Goal: Task Accomplishment & Management: Manage account settings

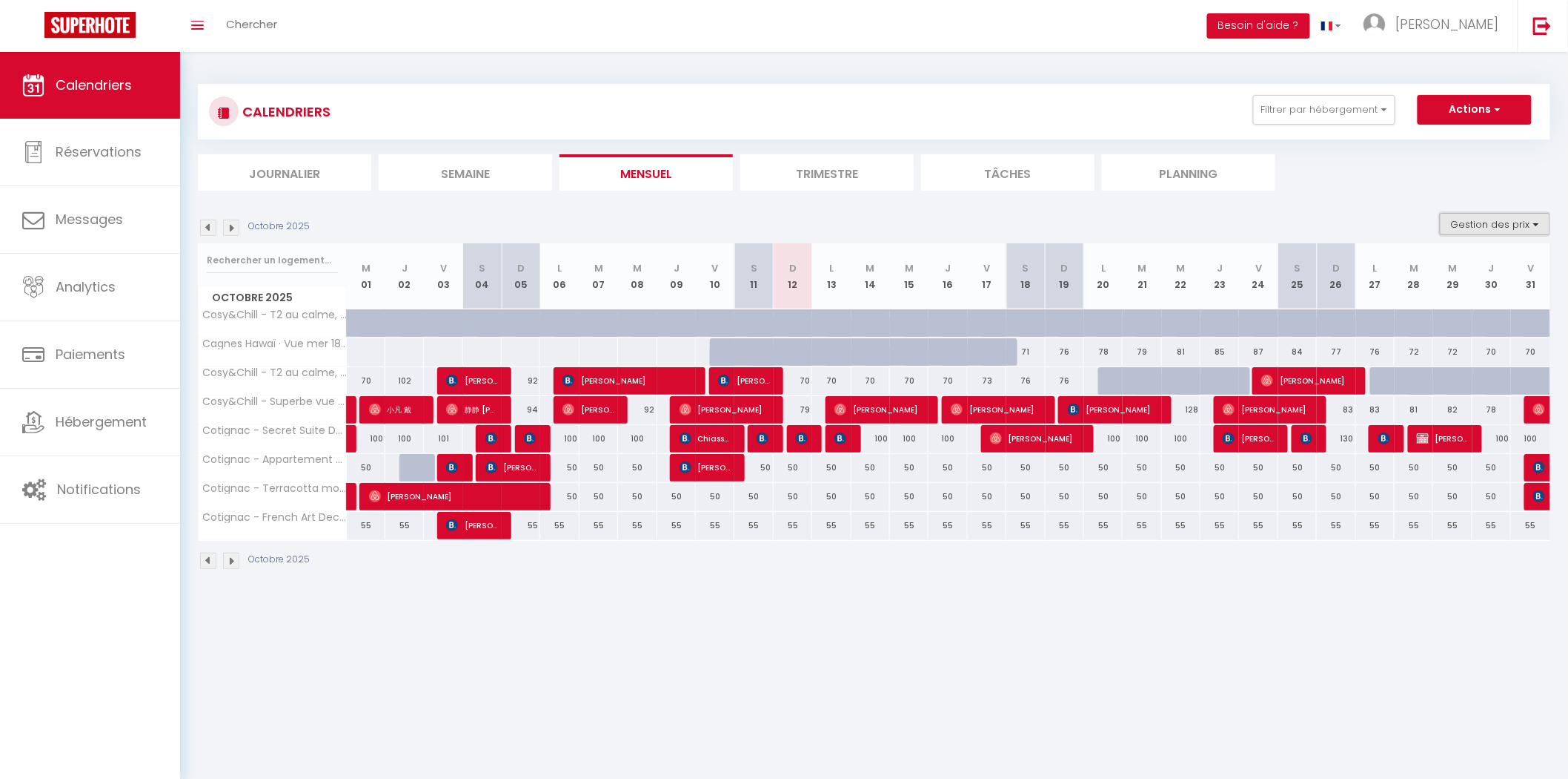
click at [1487, 225] on button "Gestion des prix" at bounding box center [1495, 224] width 111 height 22
click at [1359, 153] on div "CALENDRIERS Filtrer par hébergement Coti Cotignac - Secret Suite Deluxe Cotigna…" at bounding box center [874, 137] width 1353 height 106
click at [1318, 106] on button "Filtrer par hébergement" at bounding box center [1324, 110] width 142 height 30
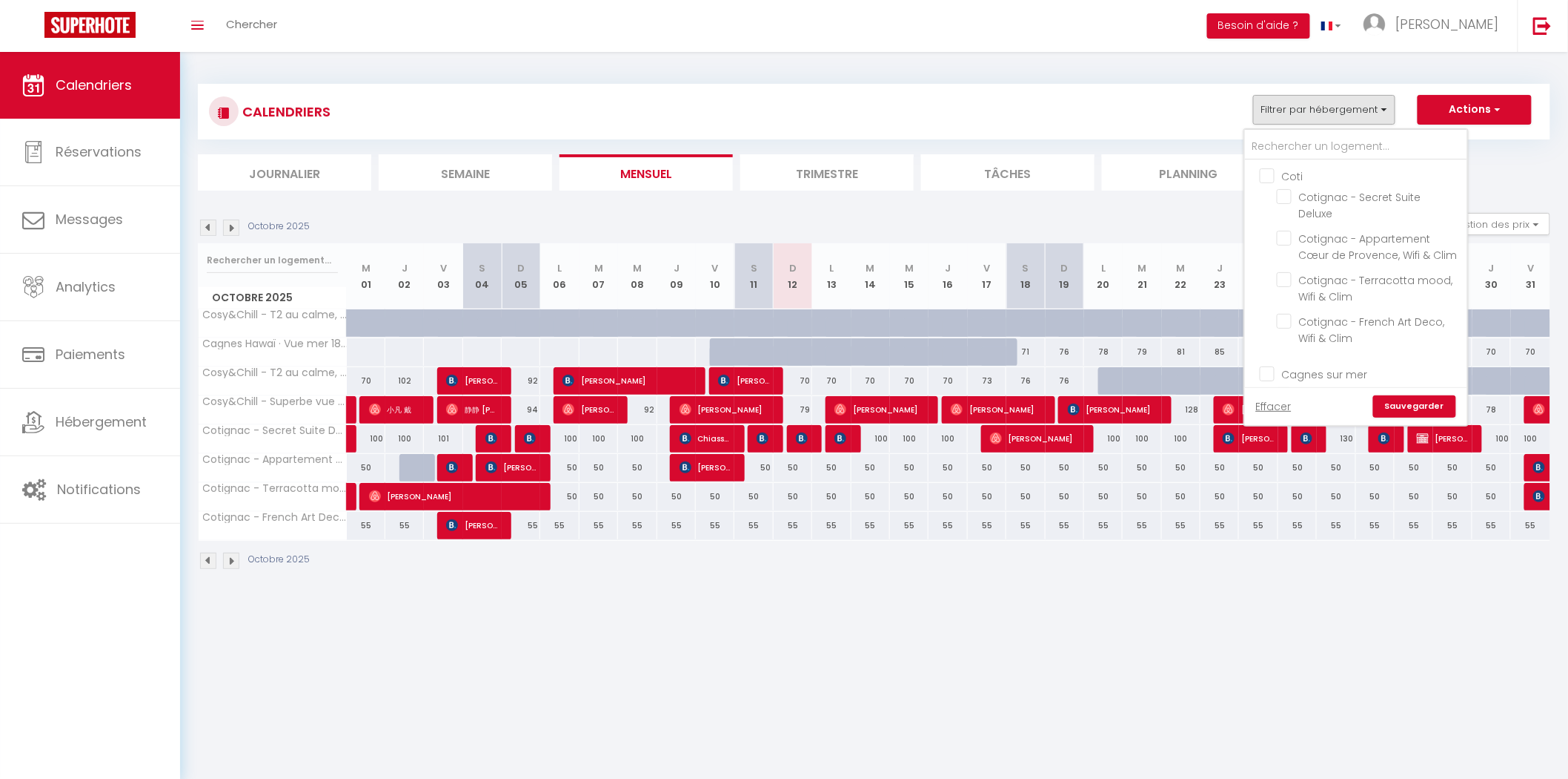
click at [1273, 172] on input "Coti" at bounding box center [1371, 175] width 223 height 15
checkbox input "true"
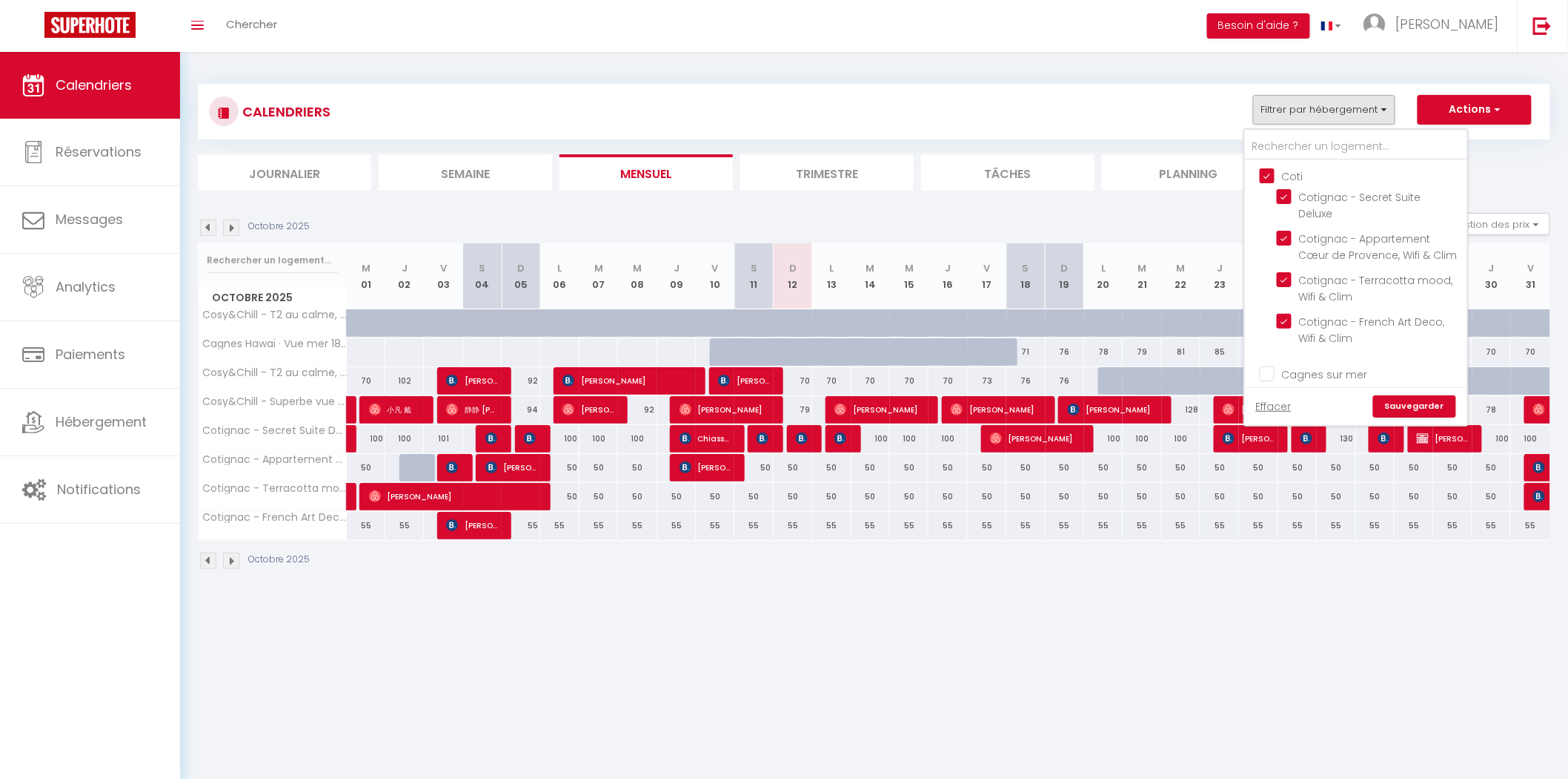
checkbox input "true"
checkbox input "false"
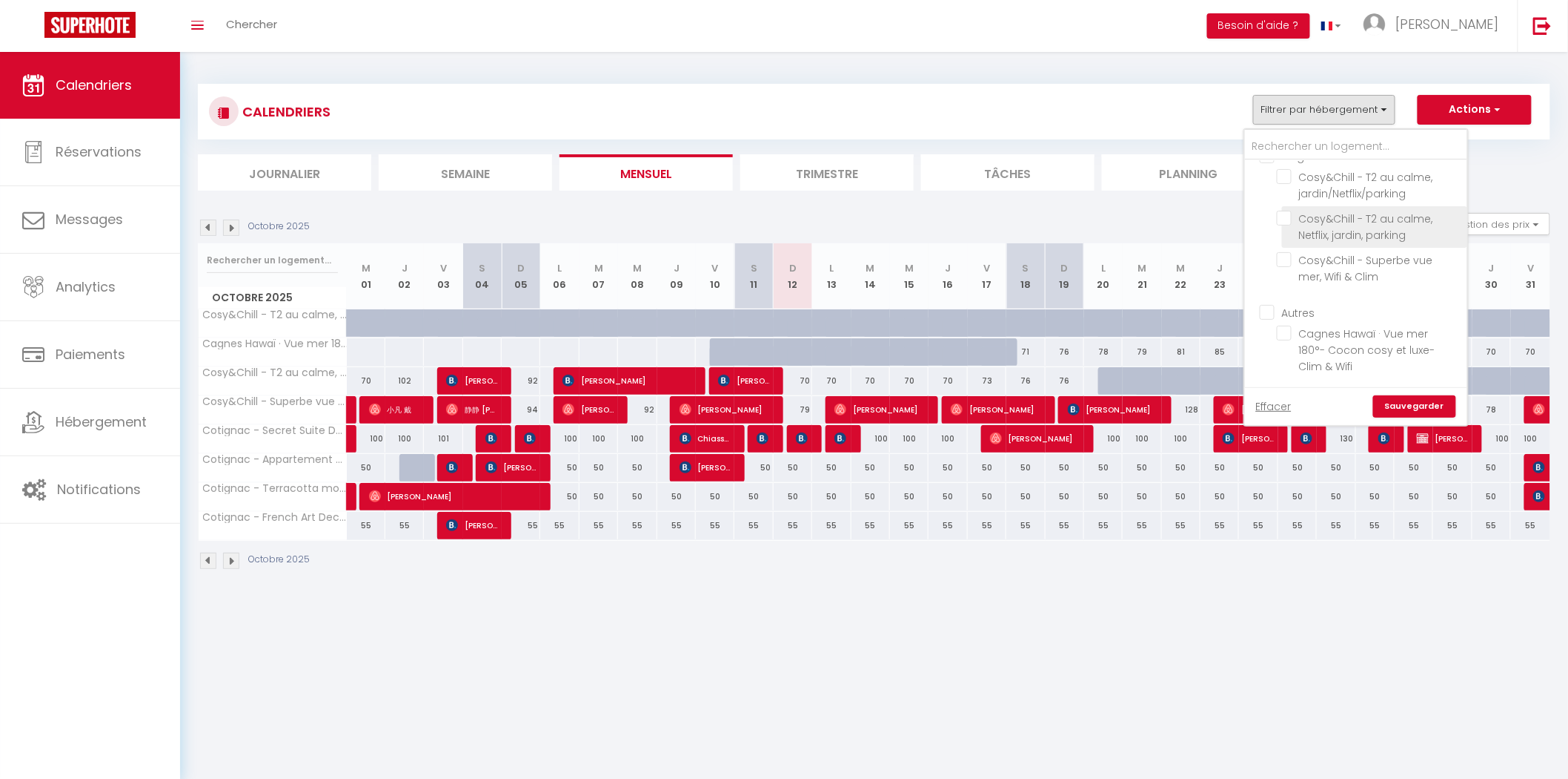
scroll to position [67, 0]
click at [1271, 313] on input "Cagnes sur mer" at bounding box center [1371, 306] width 223 height 15
checkbox input "true"
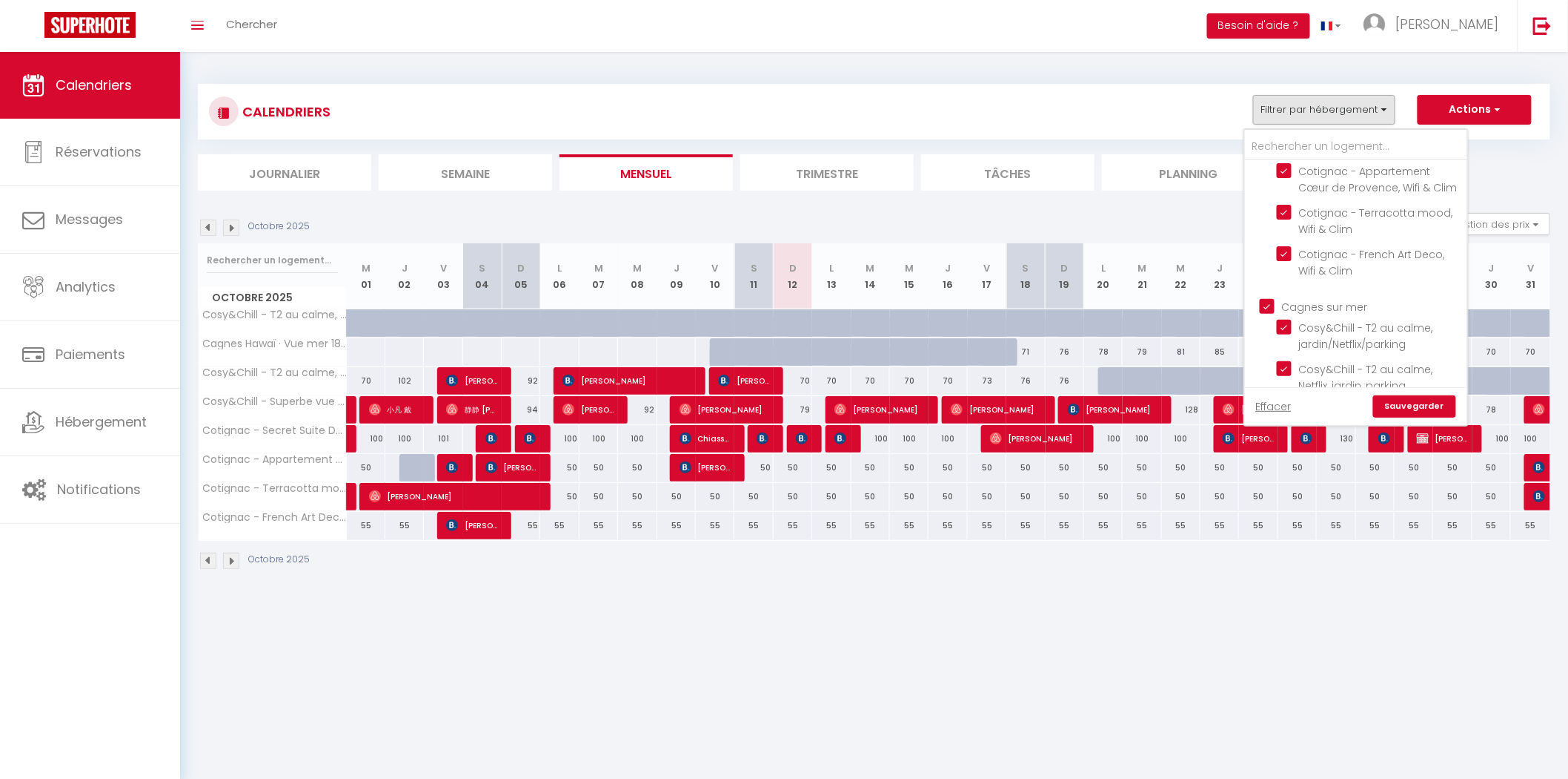
checkbox input "true"
checkbox input "false"
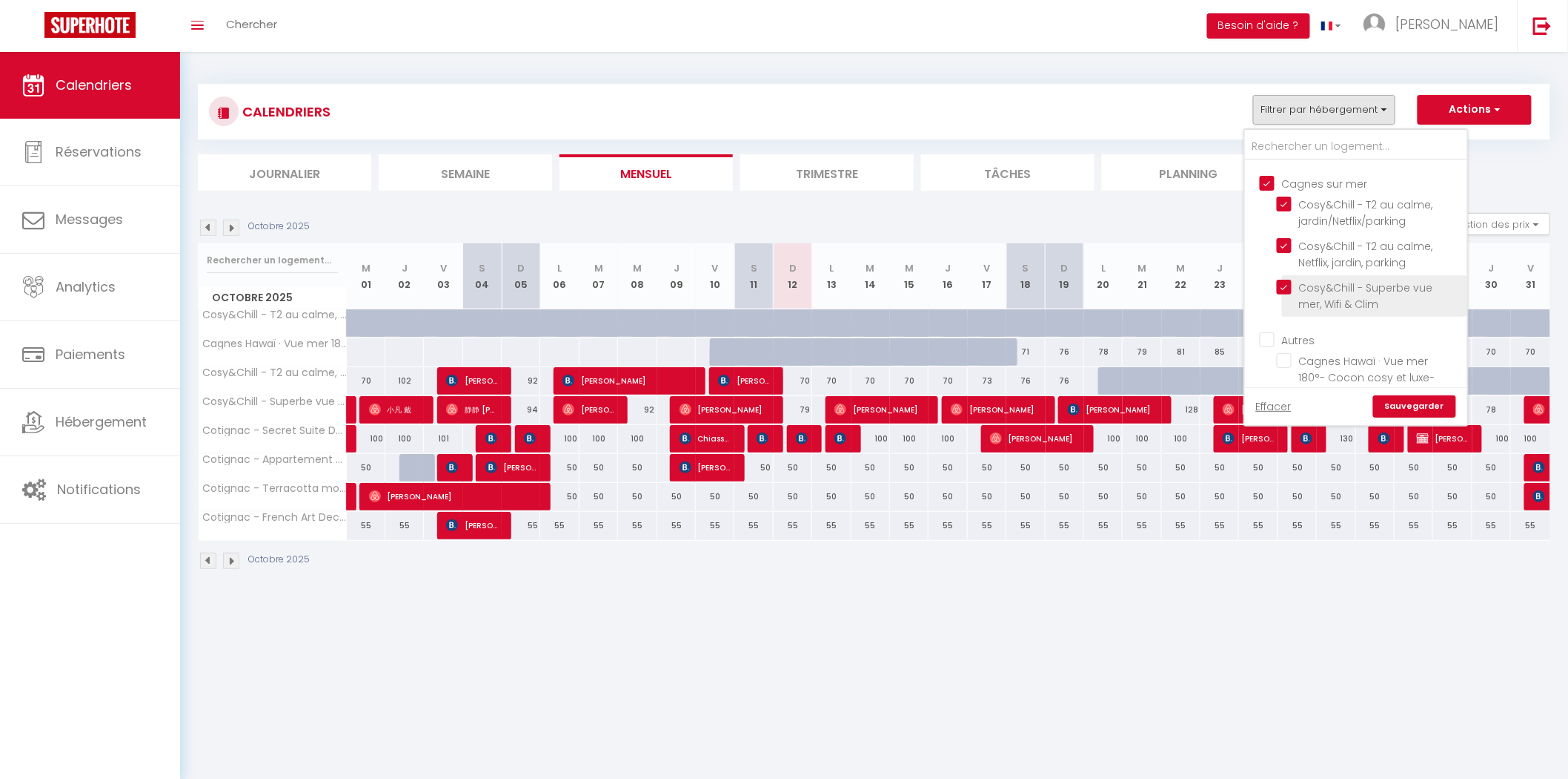
scroll to position [232, 0]
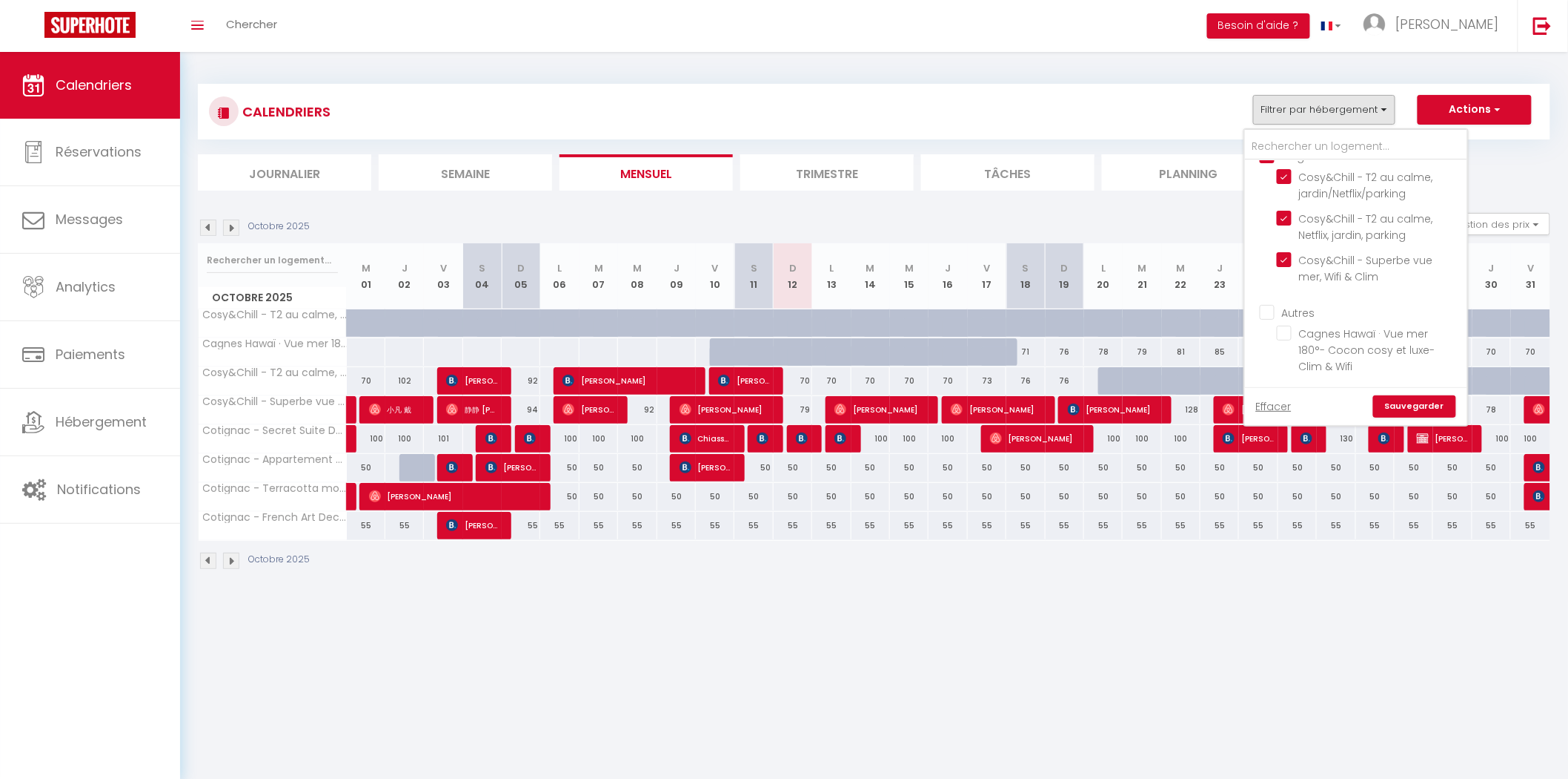
click at [1275, 312] on input "Autres" at bounding box center [1371, 312] width 223 height 15
checkbox input "true"
click at [1394, 402] on link "Sauvegarder" at bounding box center [1415, 406] width 83 height 22
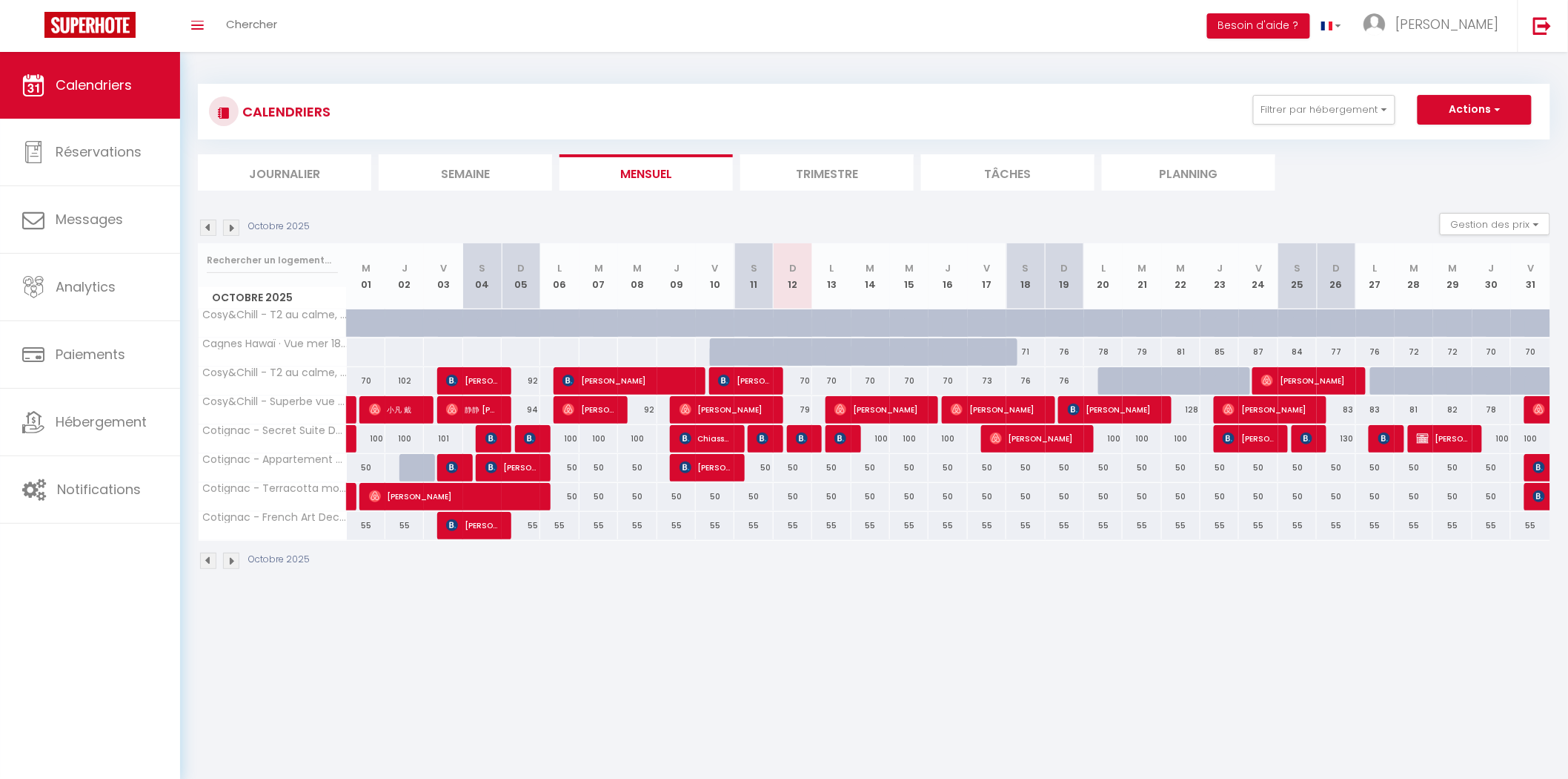
click at [820, 164] on li "Trimestre" at bounding box center [827, 173] width 174 height 37
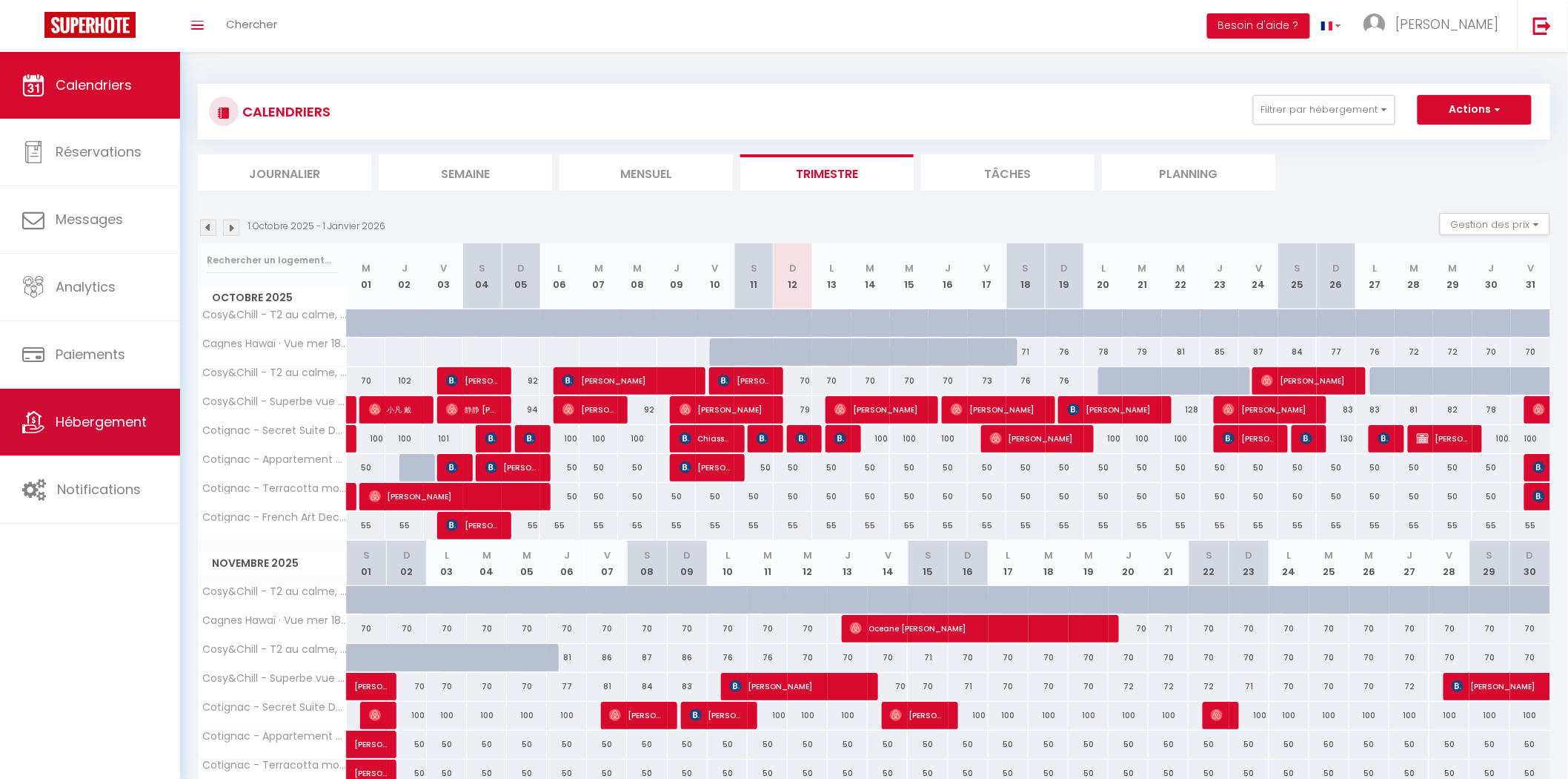
click at [106, 416] on span "Hébergement" at bounding box center [101, 422] width 91 height 18
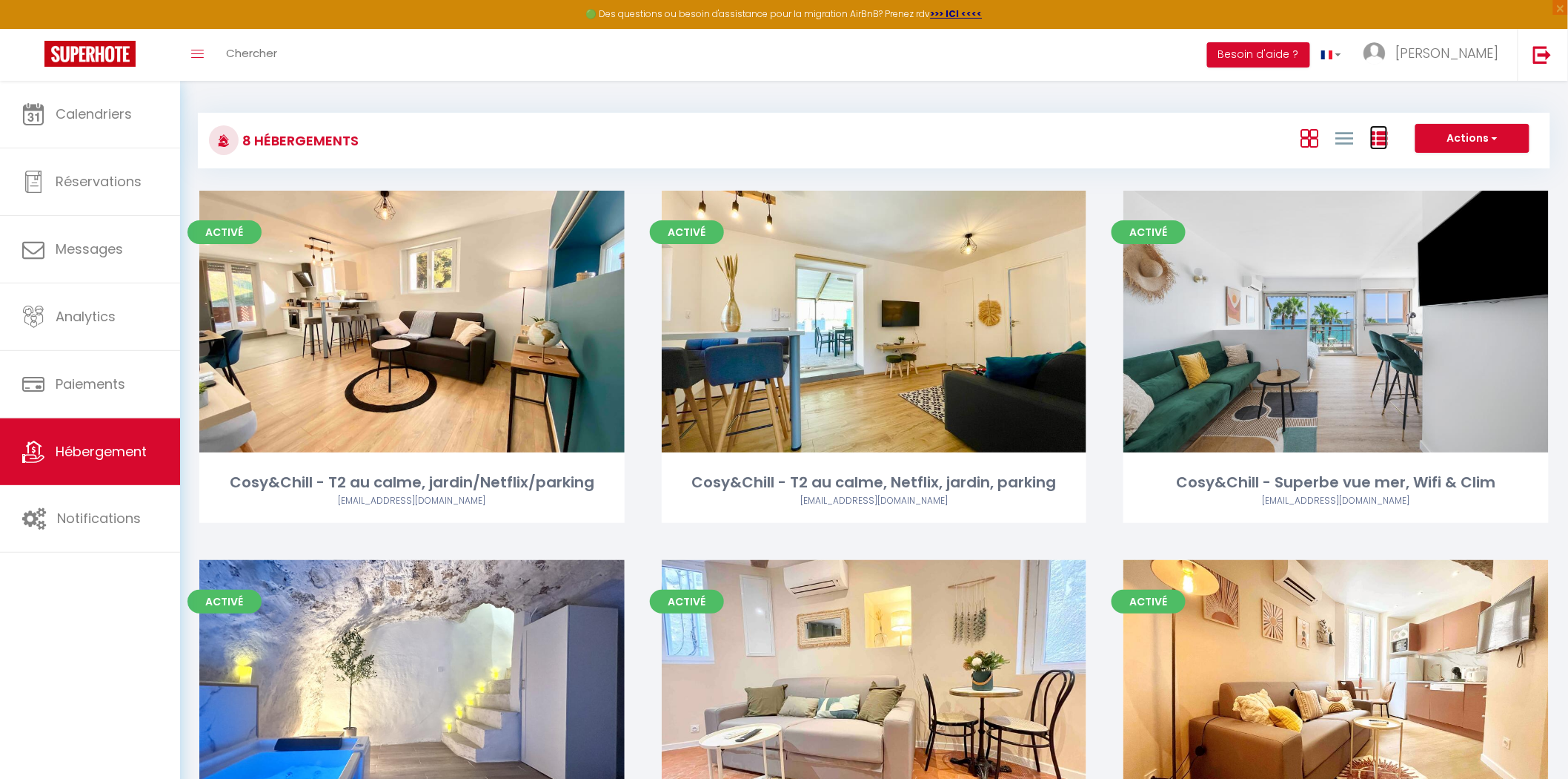
click at [1372, 138] on icon at bounding box center [1379, 138] width 17 height 17
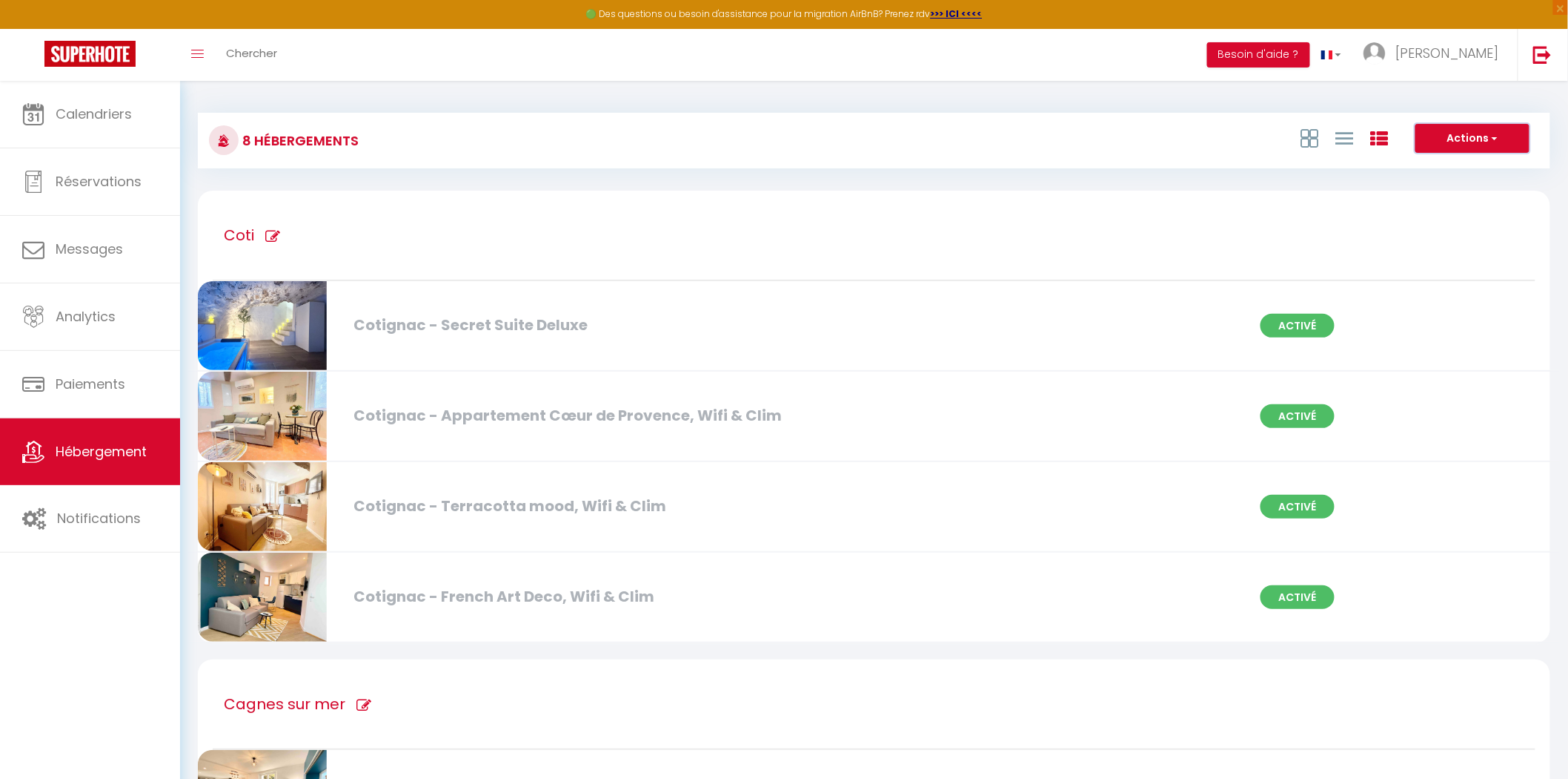
click at [1470, 134] on button "Actions" at bounding box center [1472, 139] width 114 height 30
click at [1139, 126] on div "Actions Créer un Hébergement Nouveau groupe" at bounding box center [1099, 141] width 900 height 33
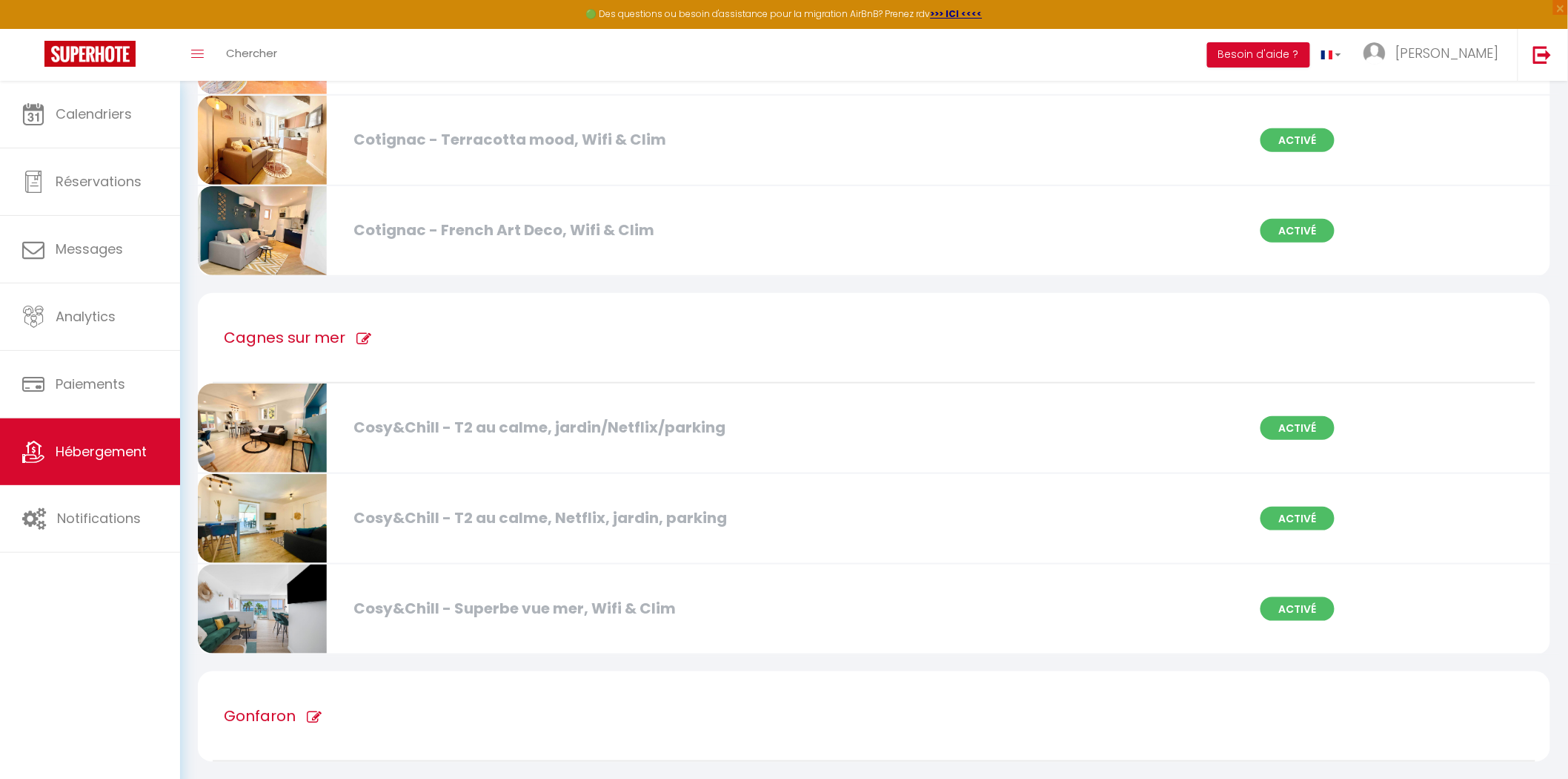
scroll to position [374, 0]
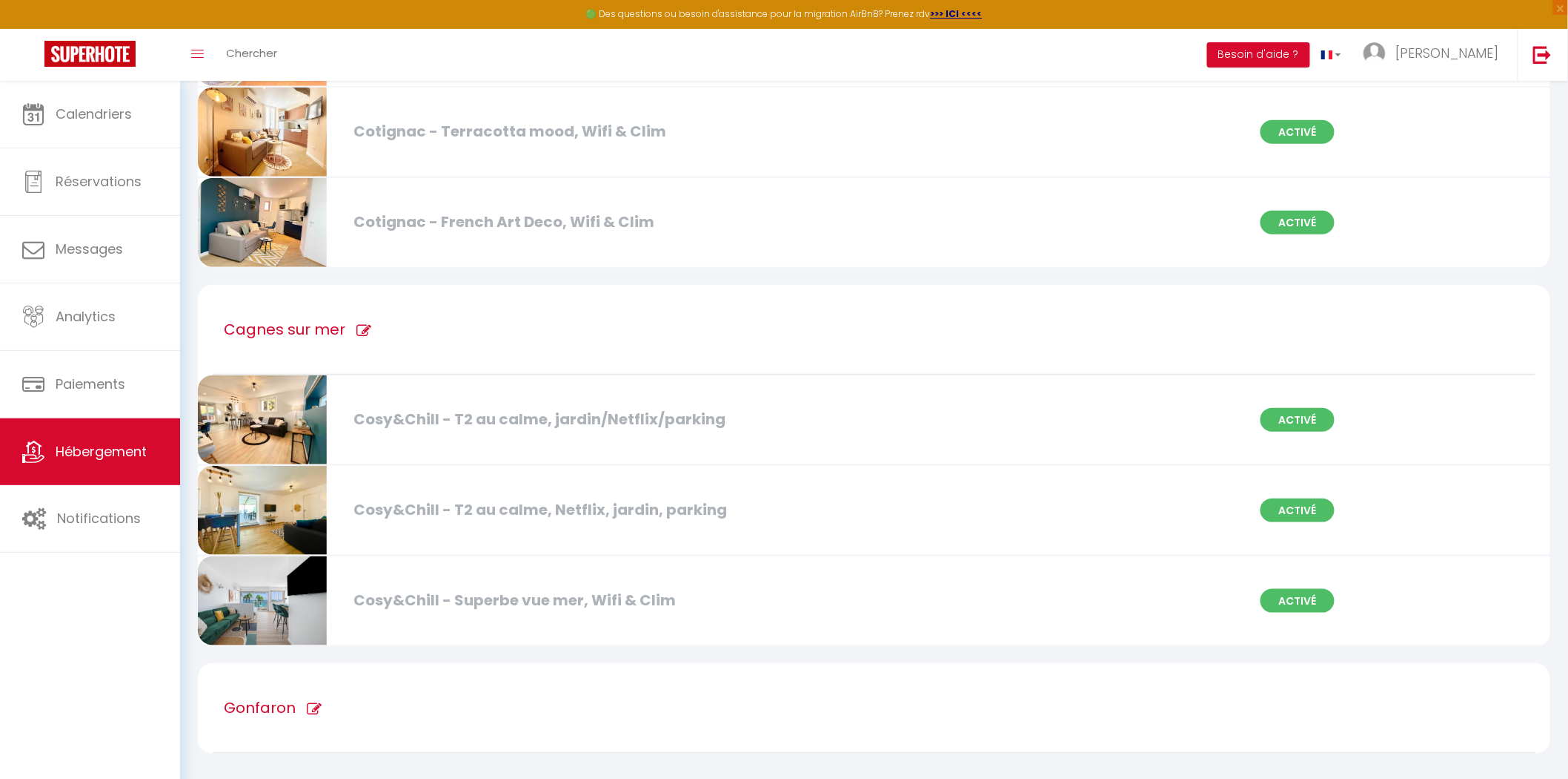
click at [296, 702] on span at bounding box center [308, 709] width 26 height 15
type input "Gonfaron"
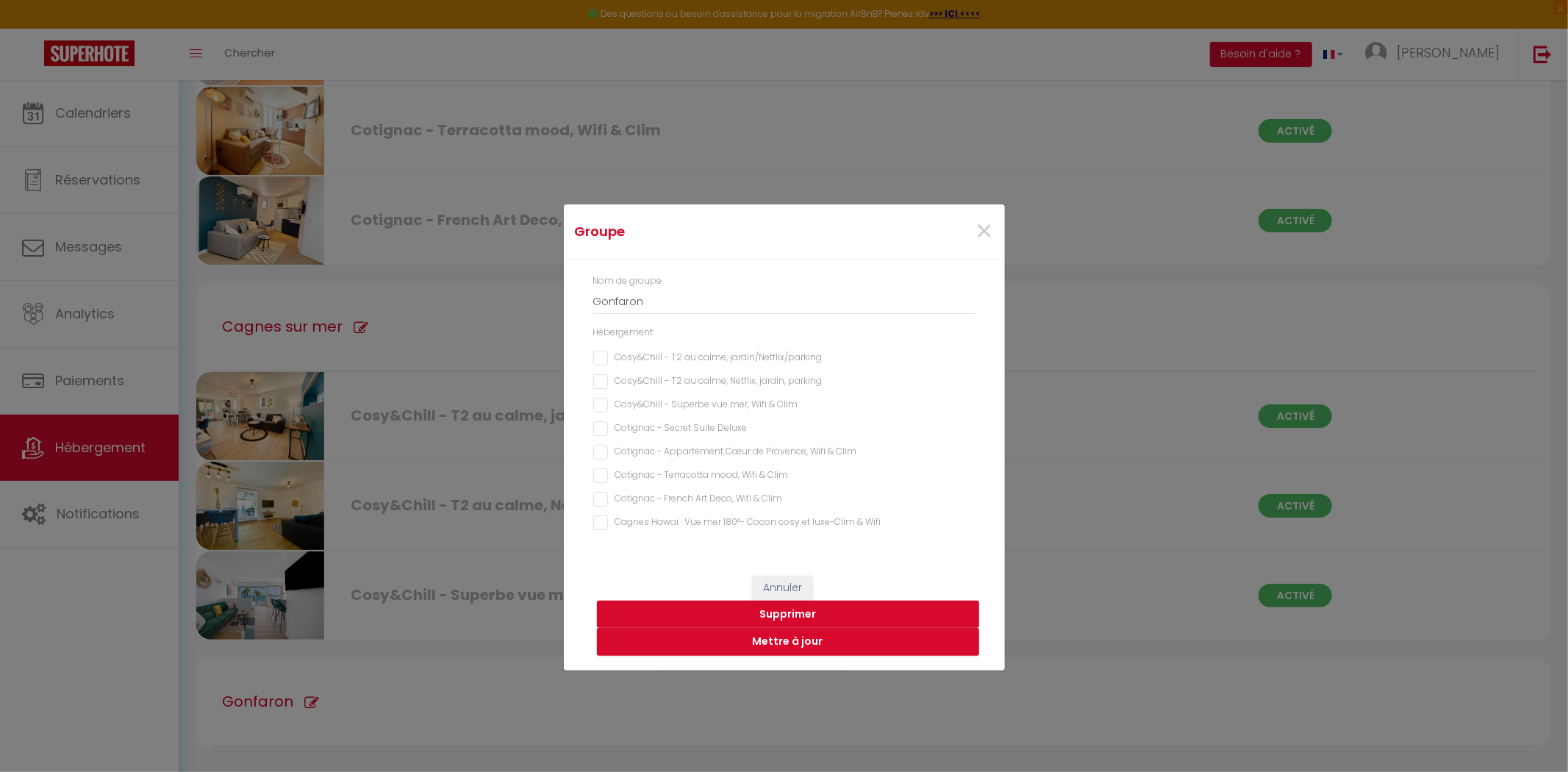
click at [531, 635] on div "Groupe × Nom de groupe Gonfaron Hébergement Cosy&Chill - T2 au calme, jardin/Ne…" at bounding box center [784, 386] width 1568 height 772
click at [297, 316] on div "Groupe × Nom de groupe Gonfaron Hébergement Cosy&Chill - T2 au calme, jardin/Ne…" at bounding box center [784, 386] width 1568 height 772
click at [325, 334] on div "Groupe × Nom de groupe Gonfaron Hébergement Cosy&Chill - T2 au calme, jardin/Ne…" at bounding box center [784, 386] width 1568 height 772
click at [765, 583] on button "Annuler" at bounding box center [782, 587] width 61 height 25
checkbox jardin\/Netflix\/parking "false"
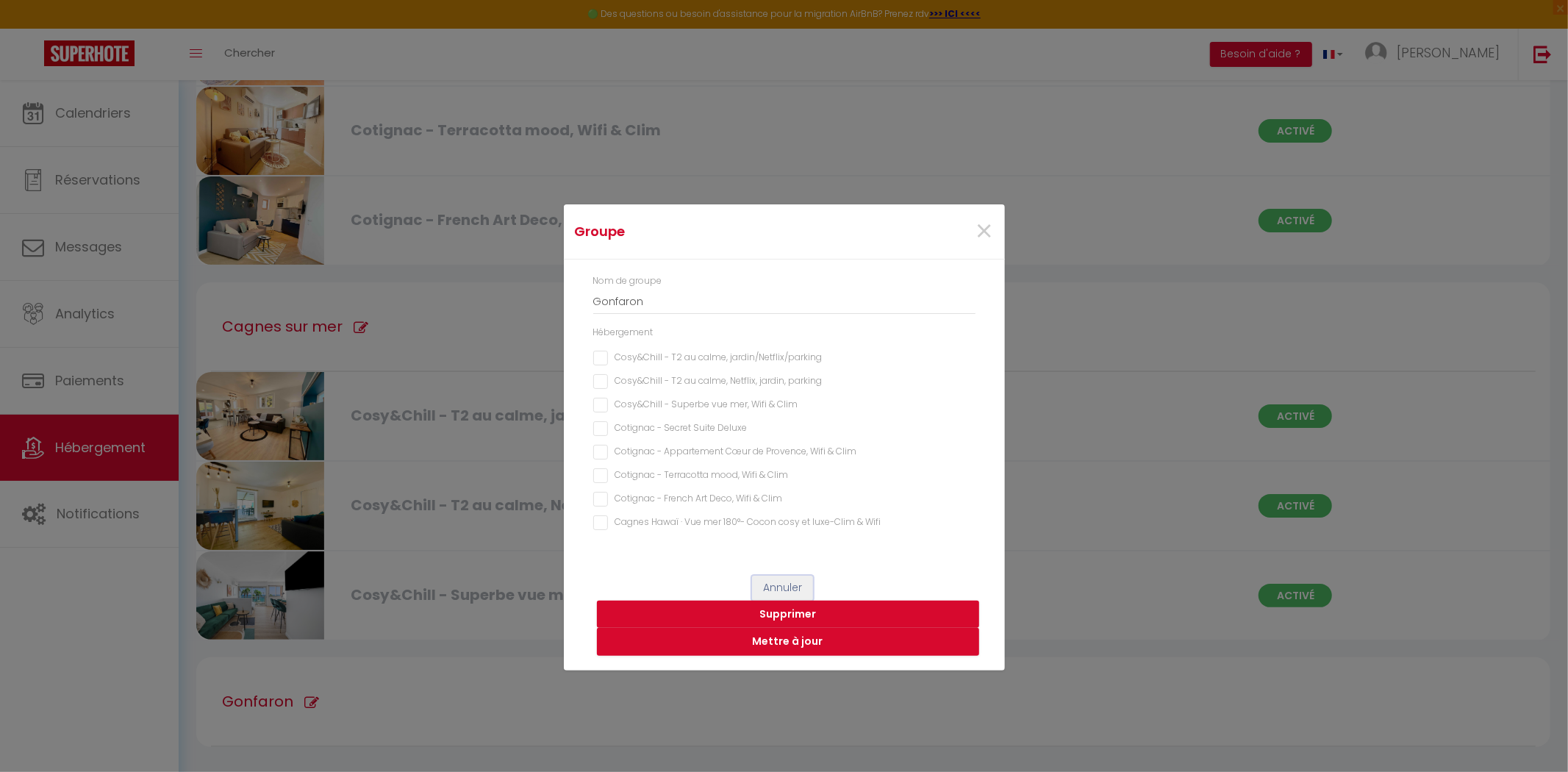
checkbox parking "false"
checkbox Clim "false"
checkbox Deluxe "false"
checkbox Clim "false"
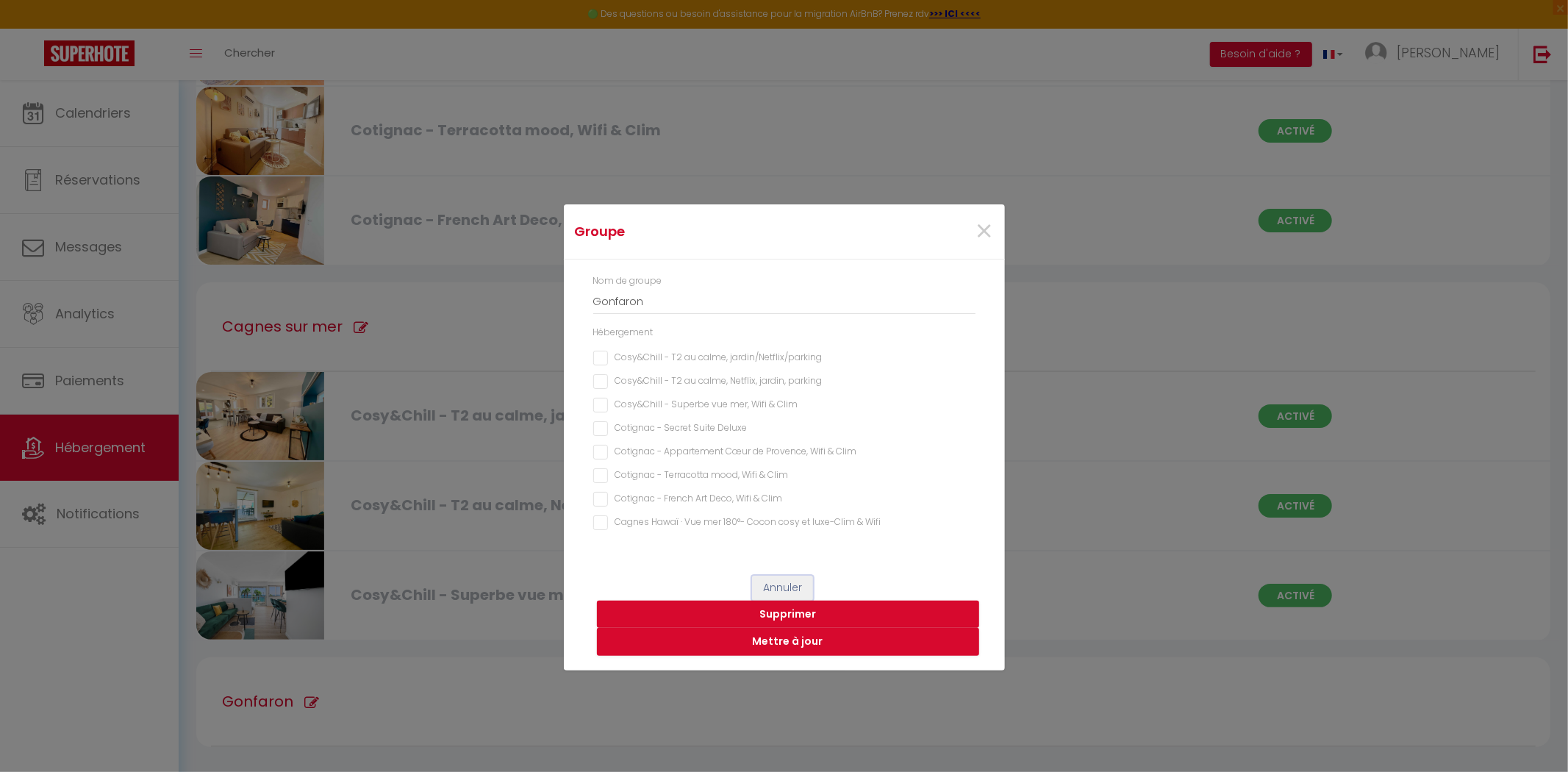
checkbox Clim "false"
checkbox Wifi "false"
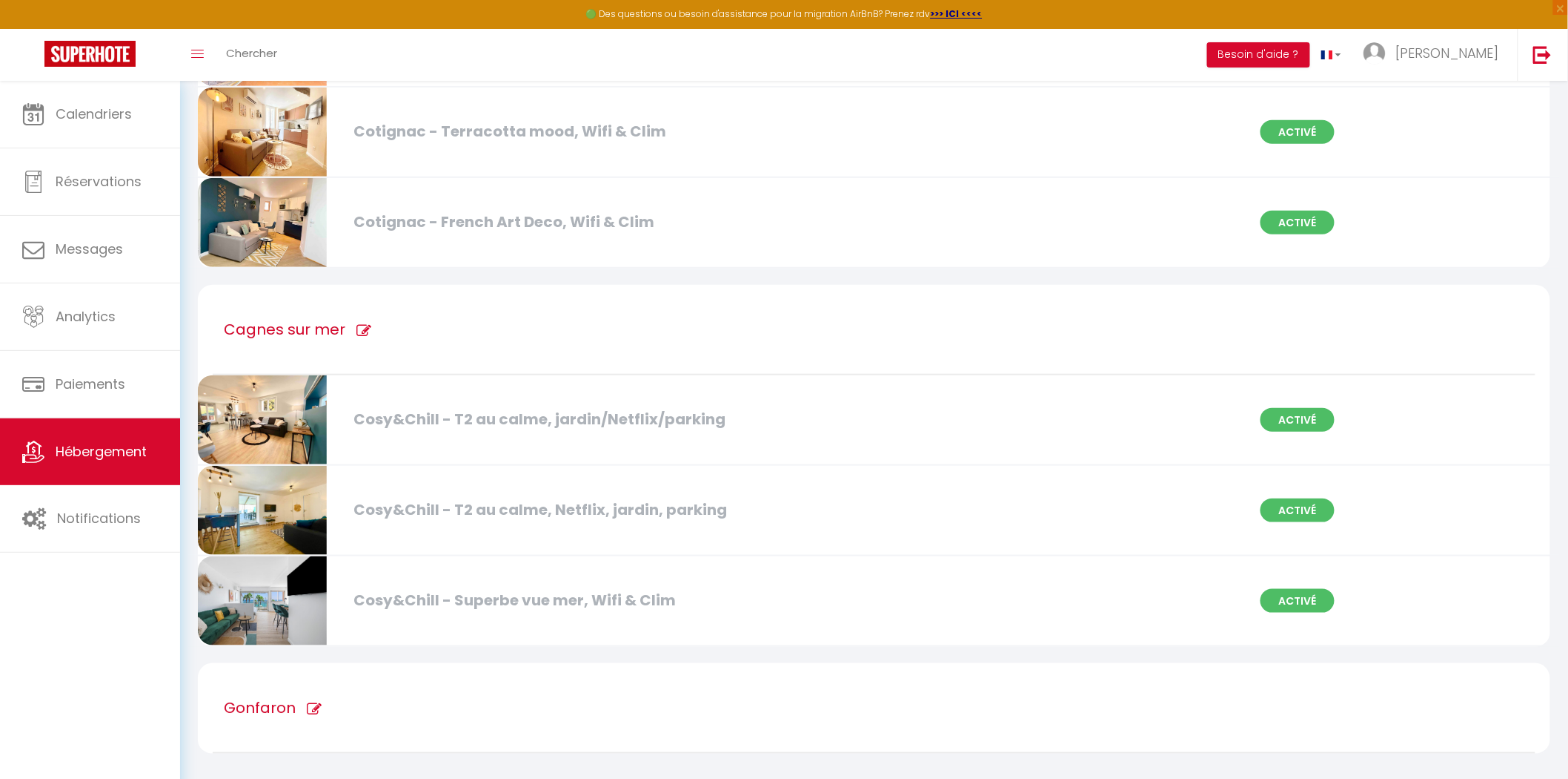
click at [331, 327] on h1 "Cagnes sur mer" at bounding box center [284, 329] width 121 height 89
type input "Cagnes sur mer"
checkbox jardin\/Netflix\/parking "true"
checkbox parking "true"
checkbox Clim "true"
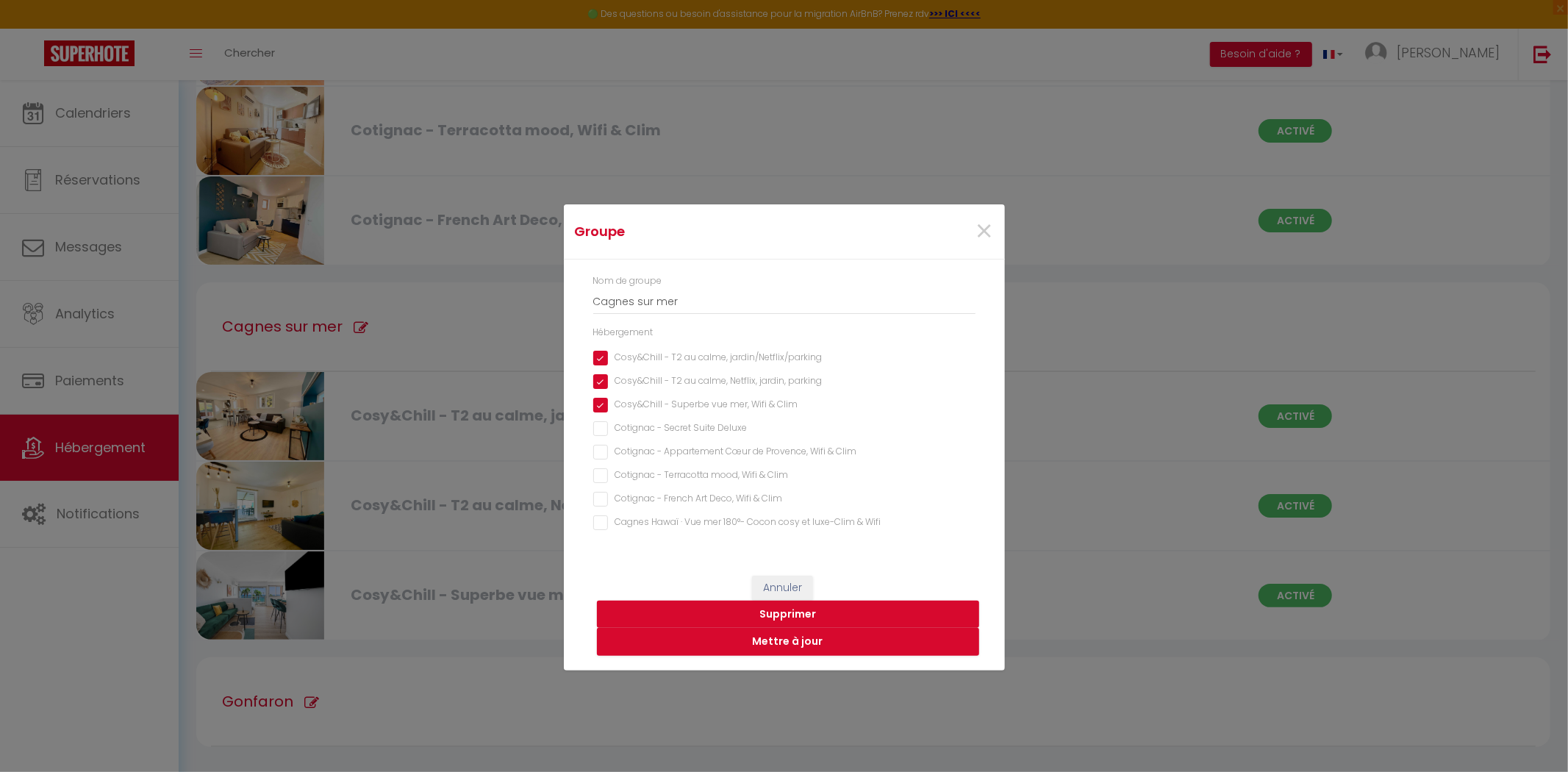
click at [596, 524] on Wifi "Cagnes Hawaï · Vue mer 180°- Cocon cosy et luxe-Clim & Wifi" at bounding box center [784, 522] width 382 height 15
checkbox Wifi "true"
drag, startPoint x: 778, startPoint y: 643, endPoint x: 741, endPoint y: 634, distance: 38.1
click at [778, 643] on button "Mettre à jour" at bounding box center [788, 642] width 382 height 28
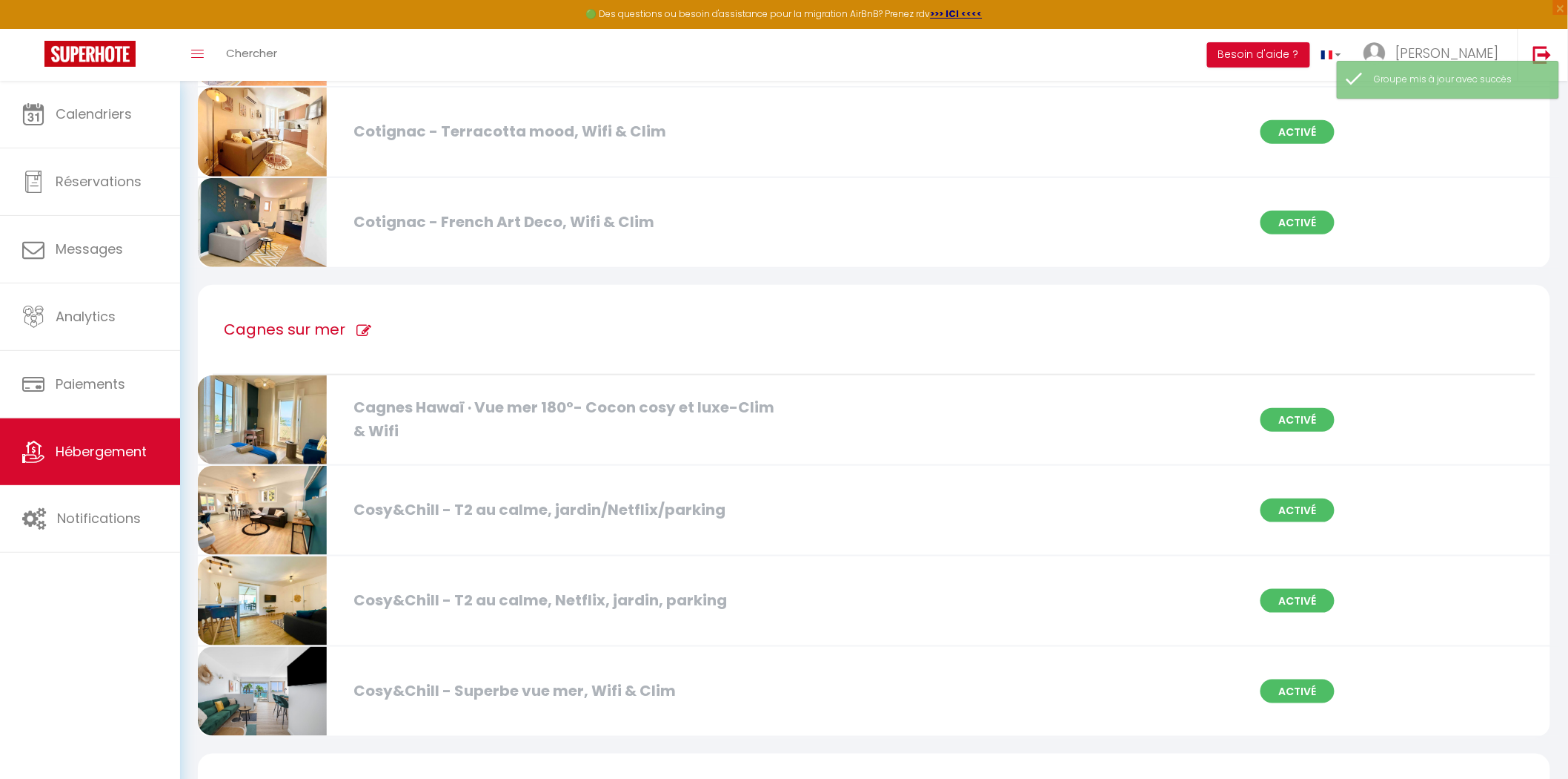
click at [347, 329] on span at bounding box center [358, 331] width 26 height 15
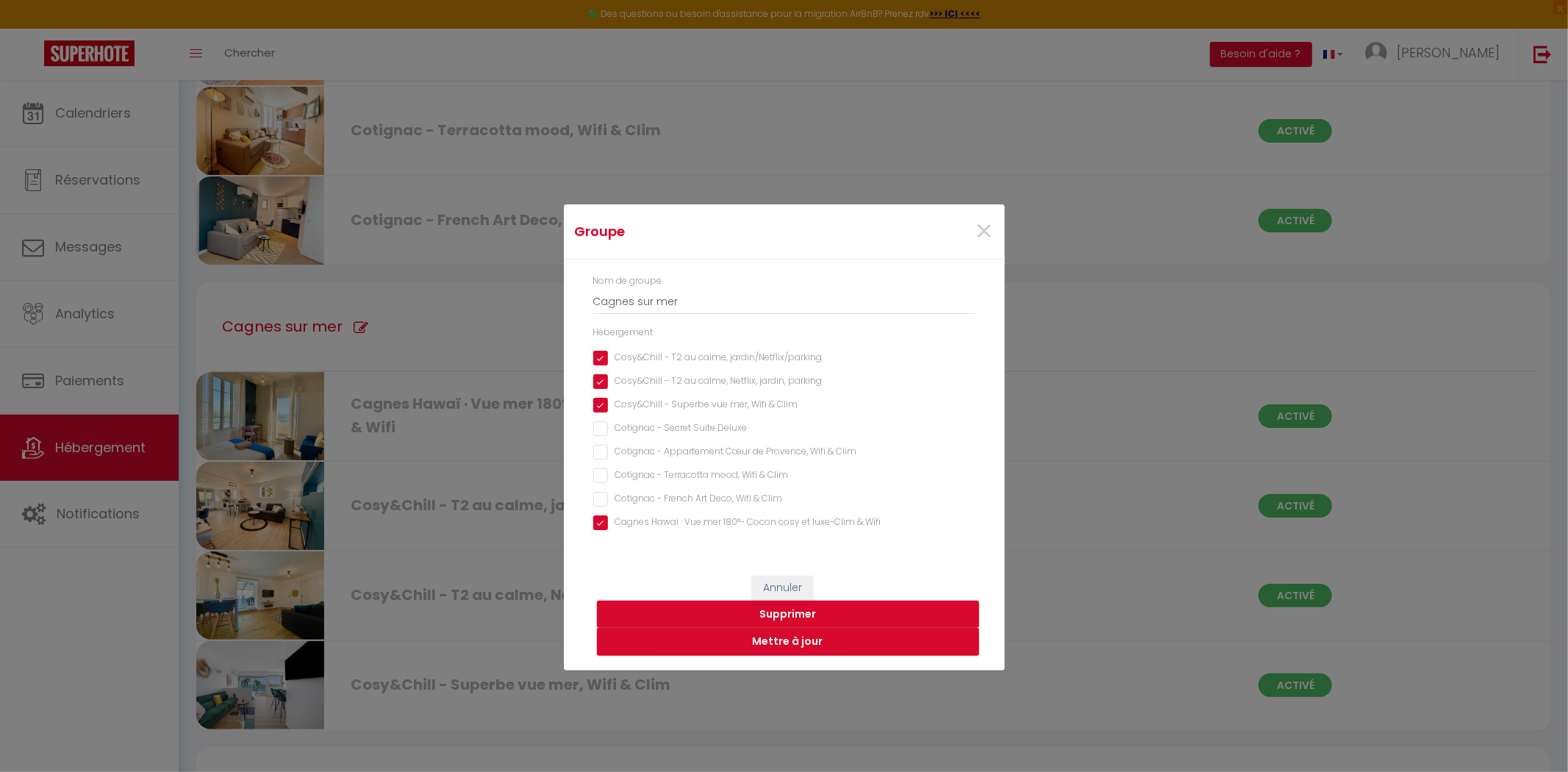
click at [426, 280] on div "Groupe × Nom de groupe Cagnes sur mer Hébergement Cosy&Chill - T2 au calme, jar…" at bounding box center [784, 386] width 1568 height 772
click at [757, 645] on button "Mettre à jour" at bounding box center [788, 642] width 382 height 28
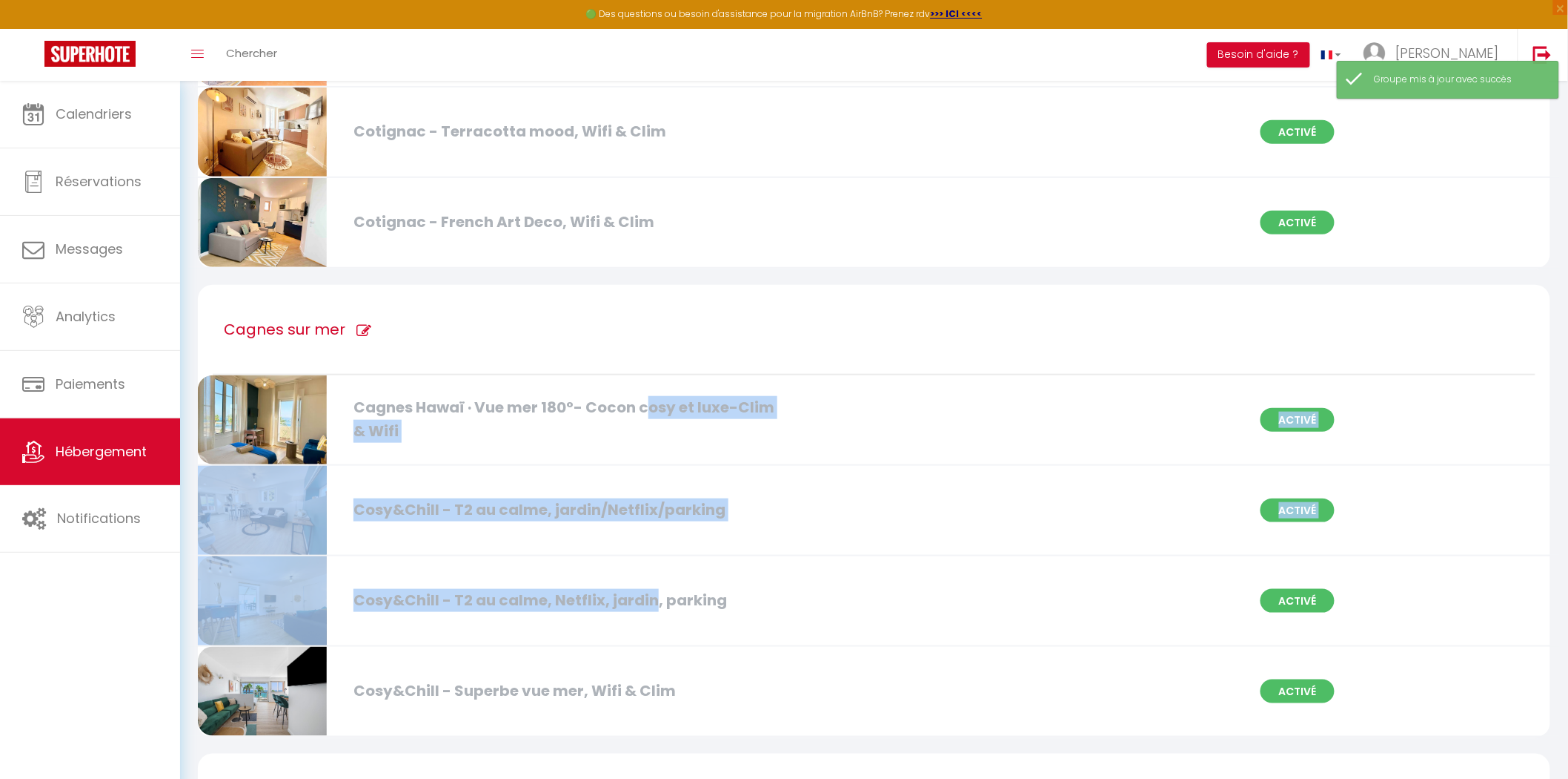
drag, startPoint x: 642, startPoint y: 403, endPoint x: 656, endPoint y: 573, distance: 170.6
click at [656, 573] on div "Cagnes sur mer Cagnes Hawaï · Vue mer 180°- Cocon cosy et luxe-Clim & Wifi Acti…" at bounding box center [874, 512] width 1353 height 454
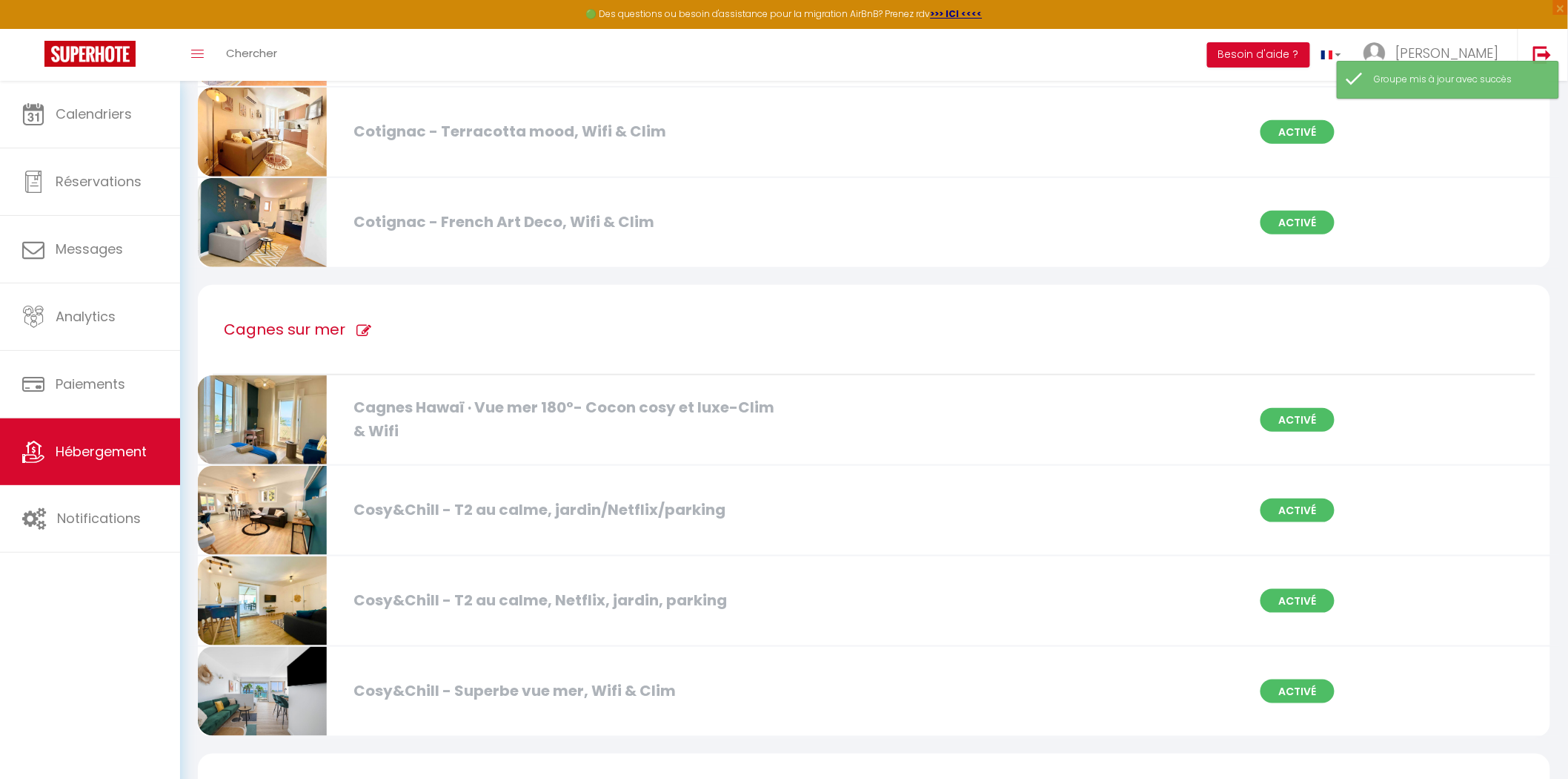
click at [504, 377] on div "Cagnes Hawaï · Vue mer 180°- Cocon cosy et luxe-Clim & Wifi Activé" at bounding box center [874, 420] width 1372 height 91
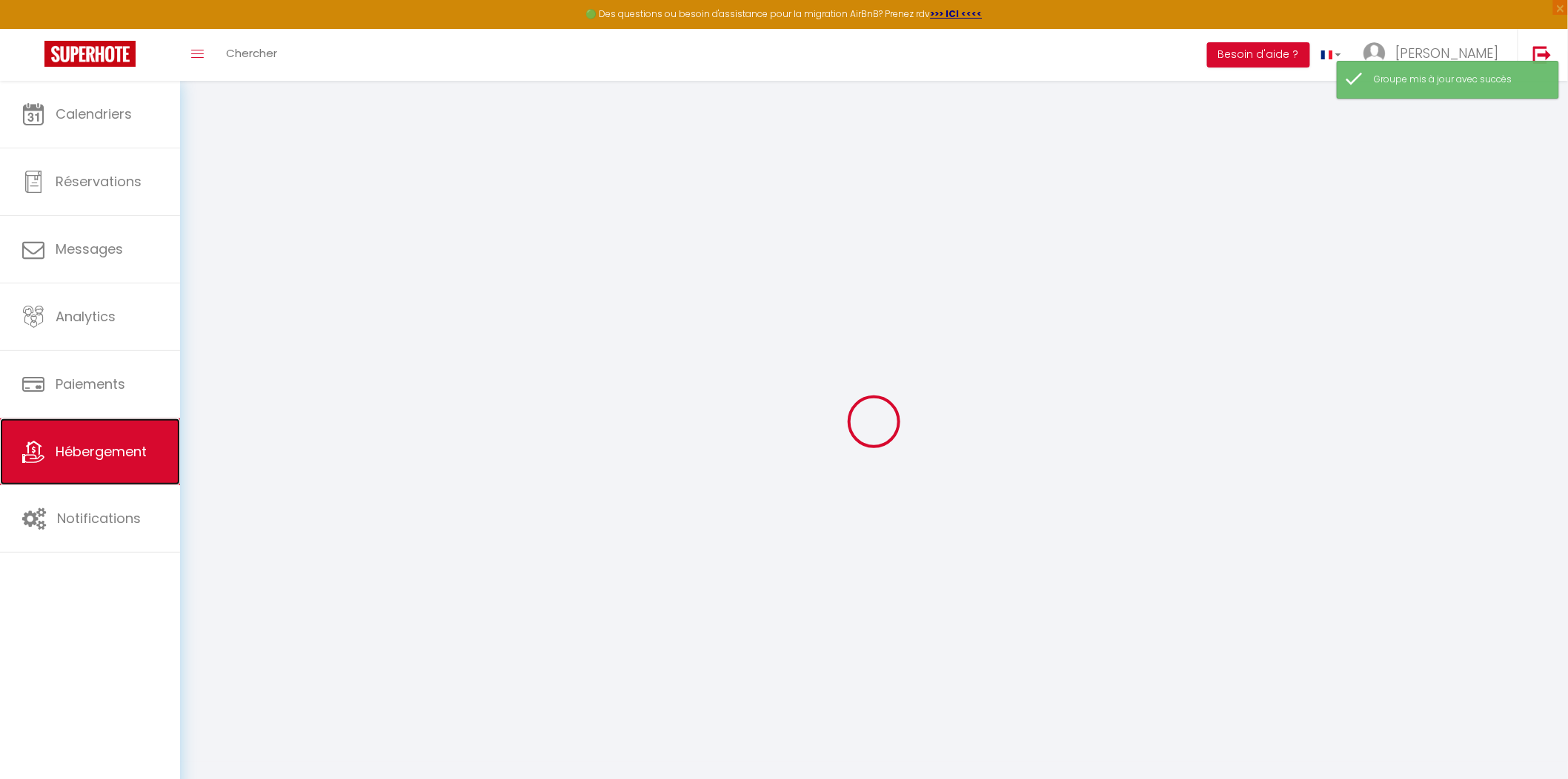
click at [109, 461] on span "Hébergement" at bounding box center [101, 451] width 91 height 18
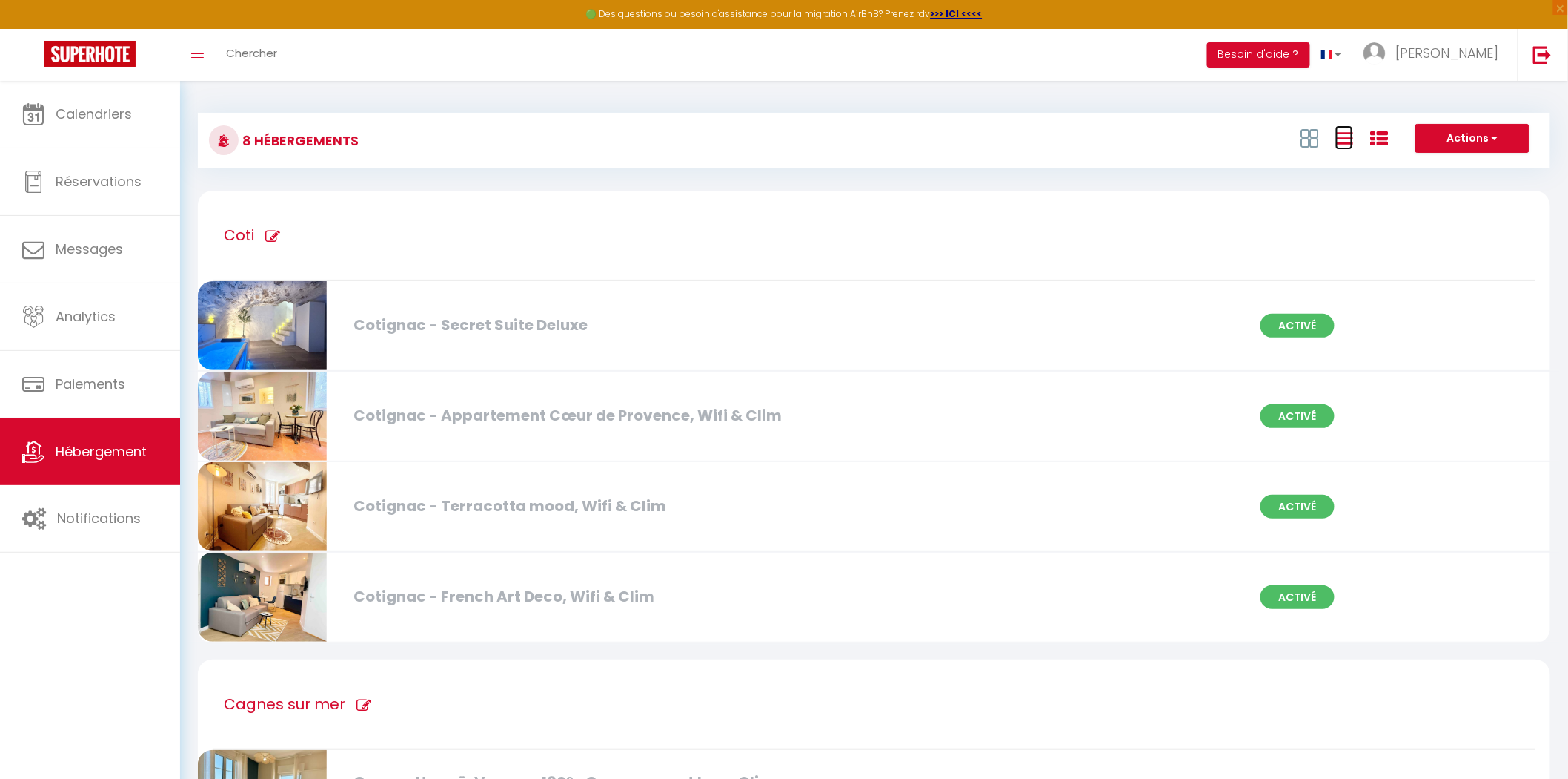
click at [1342, 143] on icon at bounding box center [1344, 138] width 17 height 18
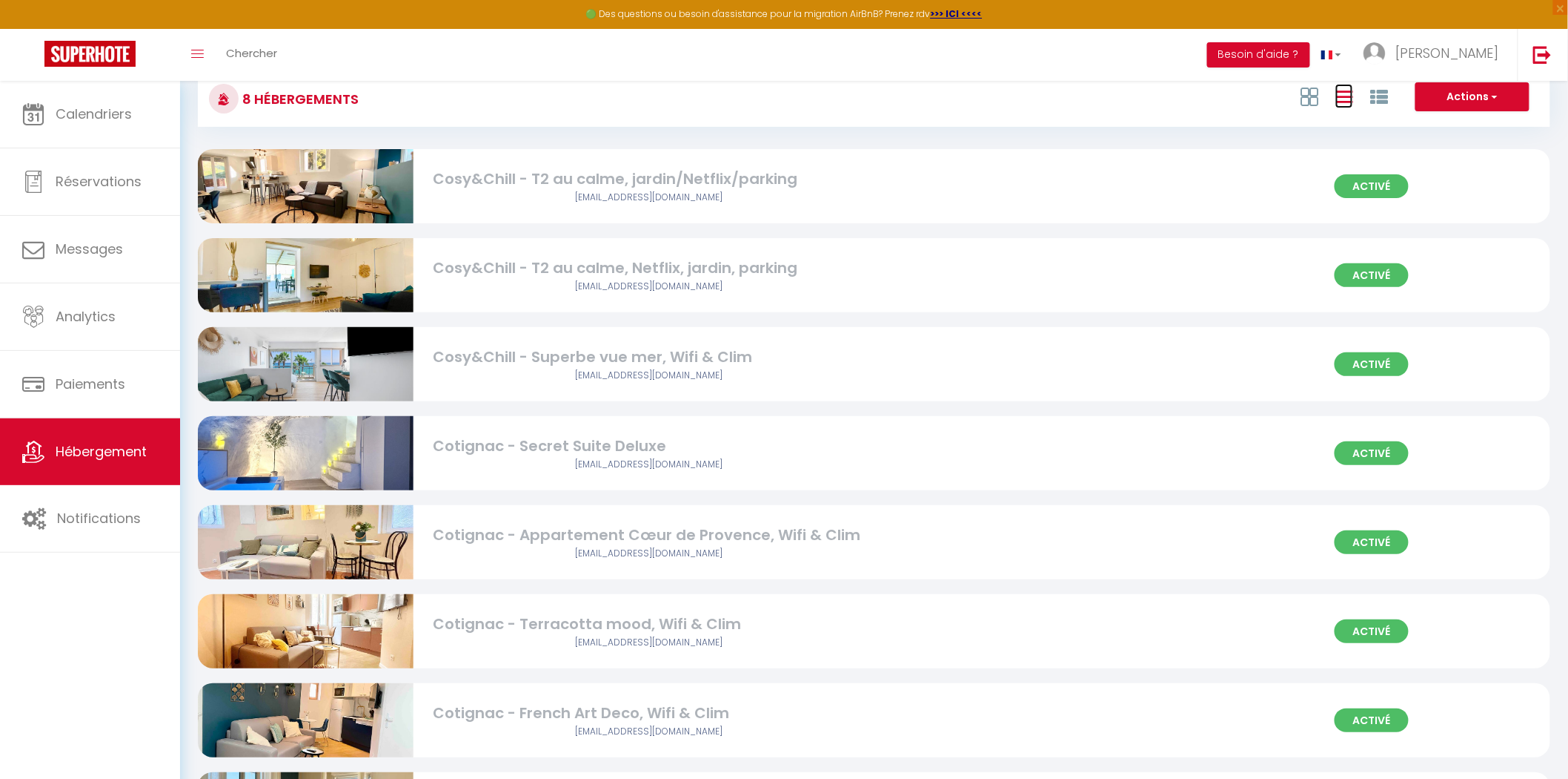
scroll to position [141, 0]
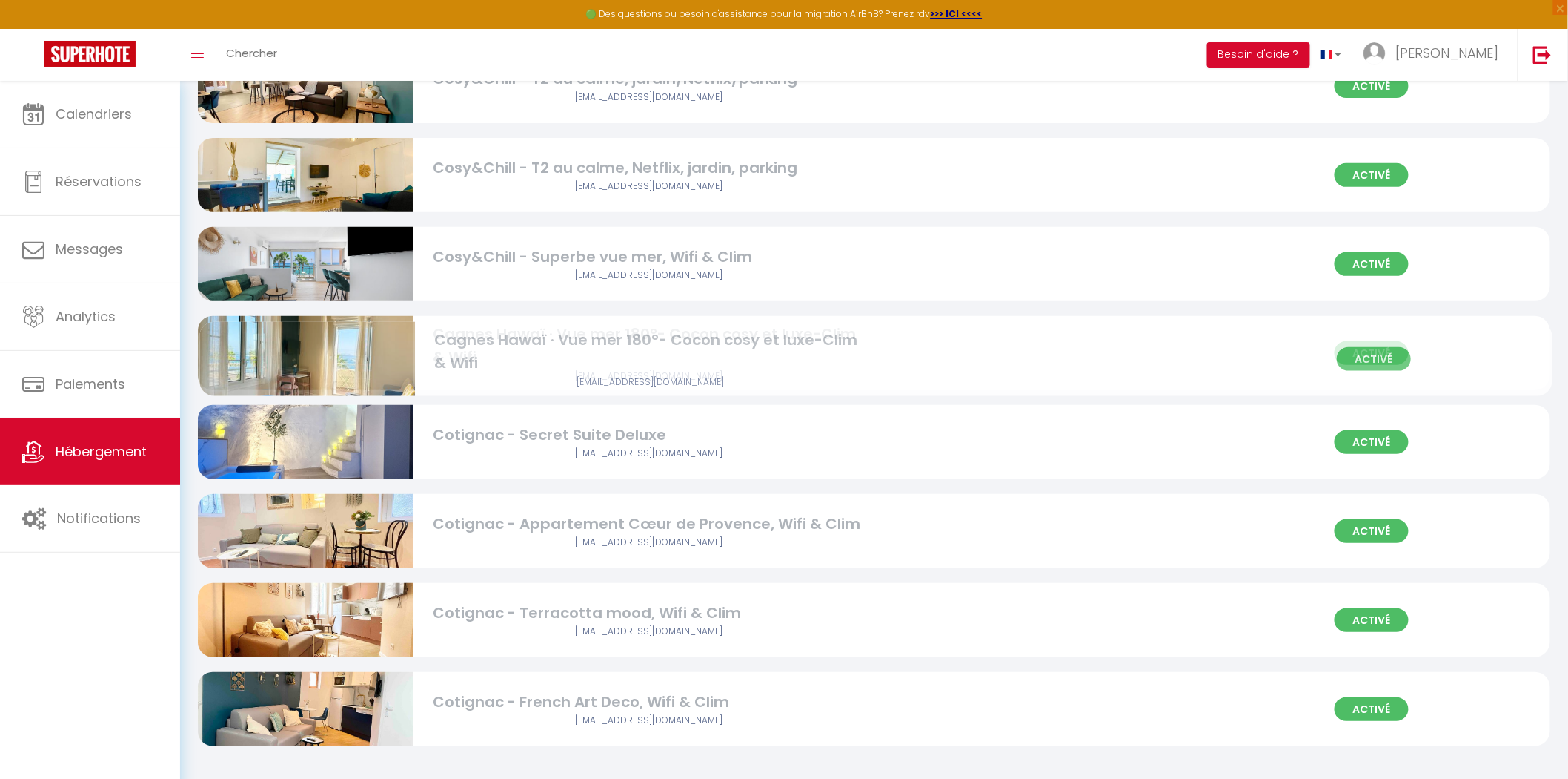
drag, startPoint x: 274, startPoint y: 702, endPoint x: 277, endPoint y: 353, distance: 349.0
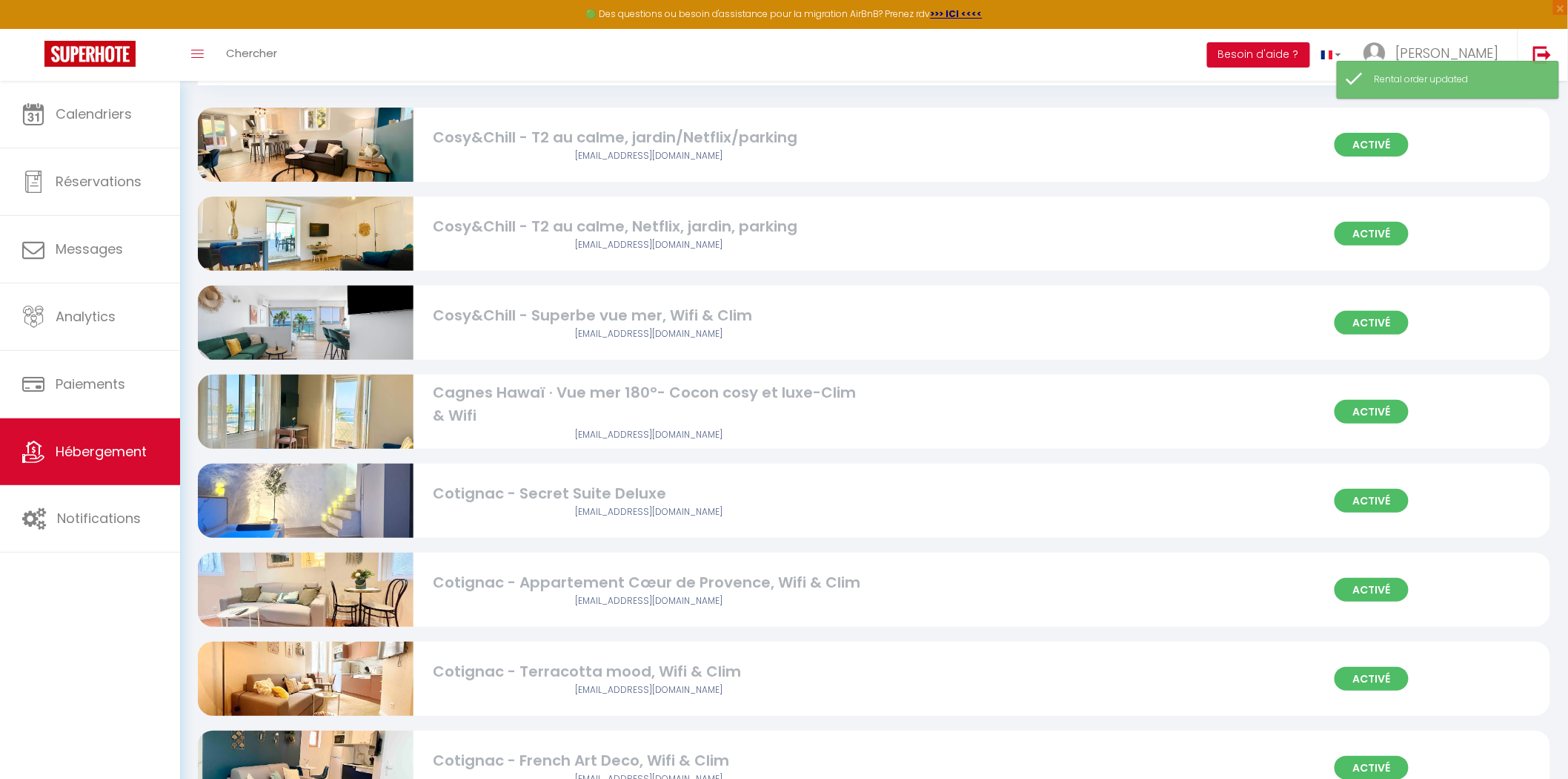
scroll to position [0, 0]
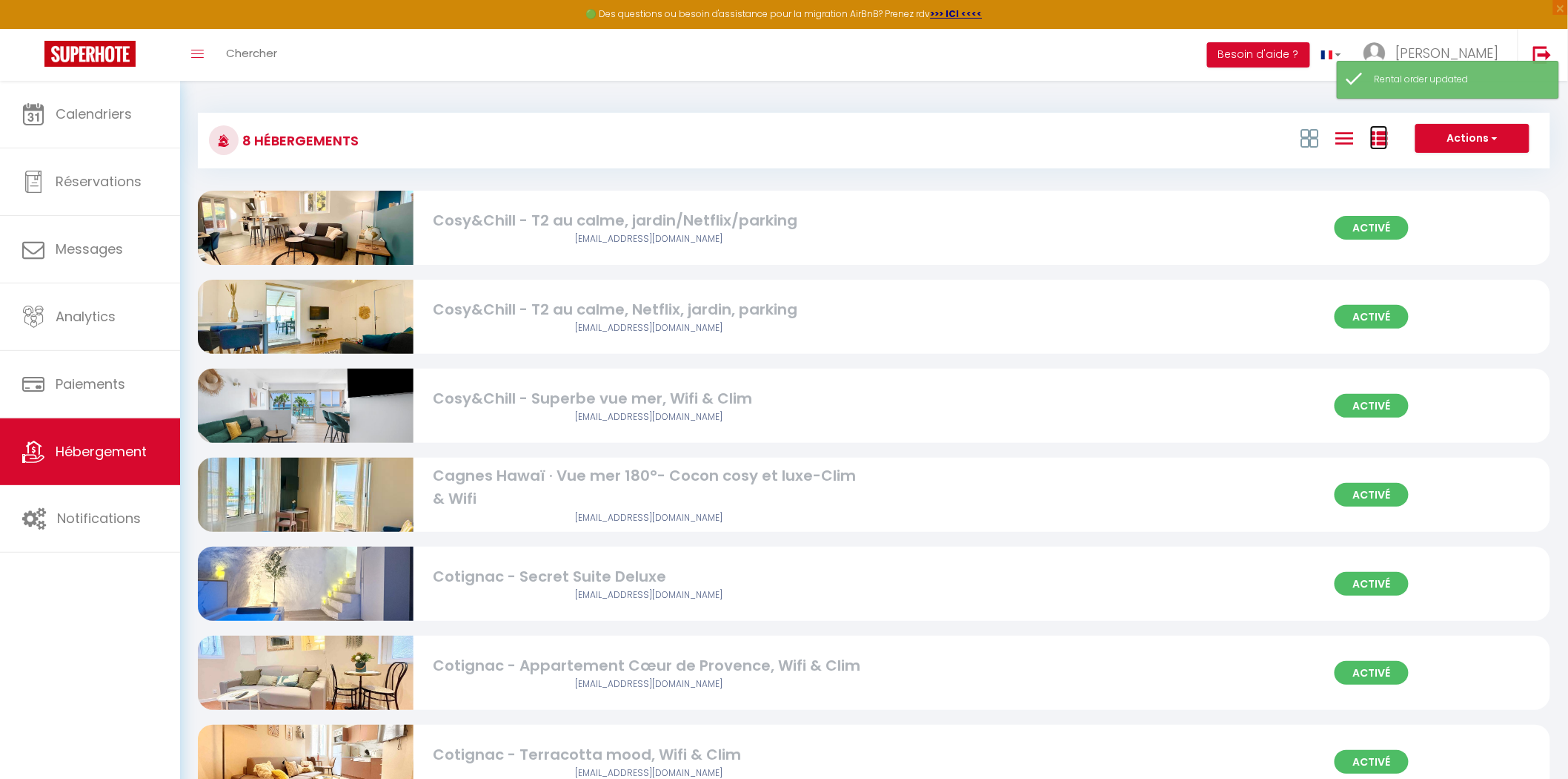
click at [1383, 134] on icon at bounding box center [1379, 138] width 17 height 17
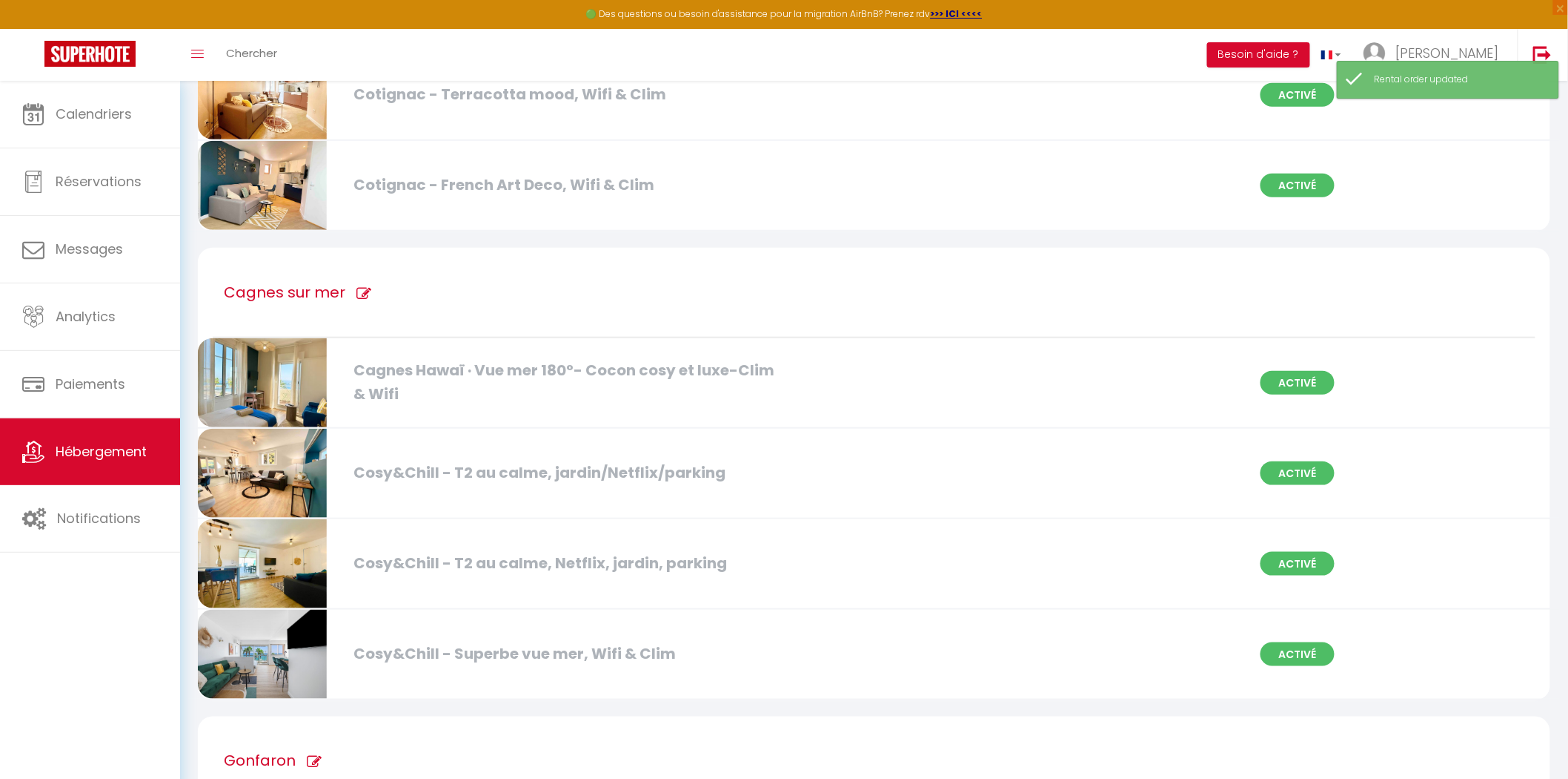
scroll to position [464, 0]
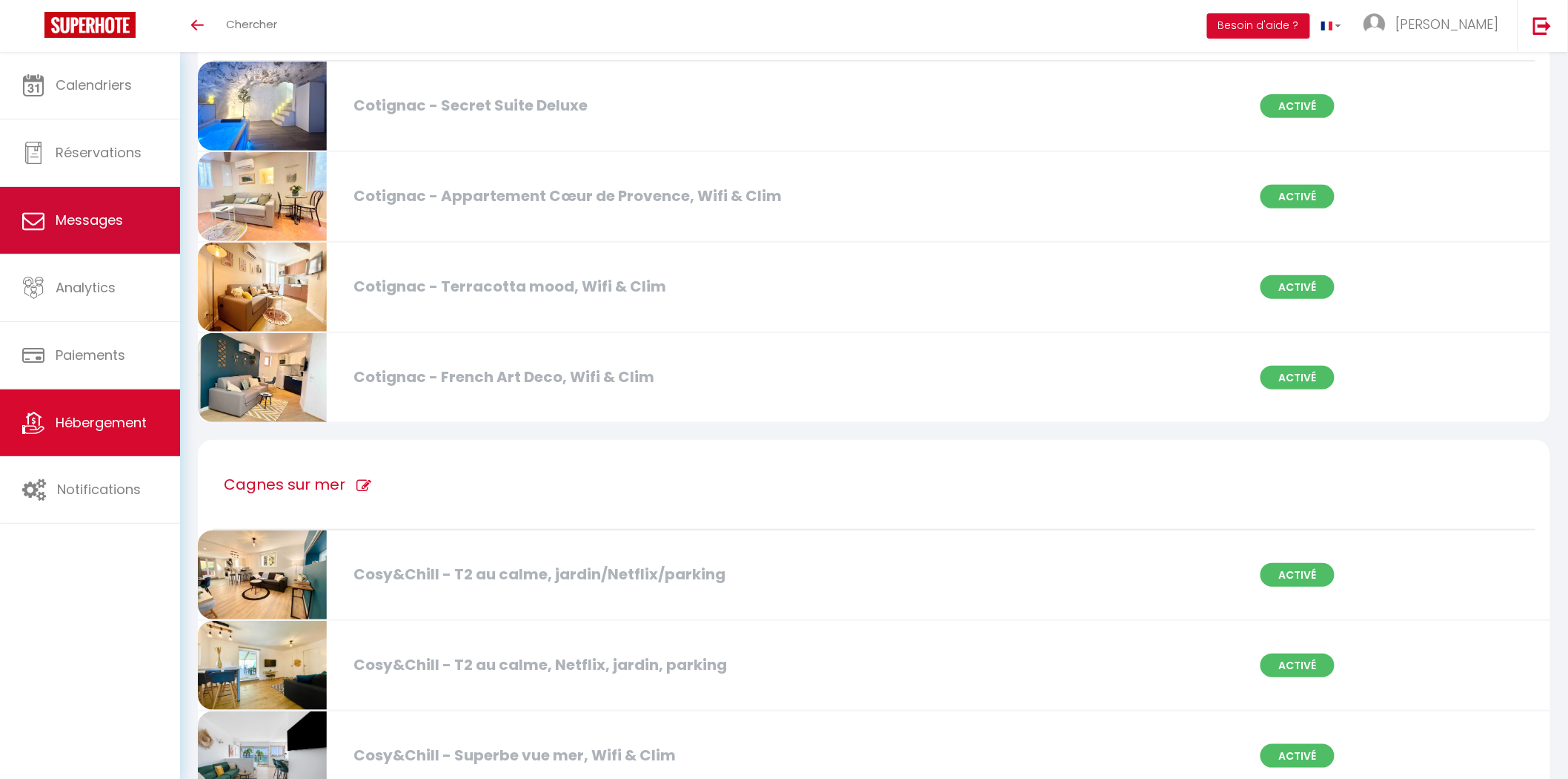
scroll to position [24, 0]
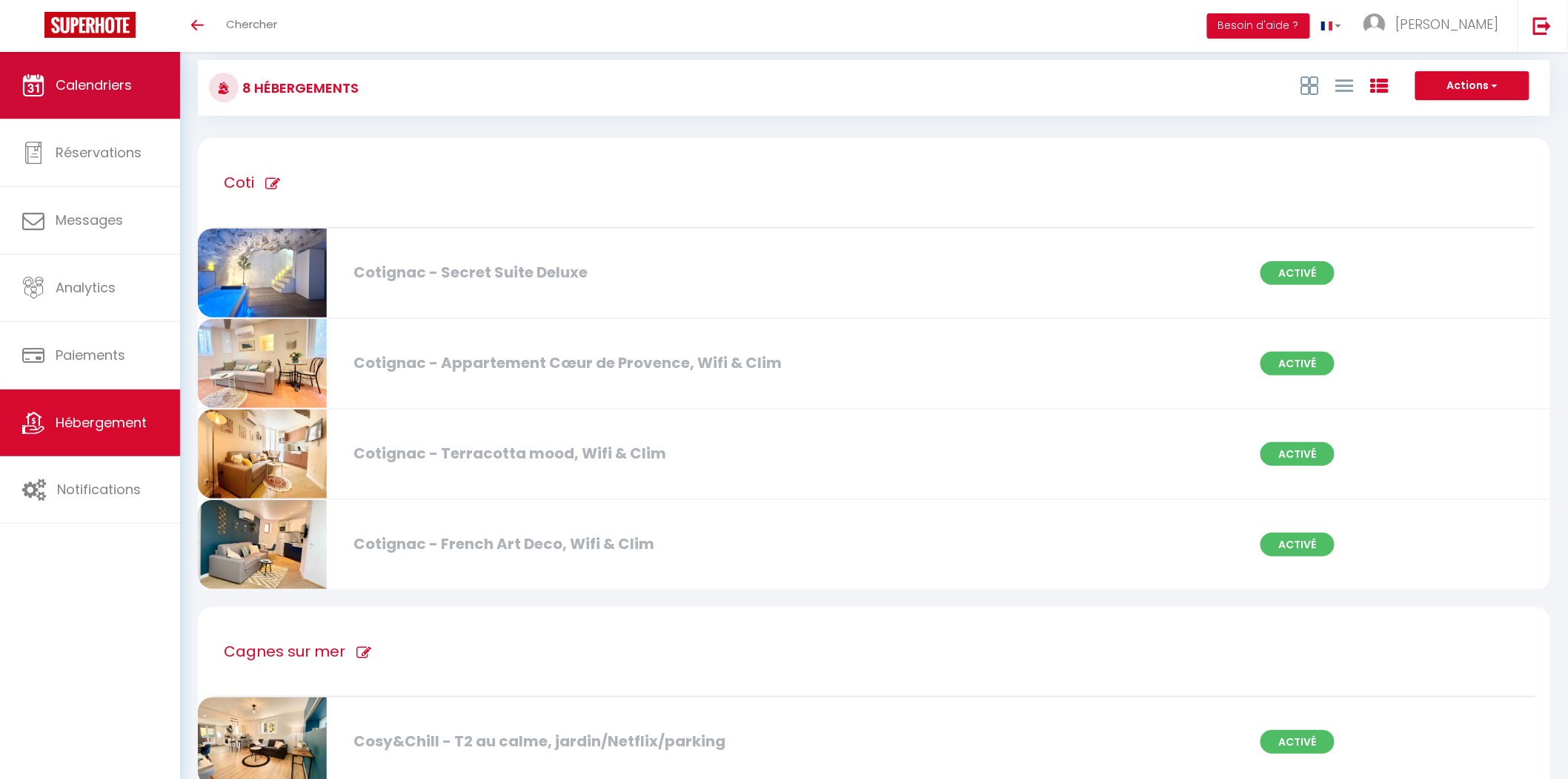
click at [76, 84] on span "Calendriers" at bounding box center [94, 85] width 76 height 18
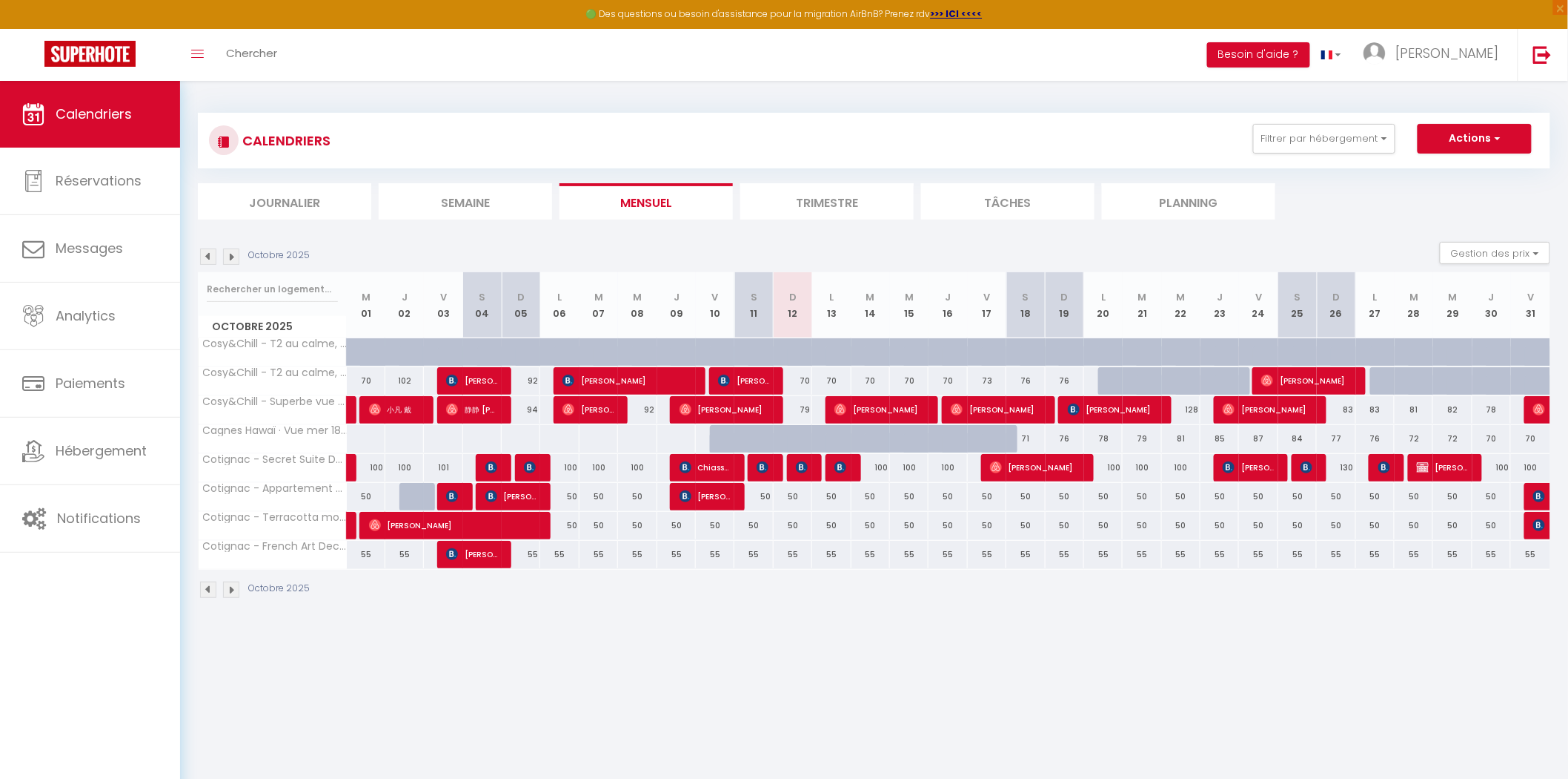
click at [1135, 664] on body "🟢 Des questions ou besoin d'assistance pour la migration AirBnB? Prenez rdv >>>…" at bounding box center [784, 470] width 1568 height 779
click at [826, 205] on li "Trimestre" at bounding box center [827, 201] width 174 height 37
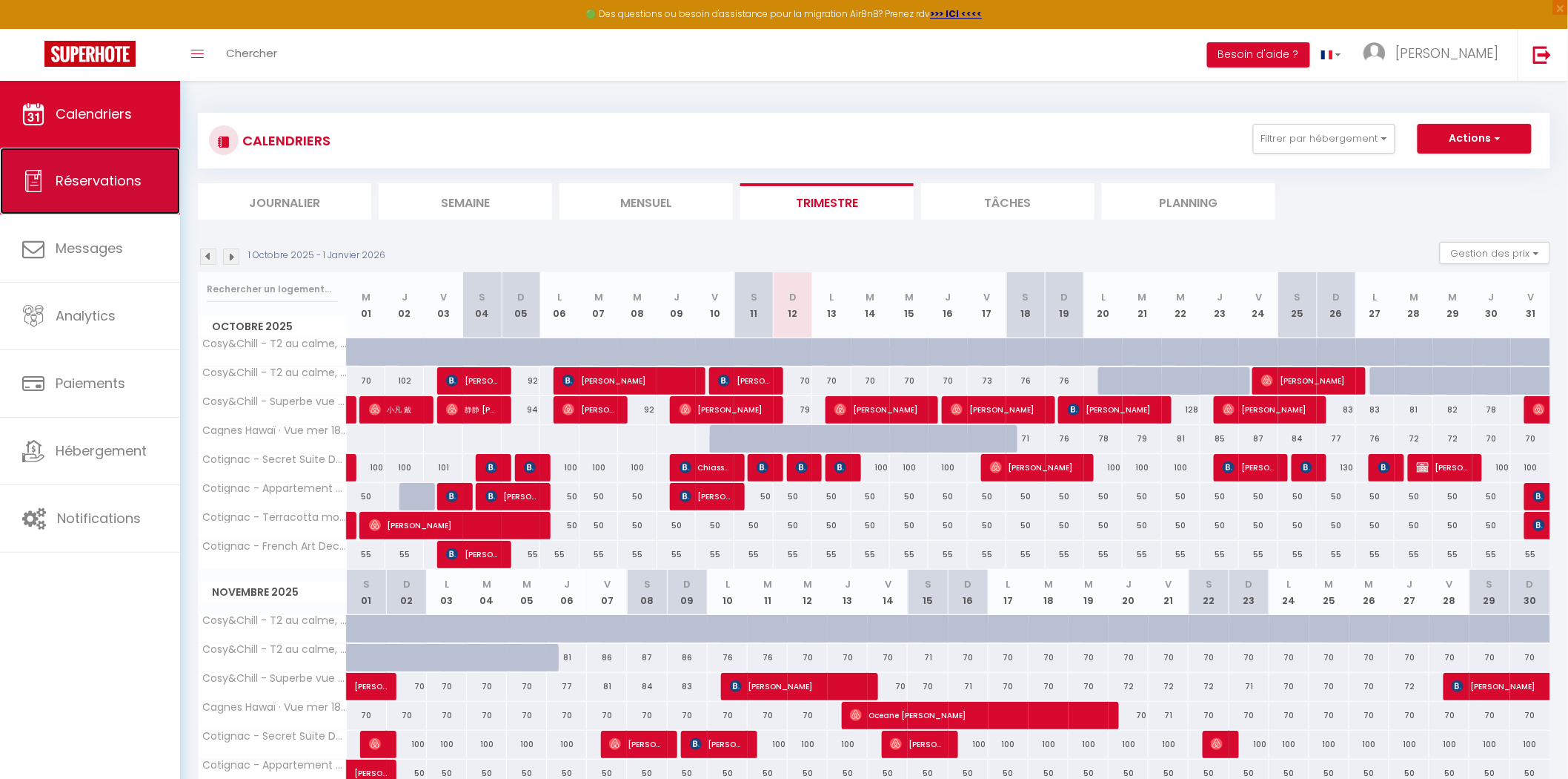
click at [113, 180] on span "Réservations" at bounding box center [98, 180] width 86 height 18
select select "not_cancelled"
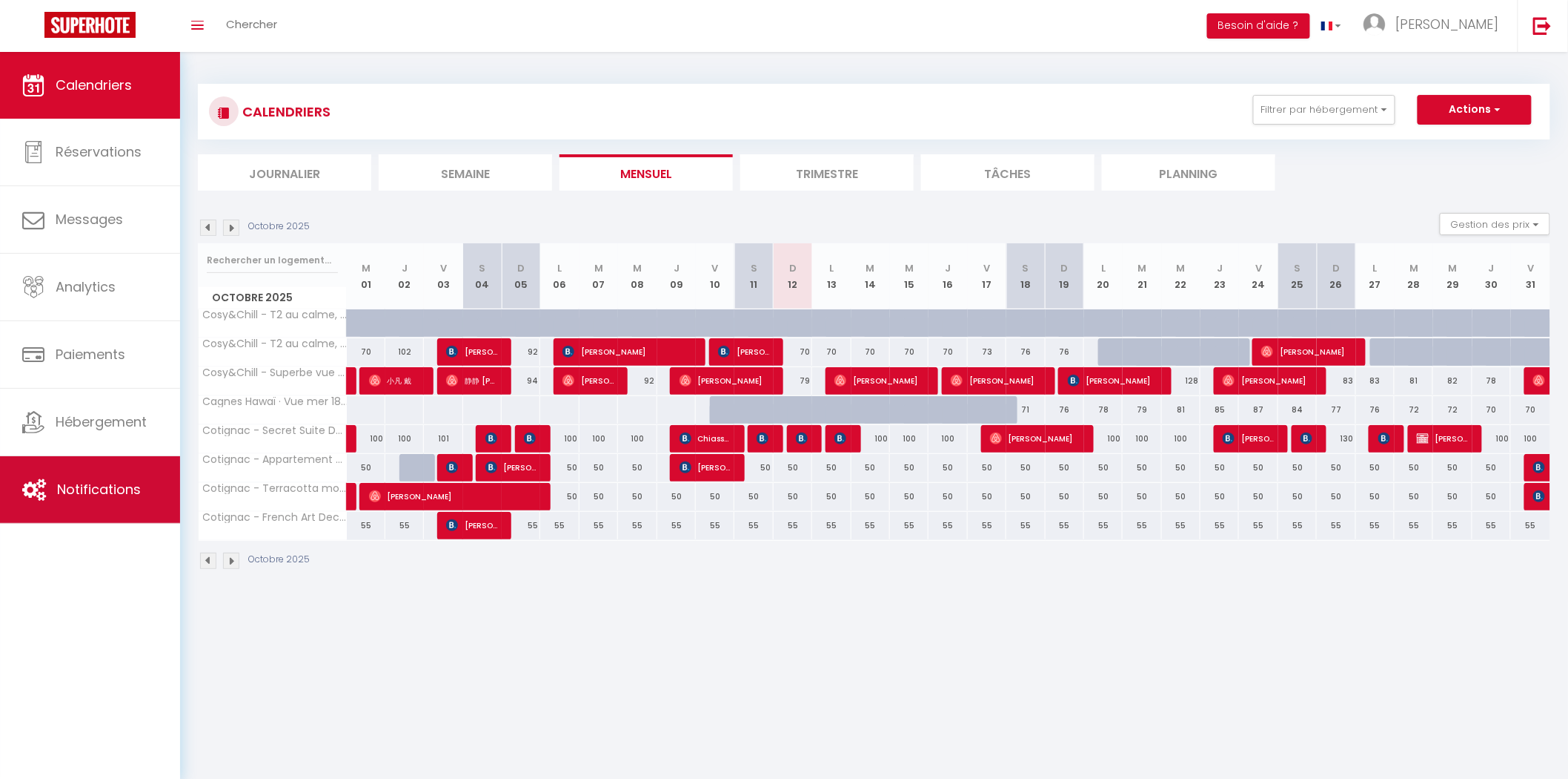
click at [98, 486] on span "Notifications" at bounding box center [99, 489] width 84 height 18
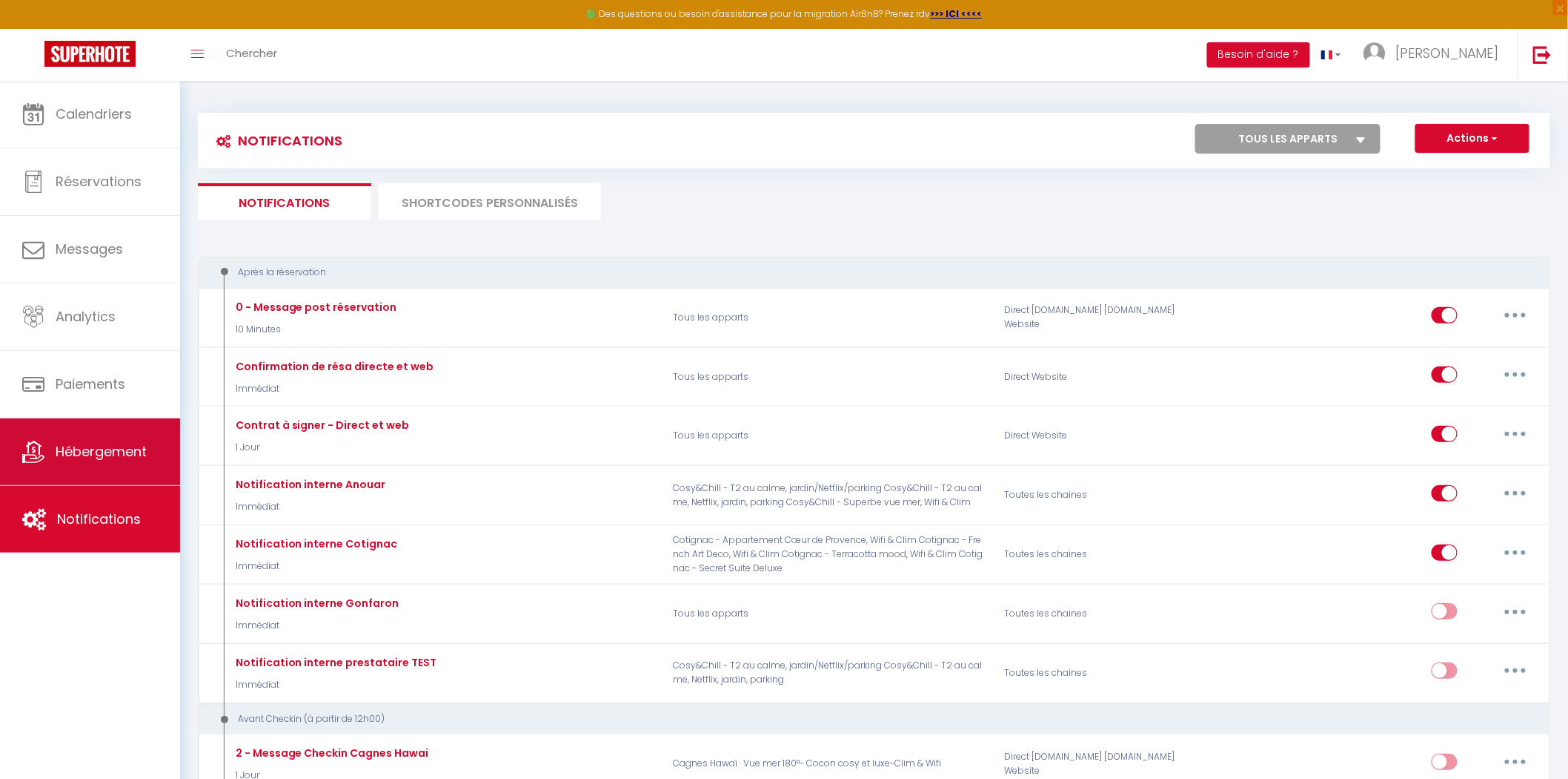
select select
checkbox input "false"
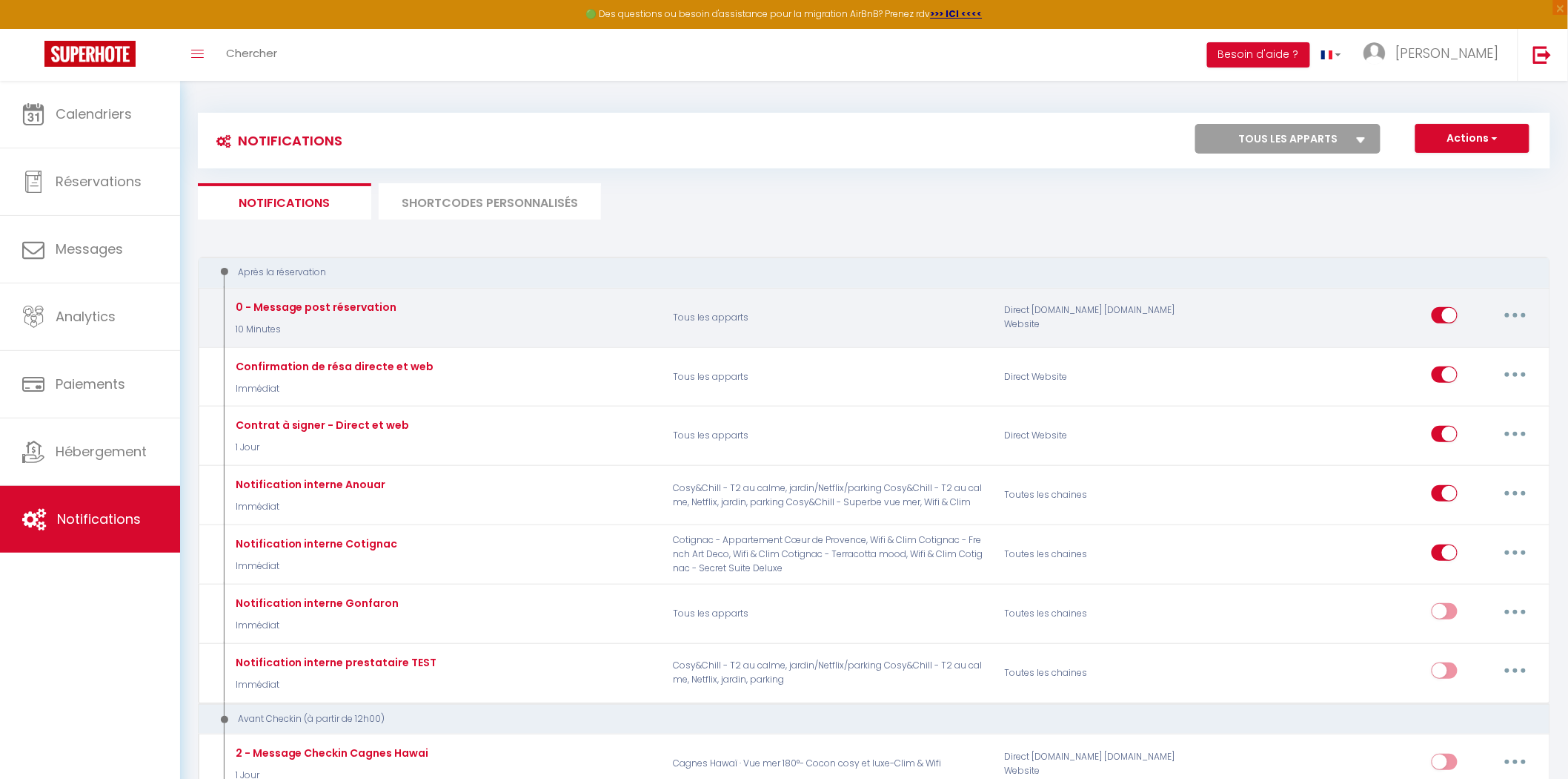
select select
checkbox input "false"
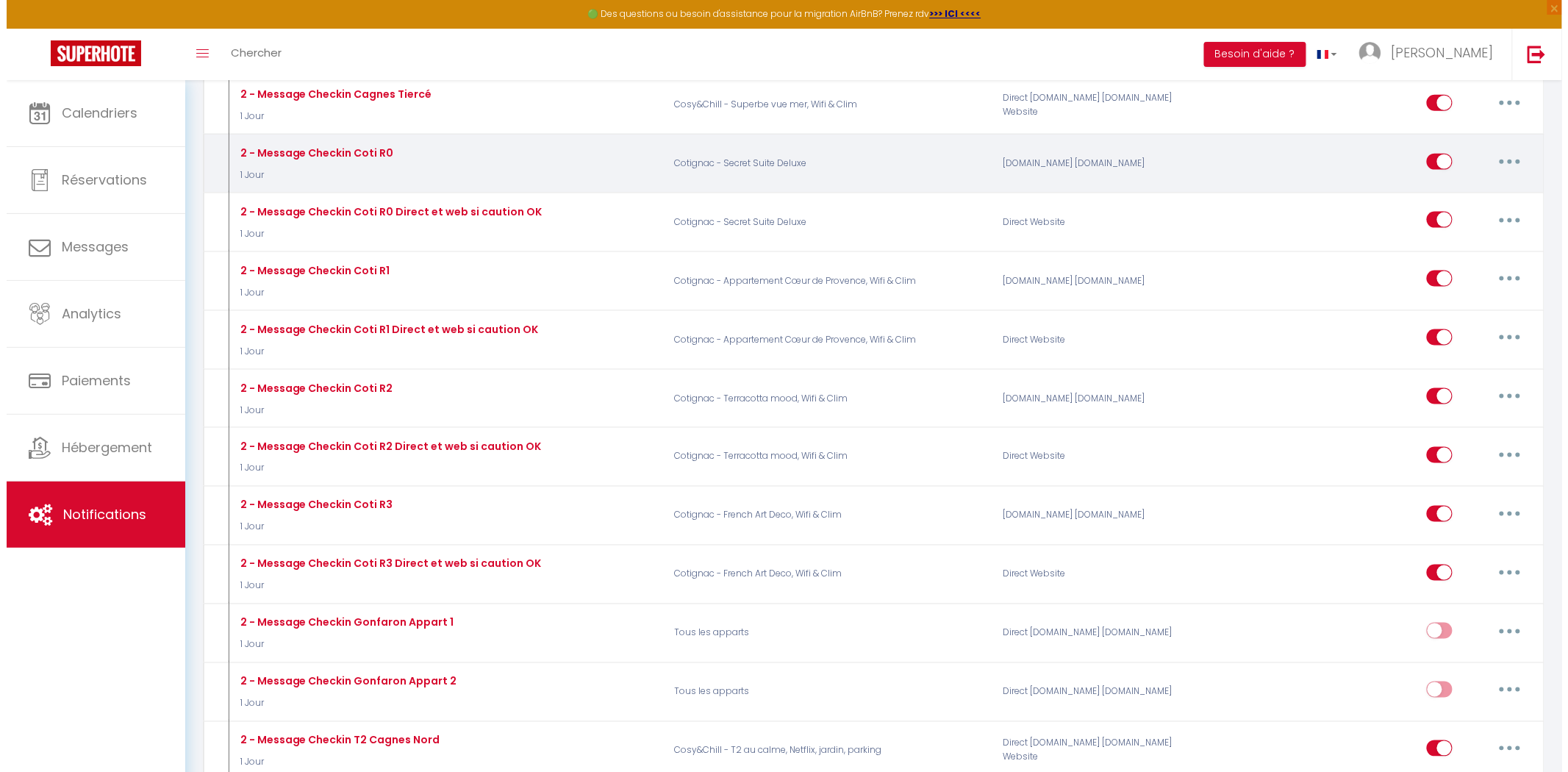
scroll to position [653, 0]
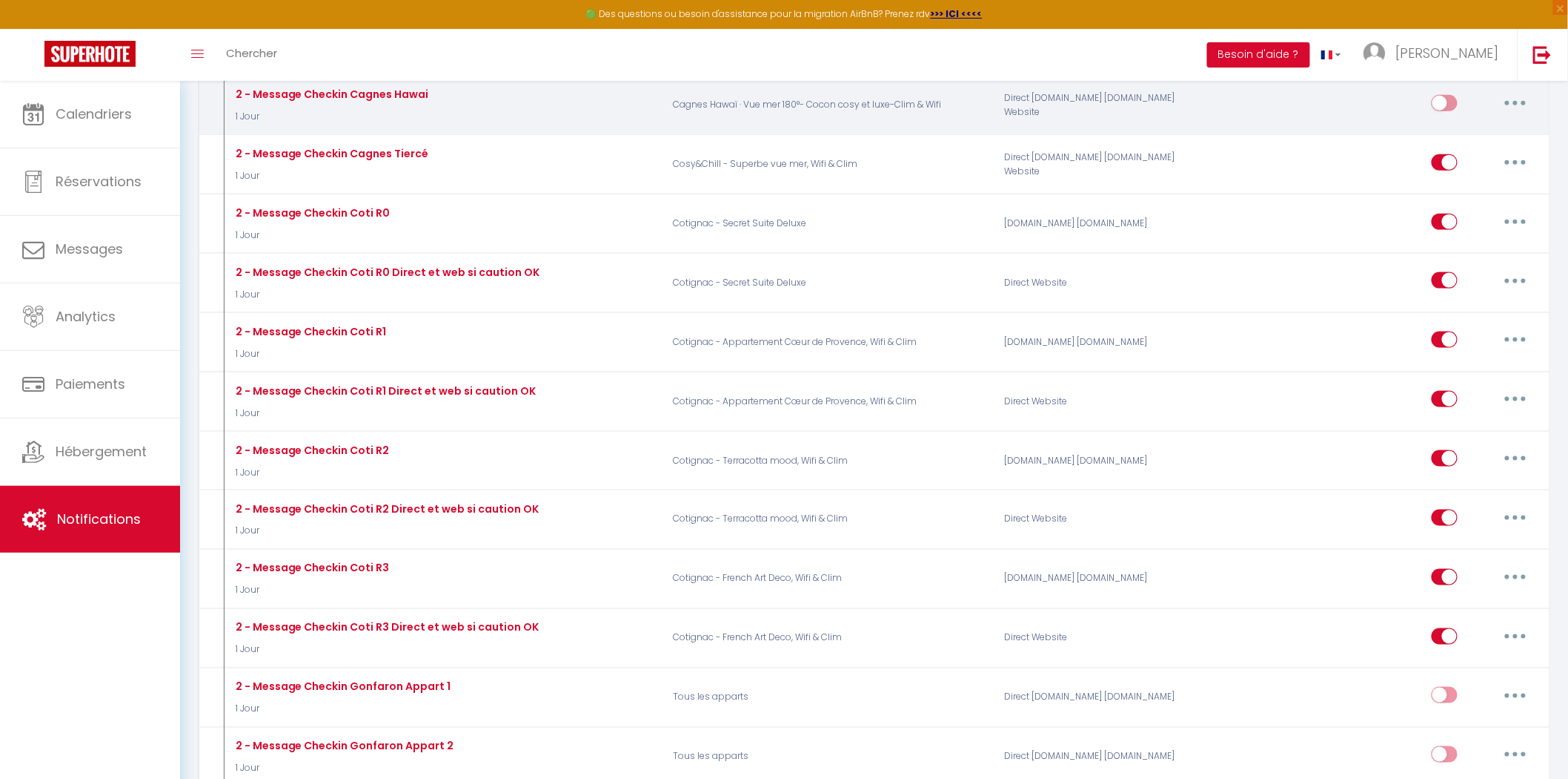
click at [1511, 102] on button "button" at bounding box center [1516, 103] width 42 height 24
click at [1445, 140] on link "Editer" at bounding box center [1477, 136] width 110 height 25
type input "2 - Message Checkin Cagnes Hawai"
select select "1 Jour"
select select "if_booking_is_paid"
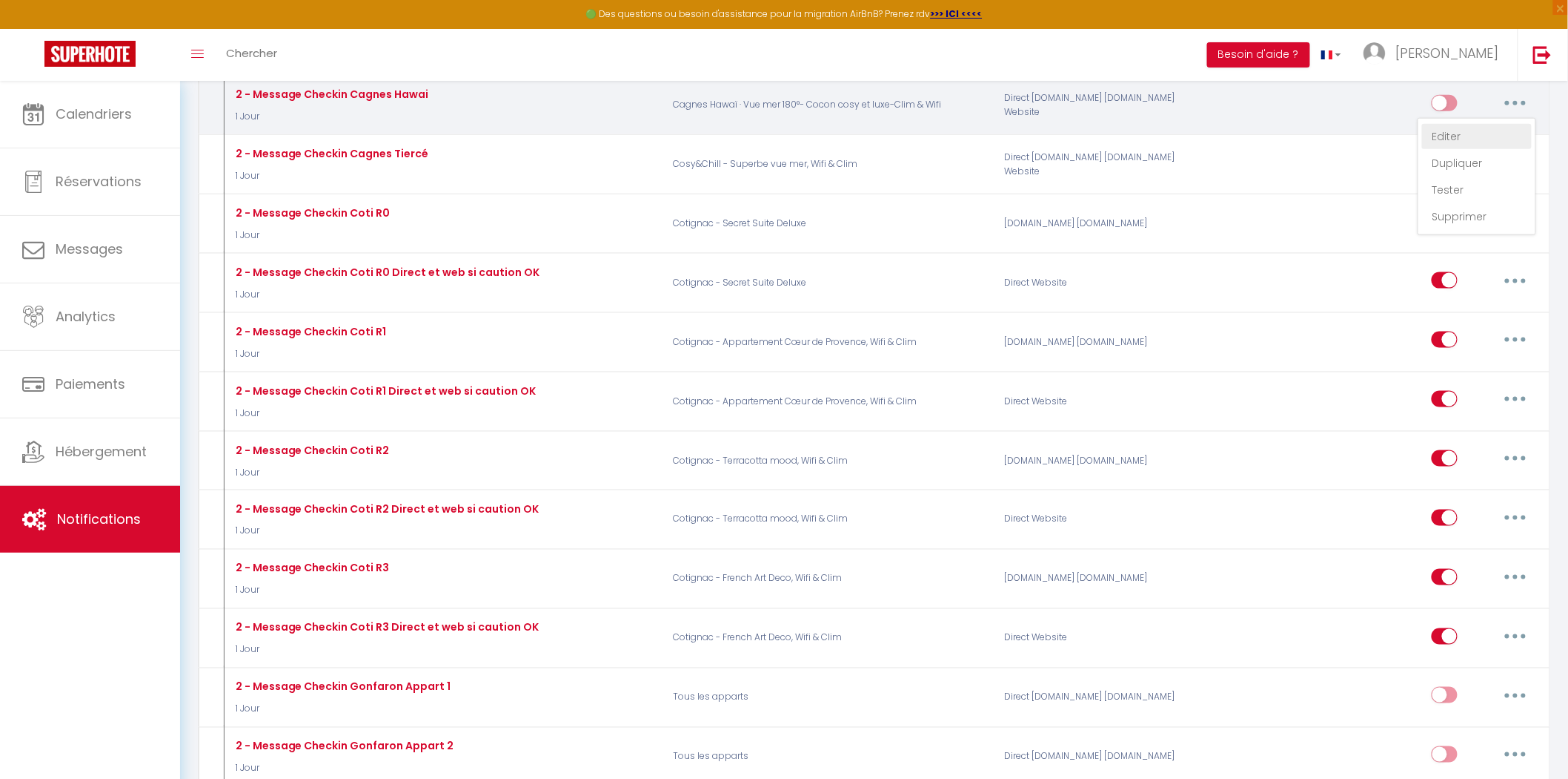
checkbox input "true"
checkbox input "false"
radio input "true"
type input "Instructions de check in"
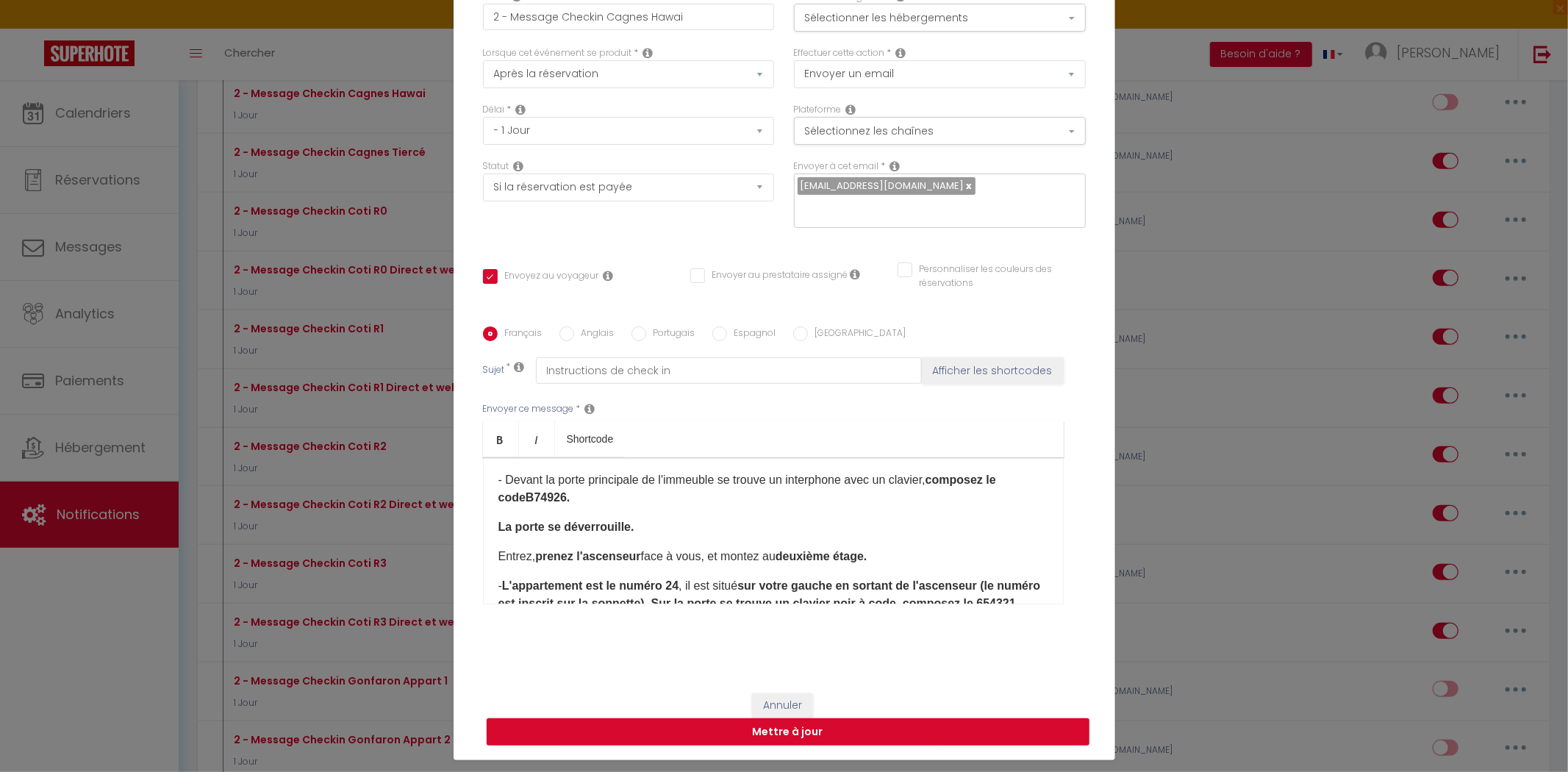
scroll to position [571, 0]
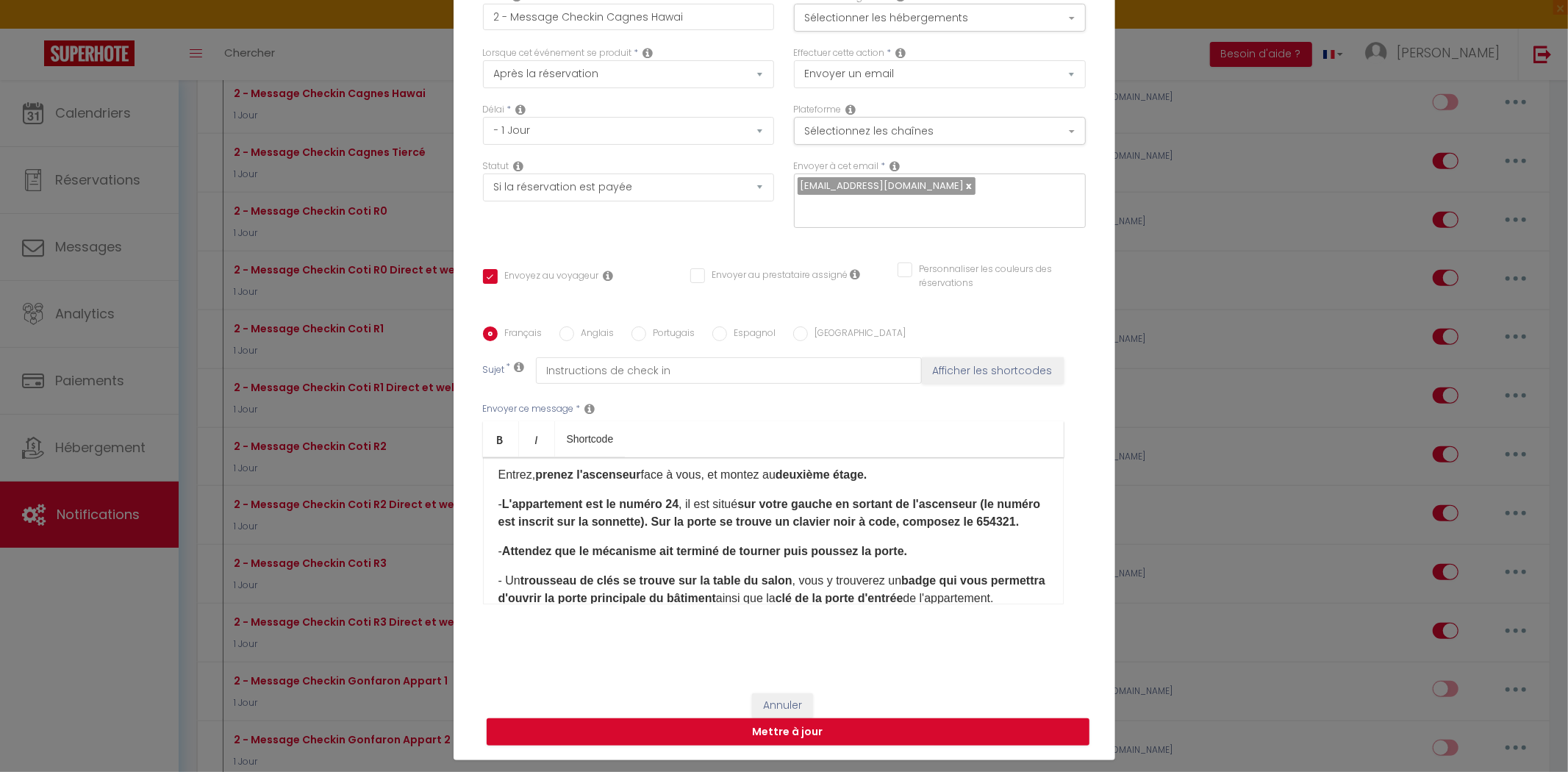
click at [674, 526] on strong "r (le numéro est inscrit sur la sonnette). Sur la porte se trouve un clavier no…" at bounding box center [770, 512] width 542 height 30
click at [678, 527] on strong "r (le numéro est inscrit sur la sonnette). Sur la porte se trouve un clavier no…" at bounding box center [770, 512] width 542 height 30
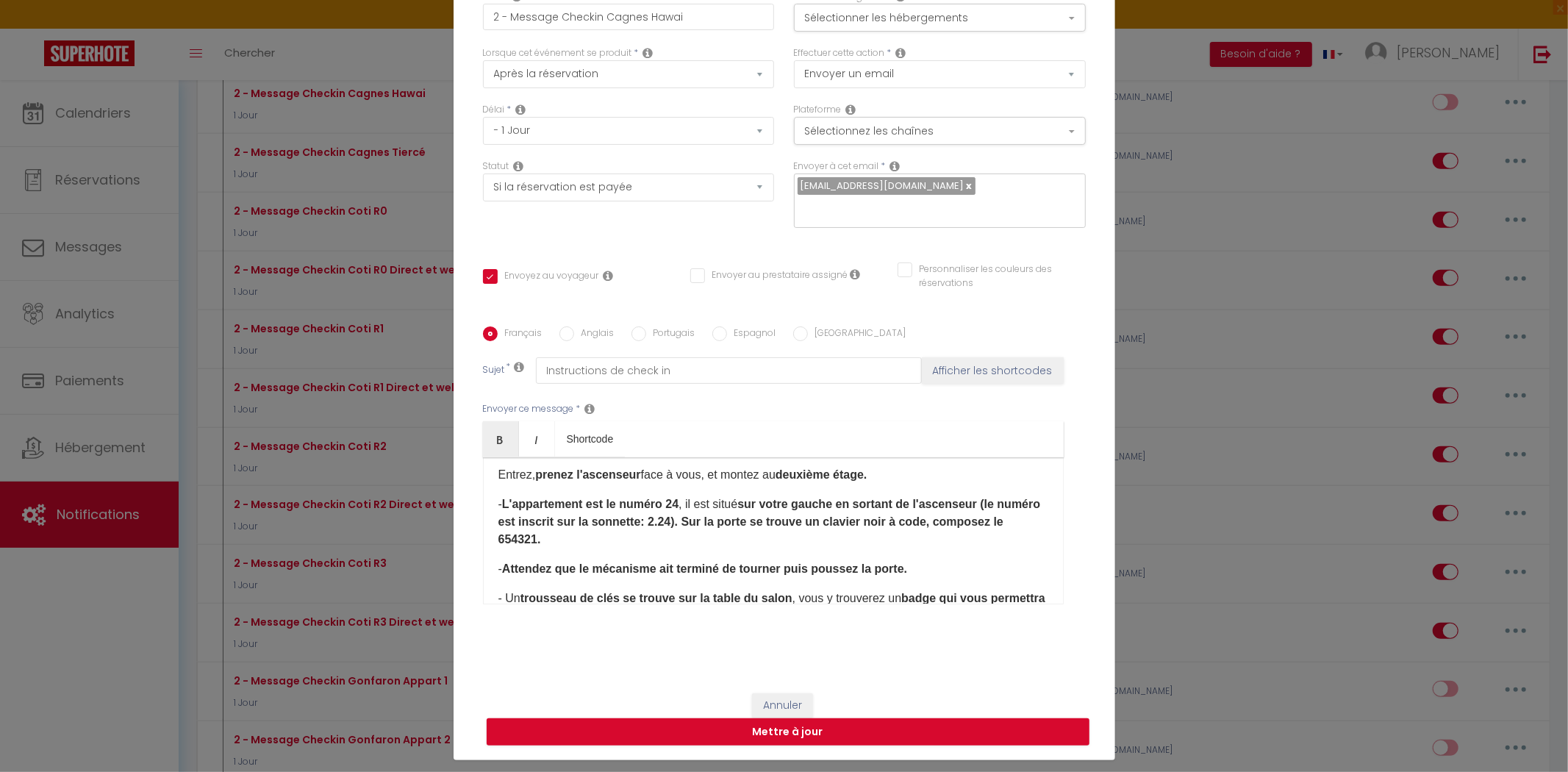
click at [623, 544] on p "- L'appartement est le numéro 24 , il est situé sur votre gauche en sortant de …" at bounding box center [773, 522] width 550 height 53
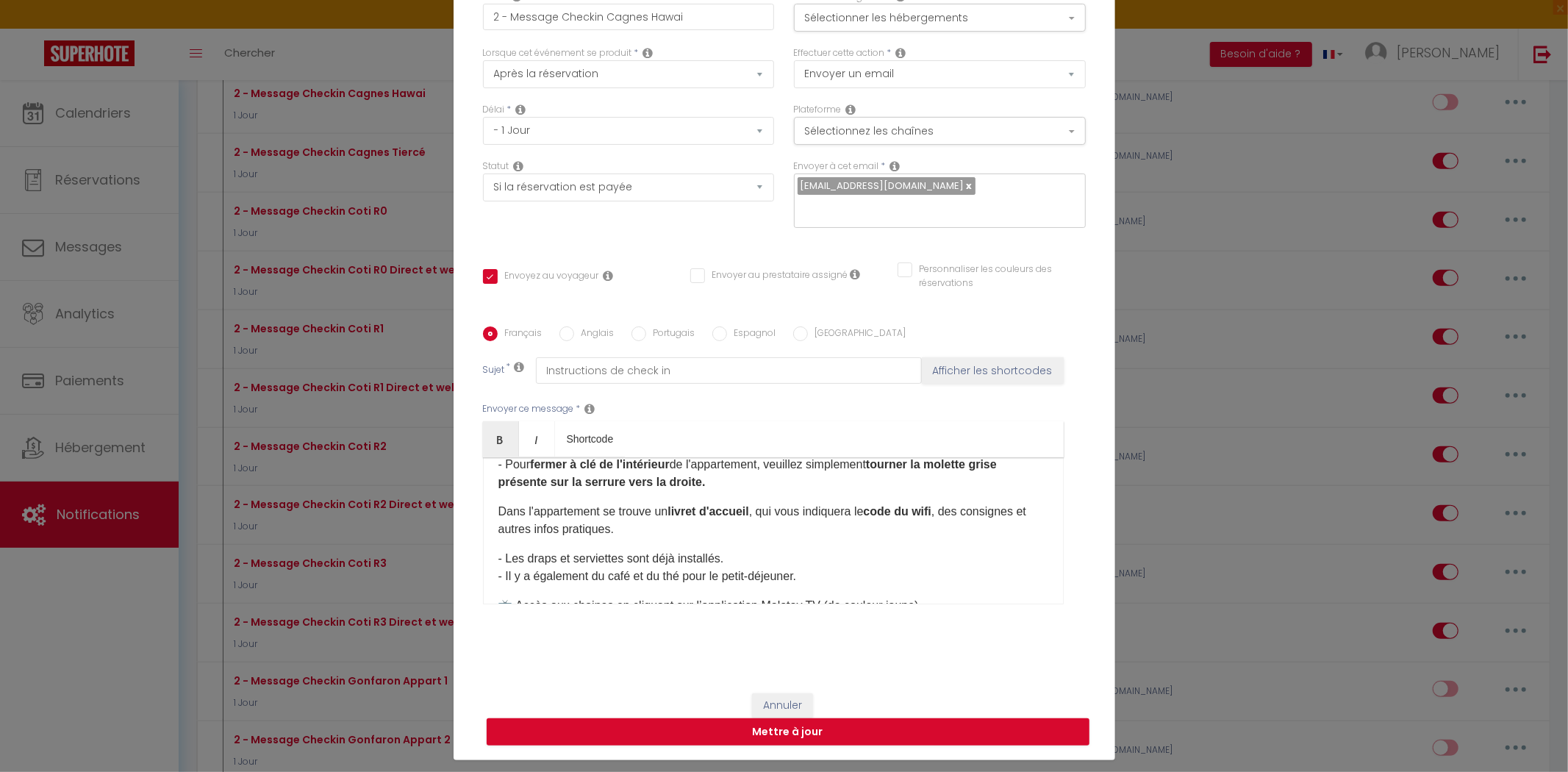
scroll to position [735, 0]
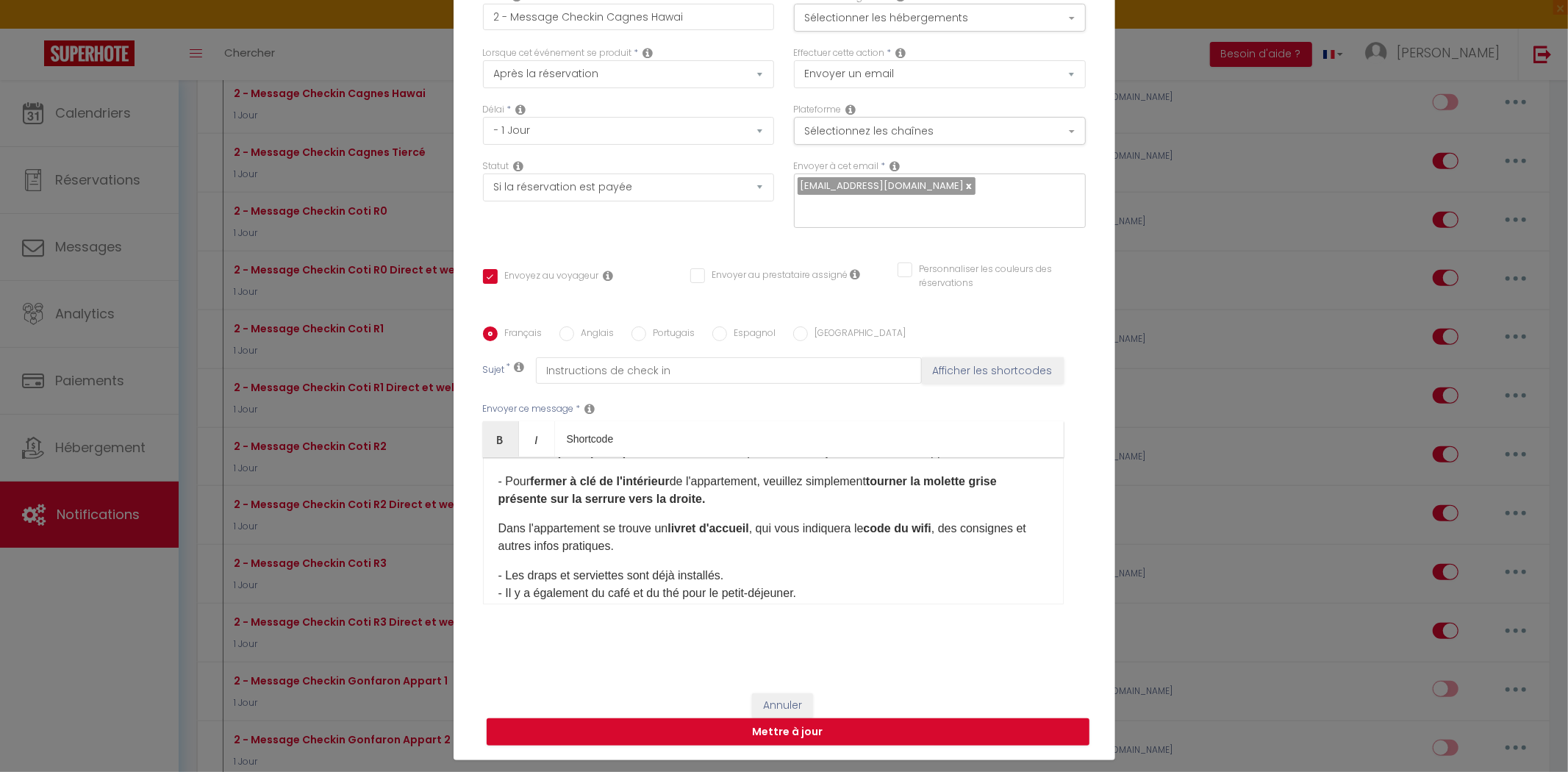
click at [772, 503] on p "- Pour fermer à clé de l'intérieur de l'appartement, veuillez simplement tourne…" at bounding box center [773, 490] width 550 height 35
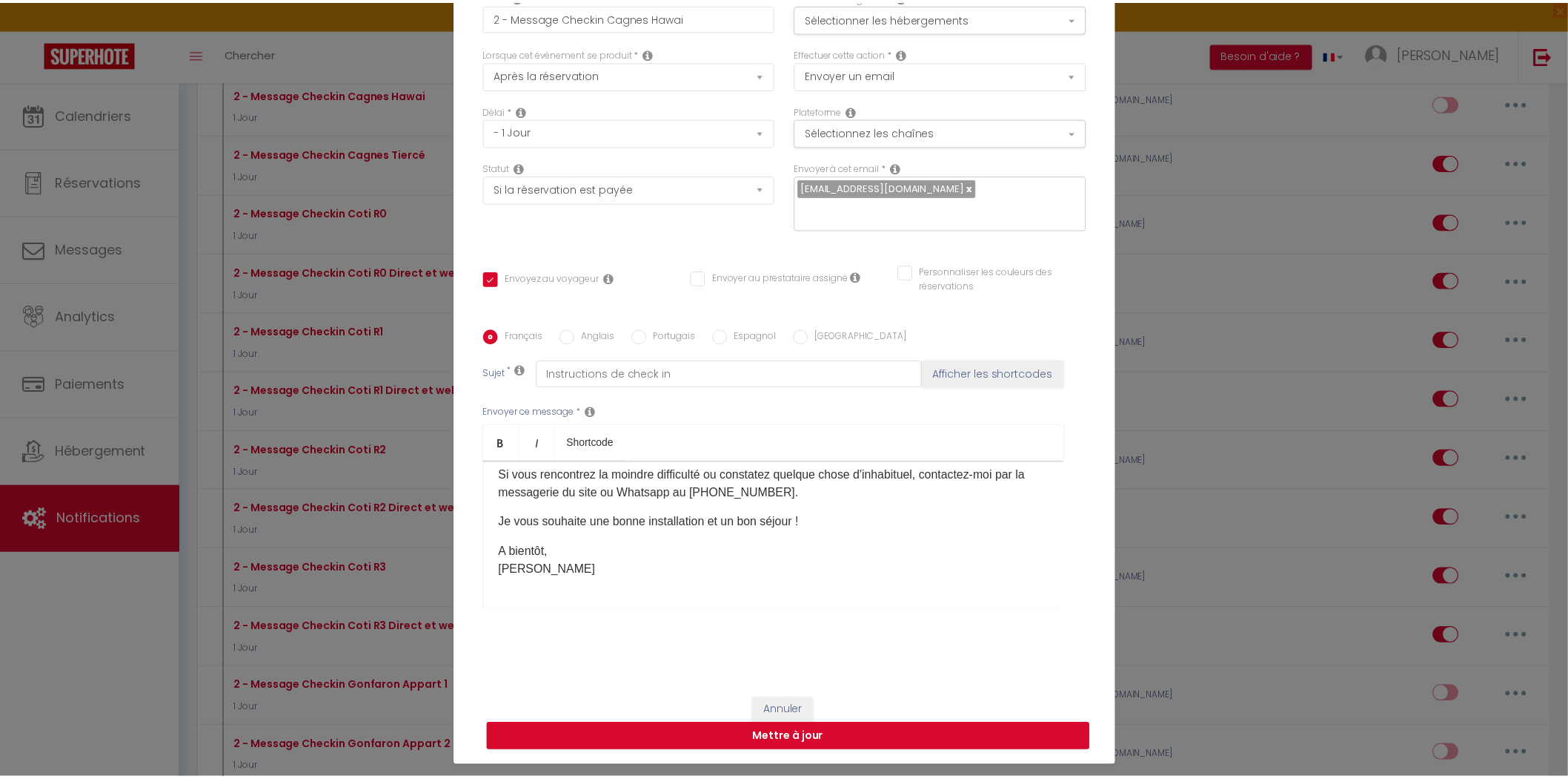
scroll to position [1048, 0]
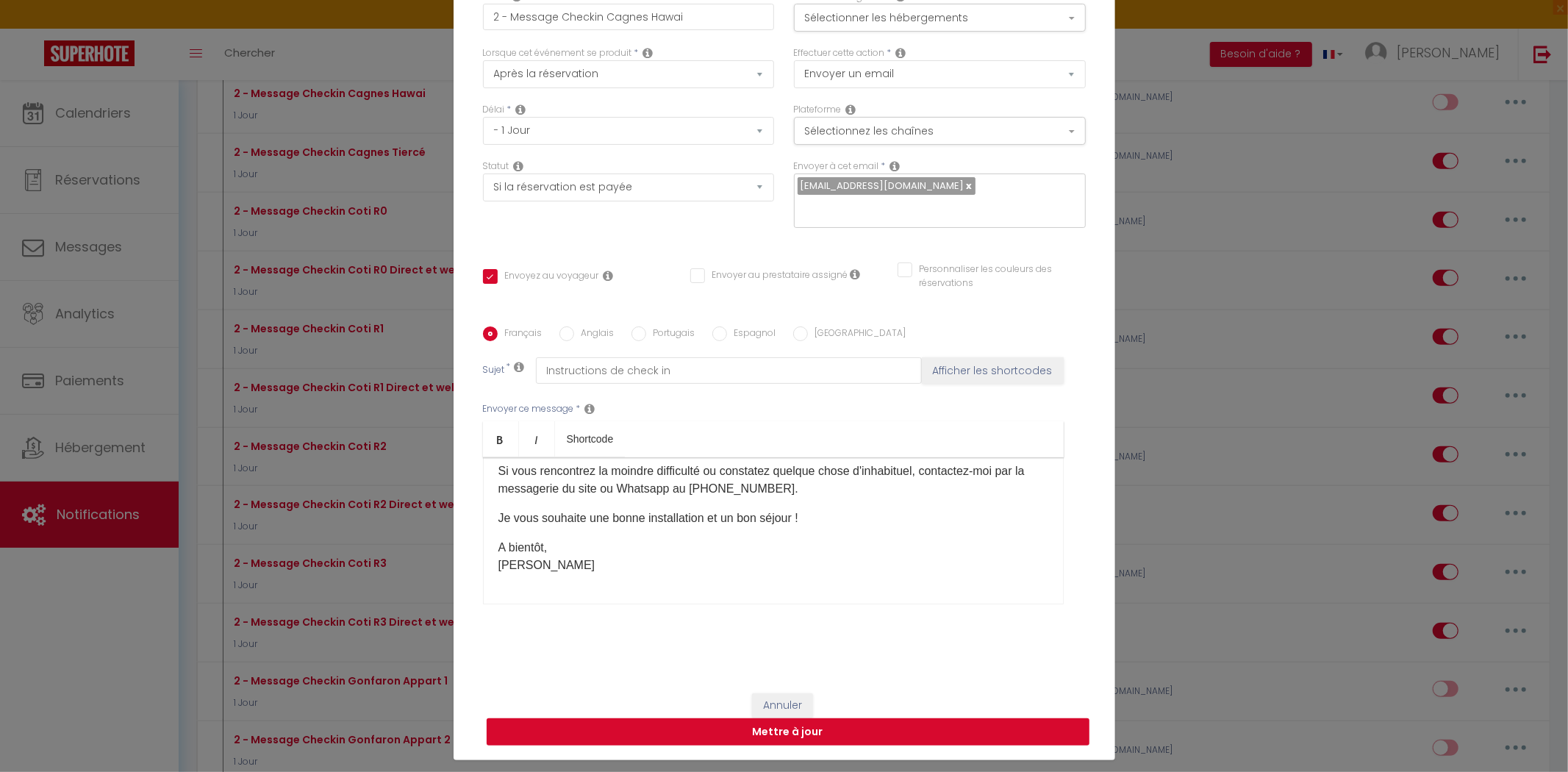
click at [805, 718] on button "Mettre à jour" at bounding box center [787, 732] width 602 height 28
checkbox input "true"
checkbox input "false"
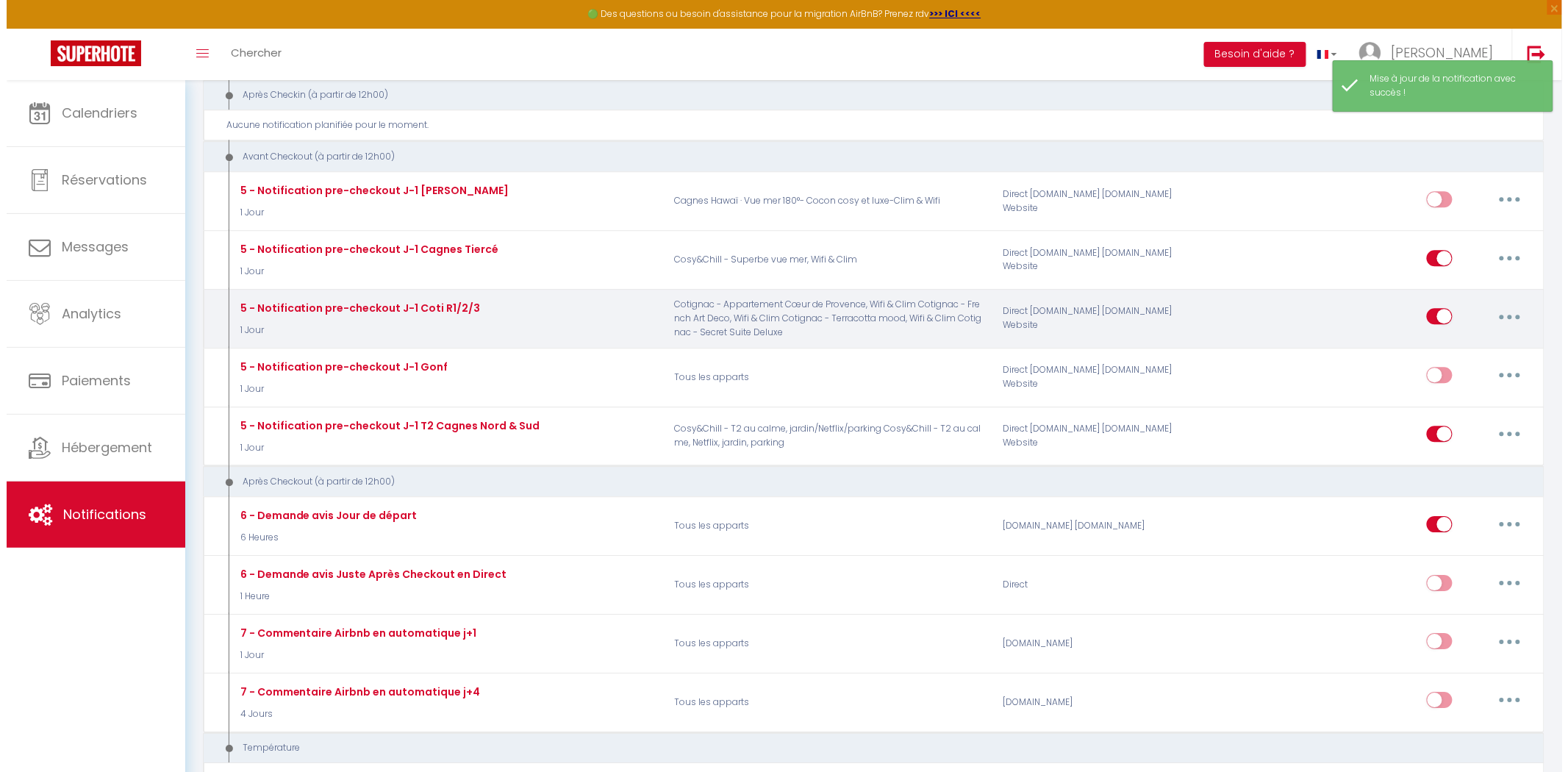
scroll to position [1551, 0]
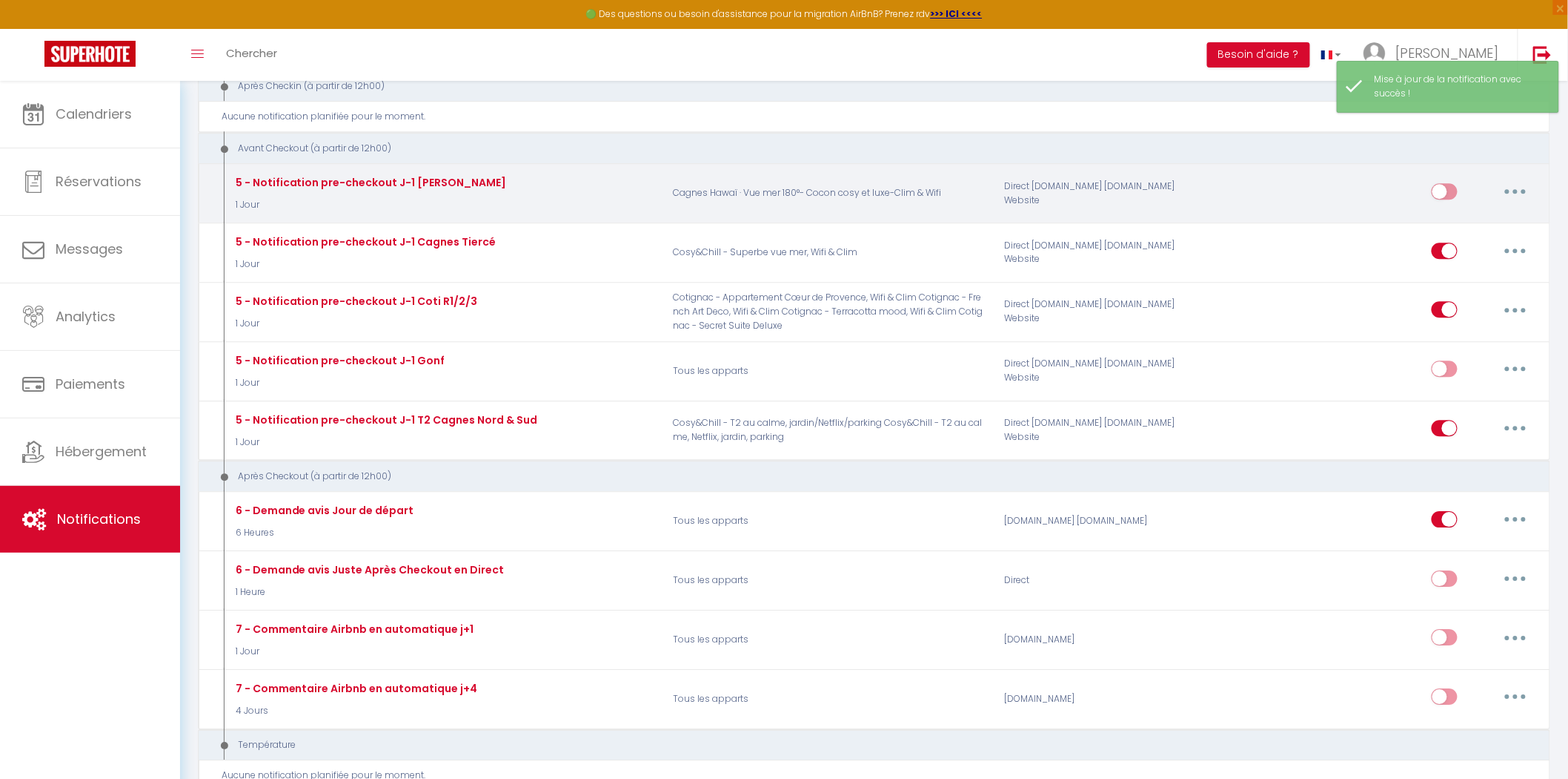
click at [1521, 203] on button "button" at bounding box center [1516, 191] width 42 height 24
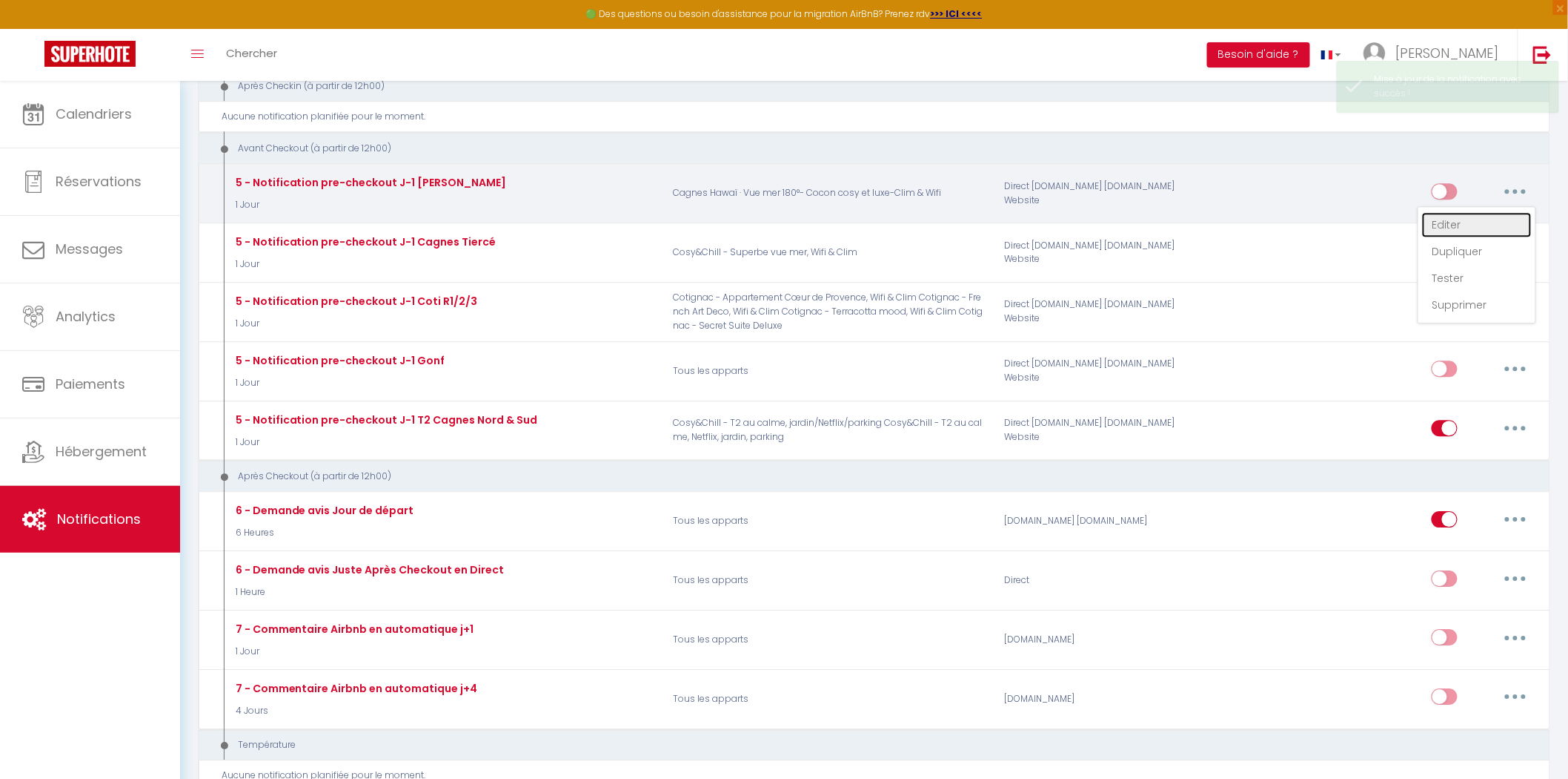
click at [1462, 232] on link "Editer" at bounding box center [1477, 224] width 110 height 25
type input "5 - Notification pre-checkout J-1 [PERSON_NAME]"
select select "4"
select select "1 Jour"
select select "if_booking_is_paid"
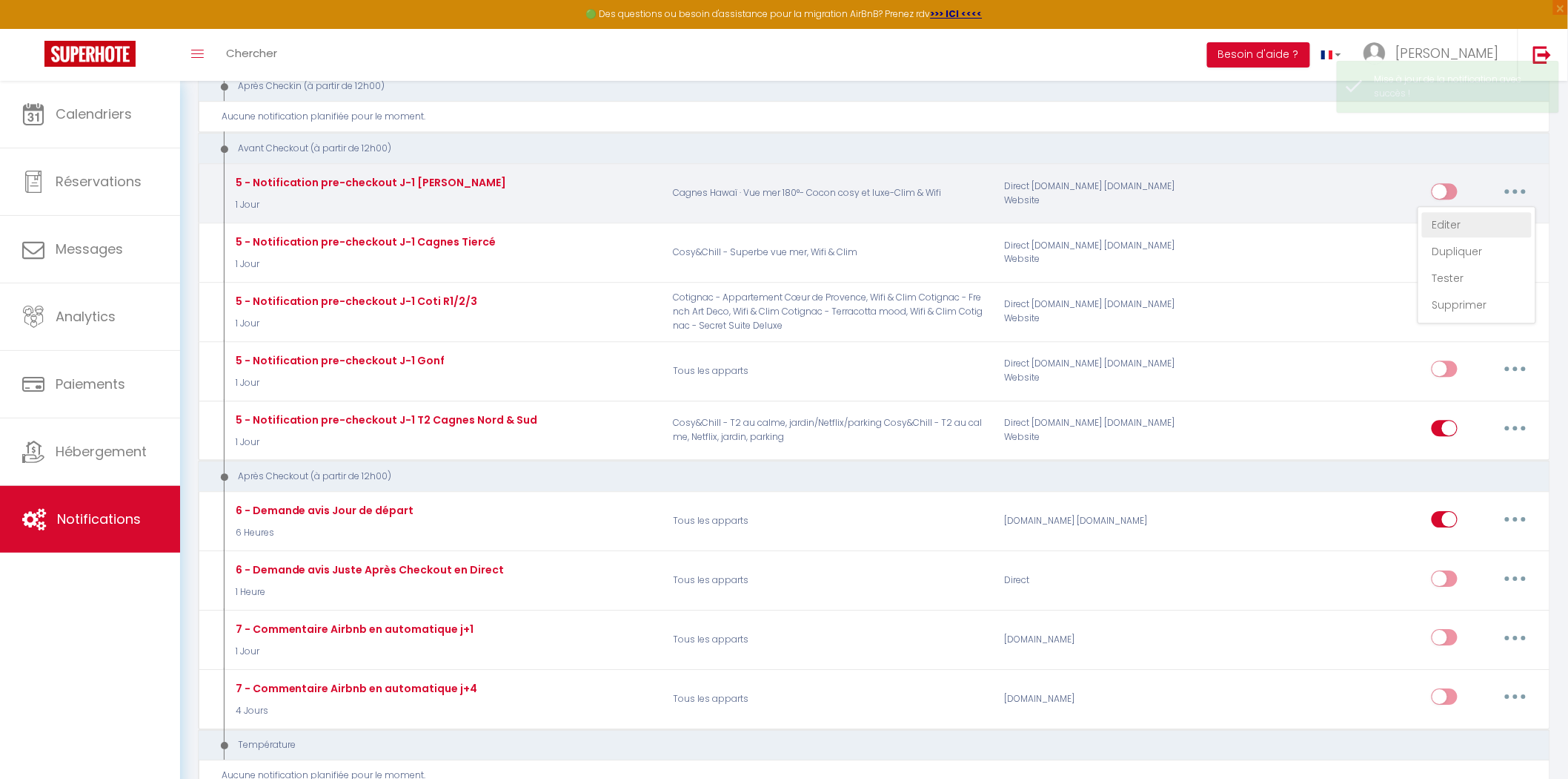
checkbox input "true"
checkbox input "false"
radio input "true"
type input "Instructions de check out"
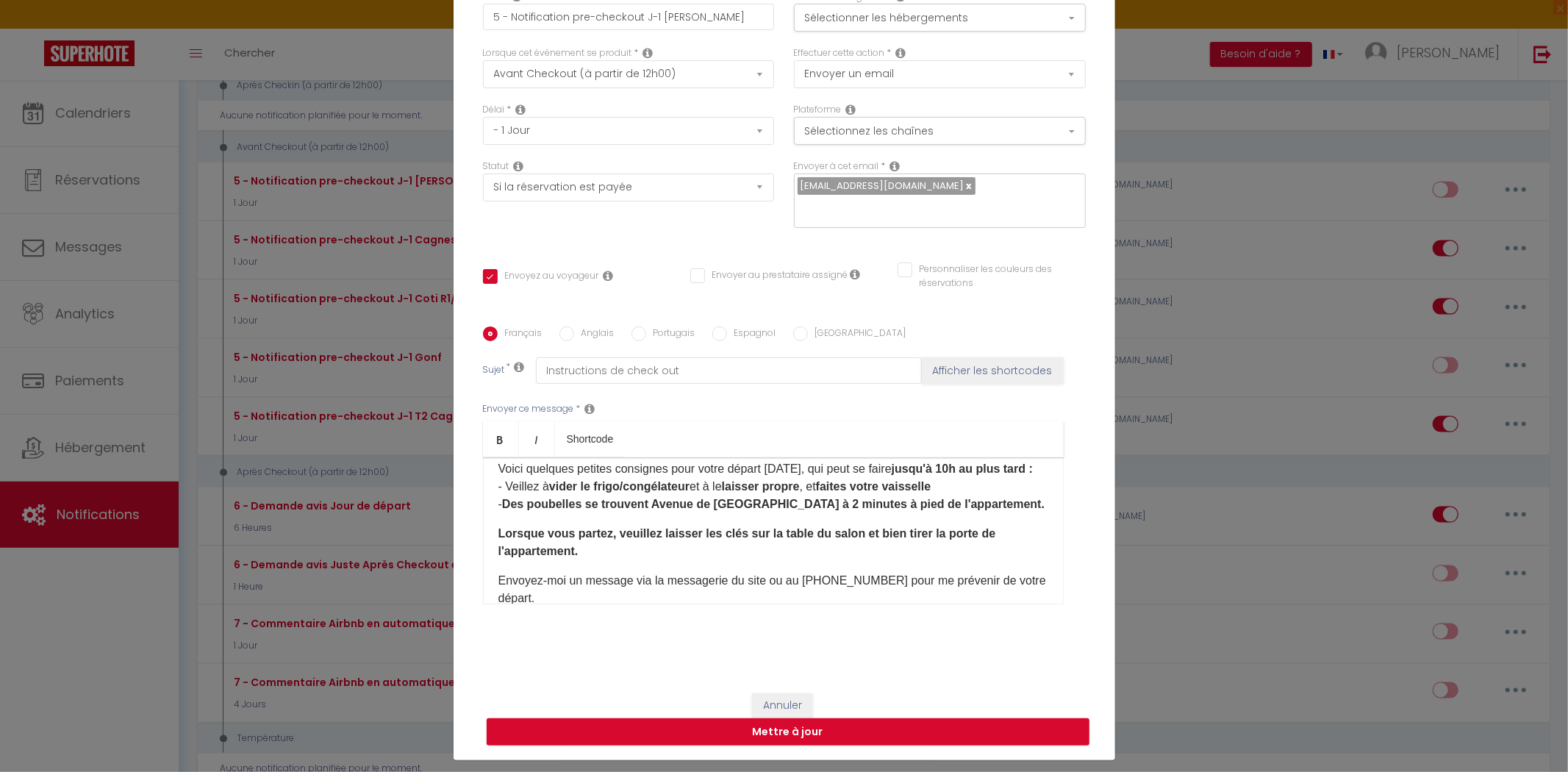
scroll to position [82, 0]
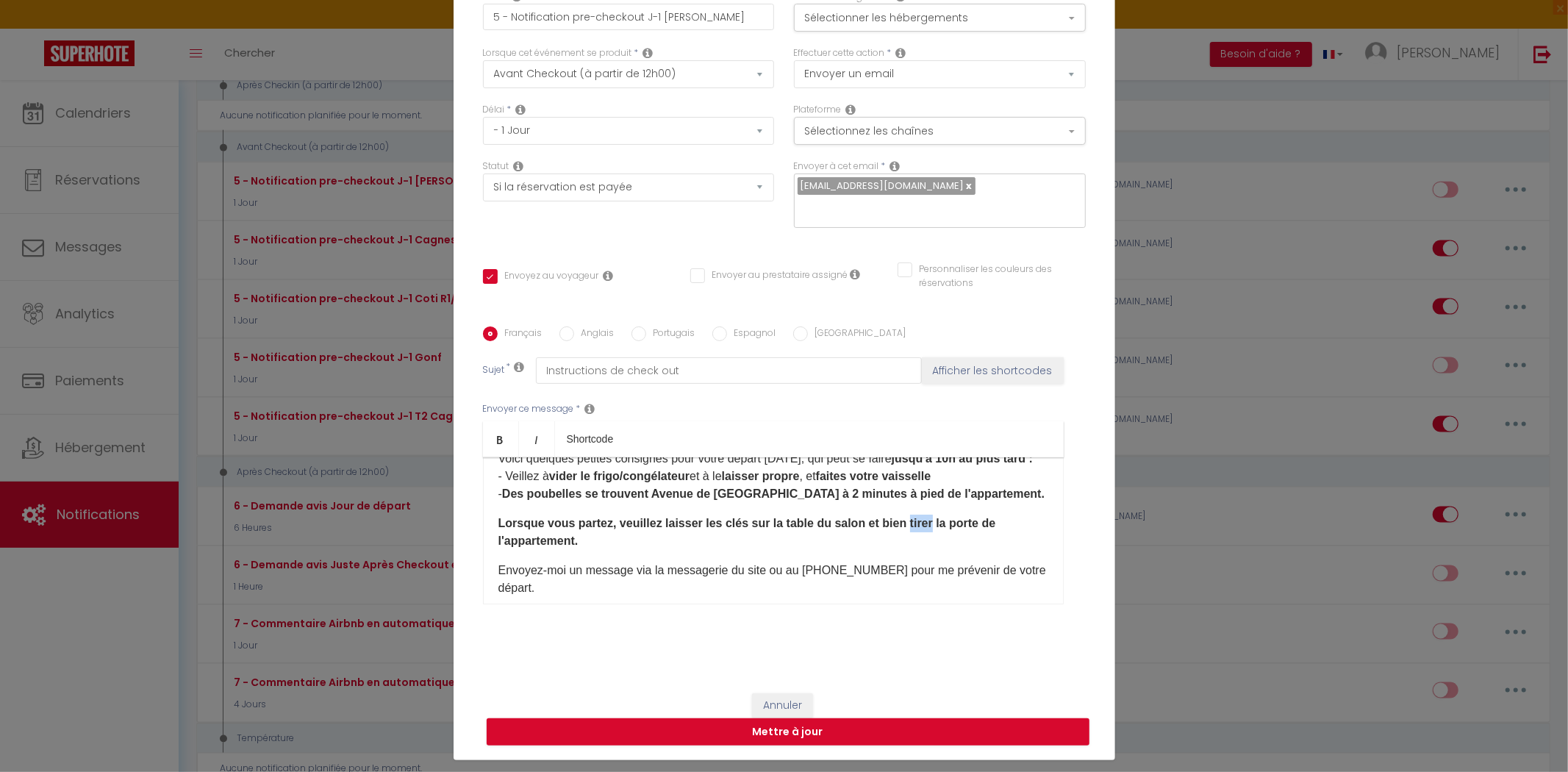
drag, startPoint x: 900, startPoint y: 534, endPoint x: 920, endPoint y: 534, distance: 20.0
click at [920, 534] on strong "Lorsque vous partez, veuillez laisser les clés sur la table du salon et bien ti…" at bounding box center [747, 531] width 498 height 30
click at [637, 540] on p "Lorsque vous partez, veuillez laisser les clés sur la table du salon et bien cl…" at bounding box center [773, 531] width 550 height 35
click at [692, 539] on p "Lorsque vous partez, veuillez laisser les clés sur la table du salon et bien cl…" at bounding box center [773, 531] width 550 height 35
click at [589, 544] on p "Lorsque vous partez, veuillez laisser les clés sur la table du salon et bien cl…" at bounding box center [773, 531] width 550 height 35
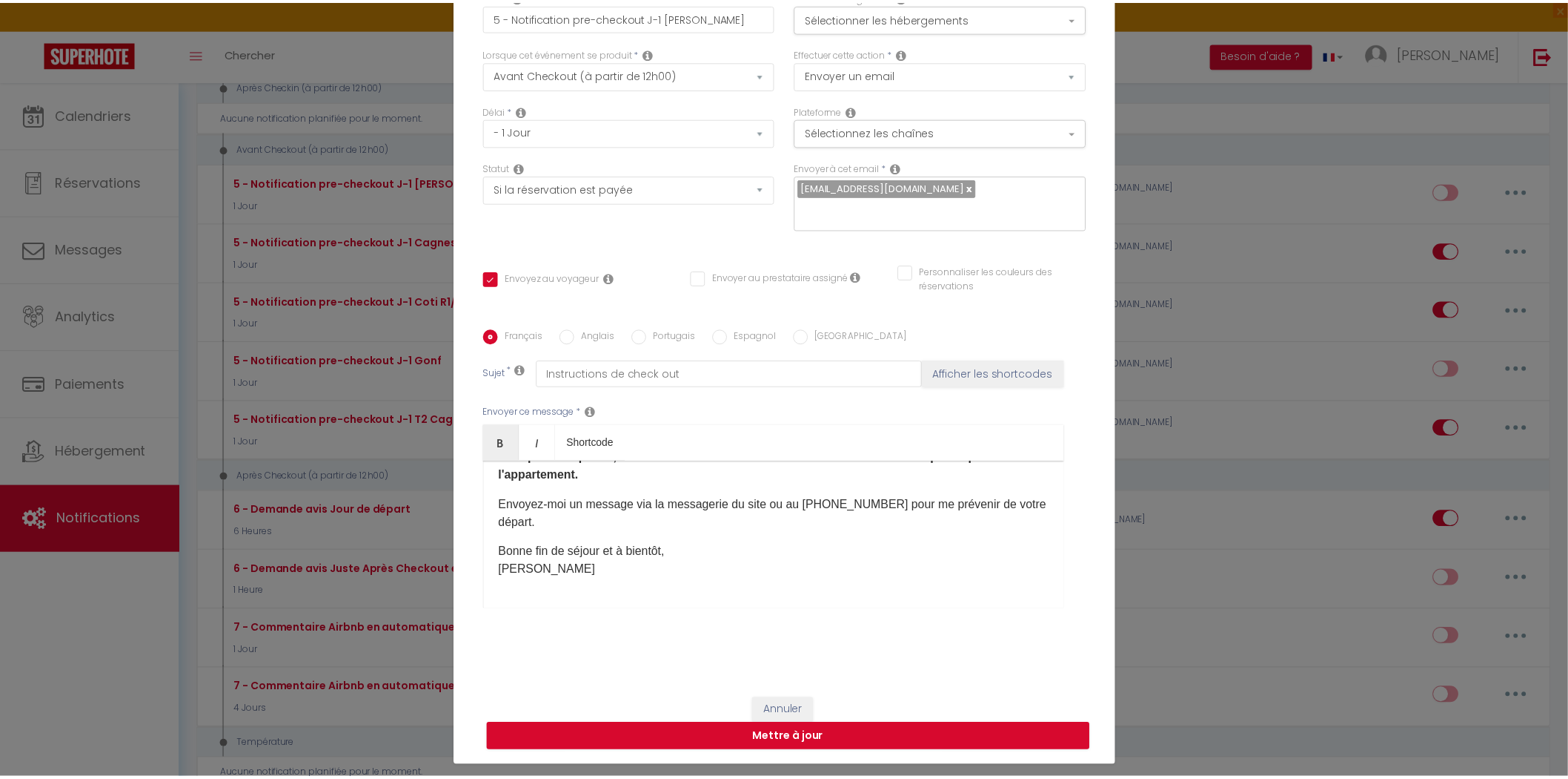
scroll to position [170, 0]
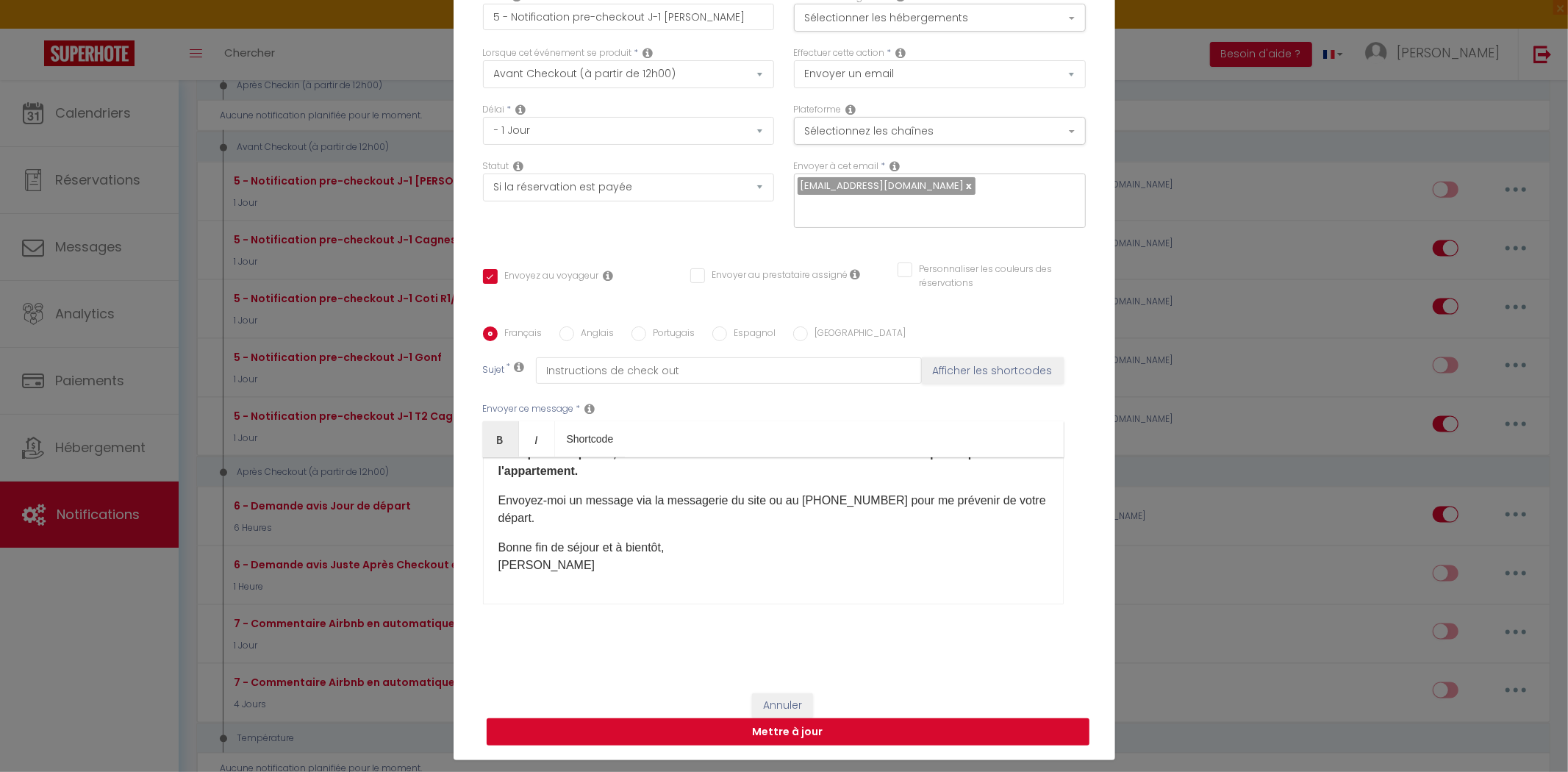
click at [811, 724] on button "Mettre à jour" at bounding box center [787, 732] width 602 height 28
checkbox input "true"
checkbox input "false"
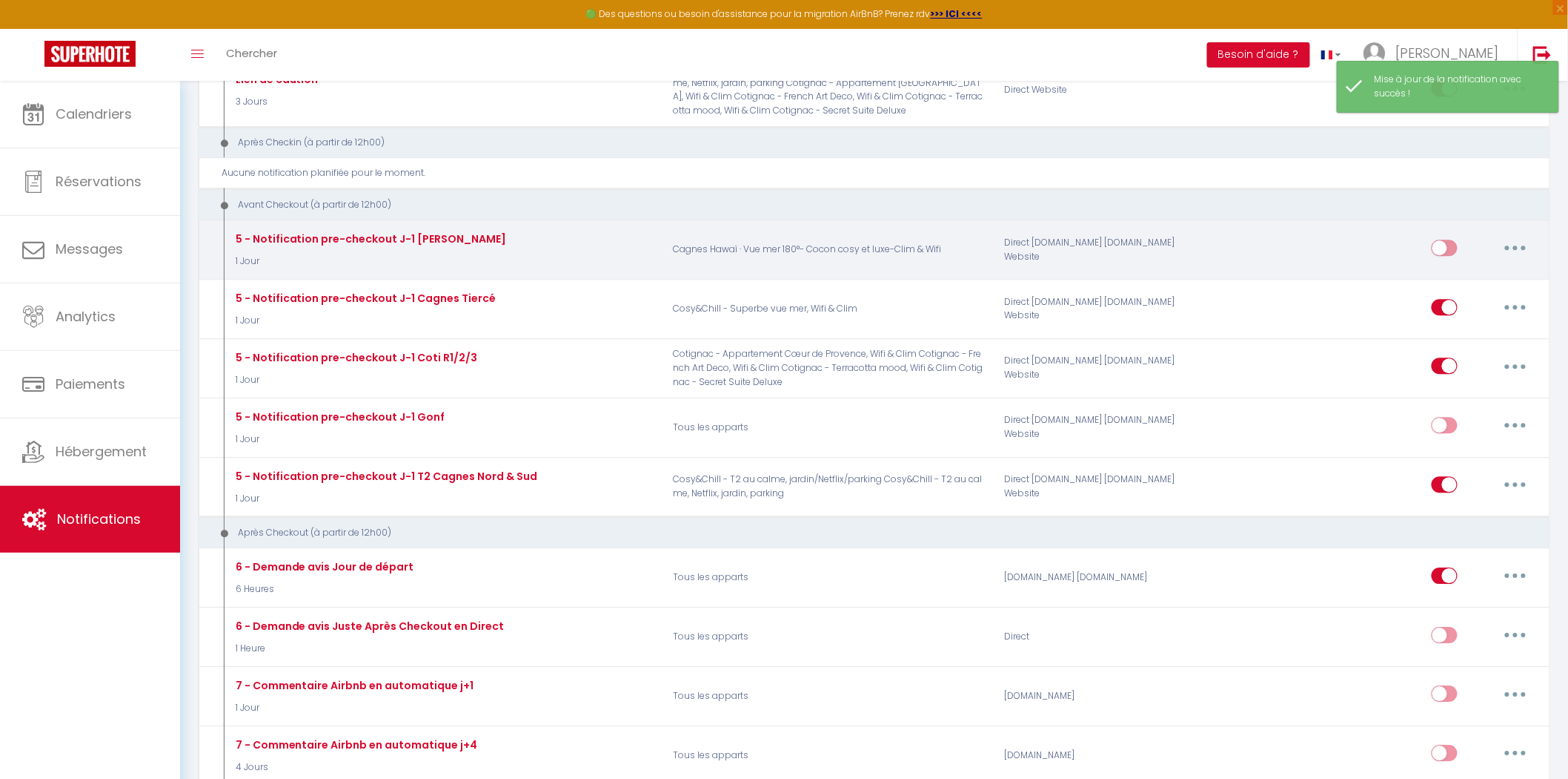
scroll to position [1483, 0]
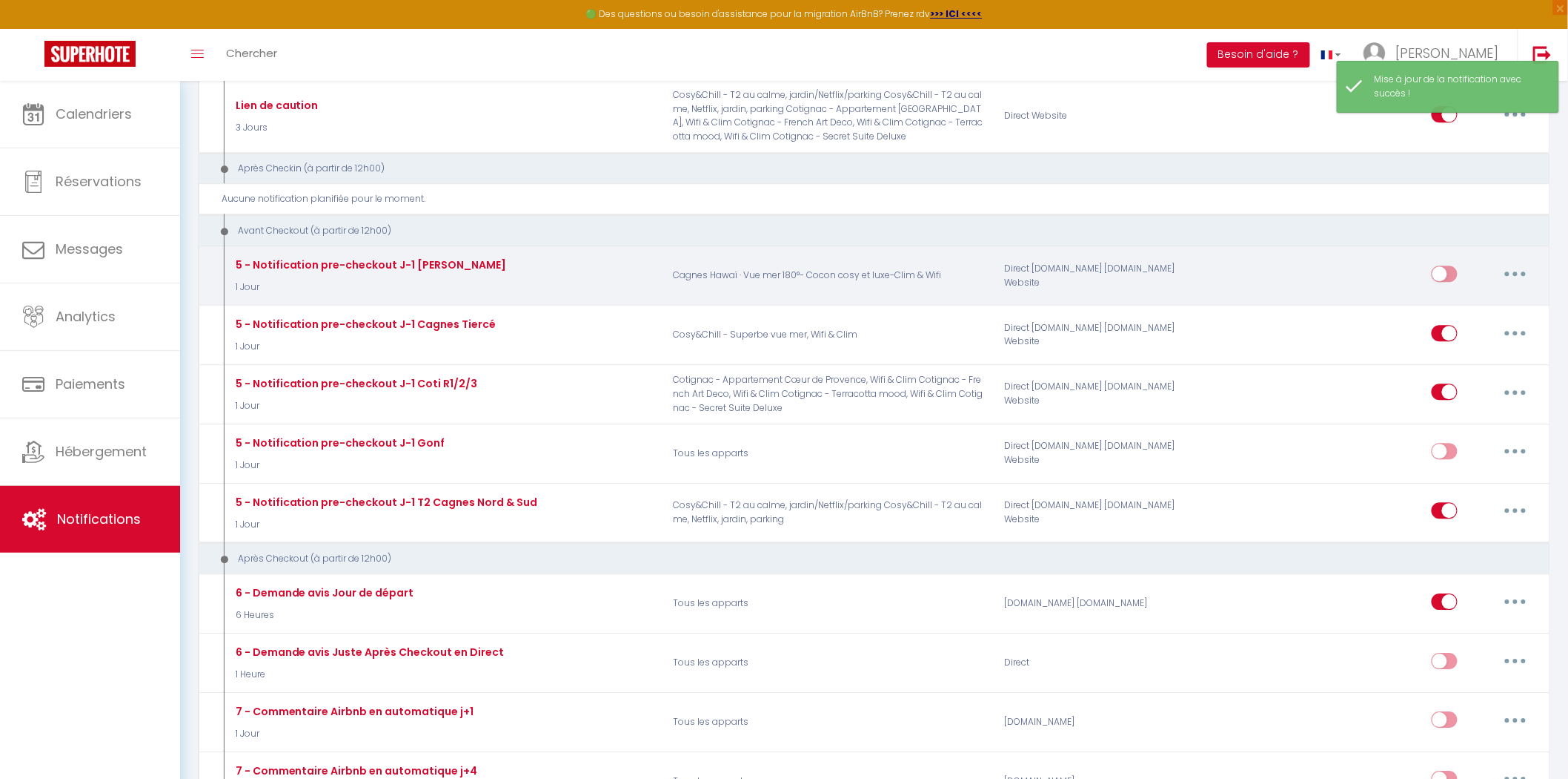
click at [1452, 285] on input "checkbox" at bounding box center [1444, 276] width 26 height 22
checkbox input "true"
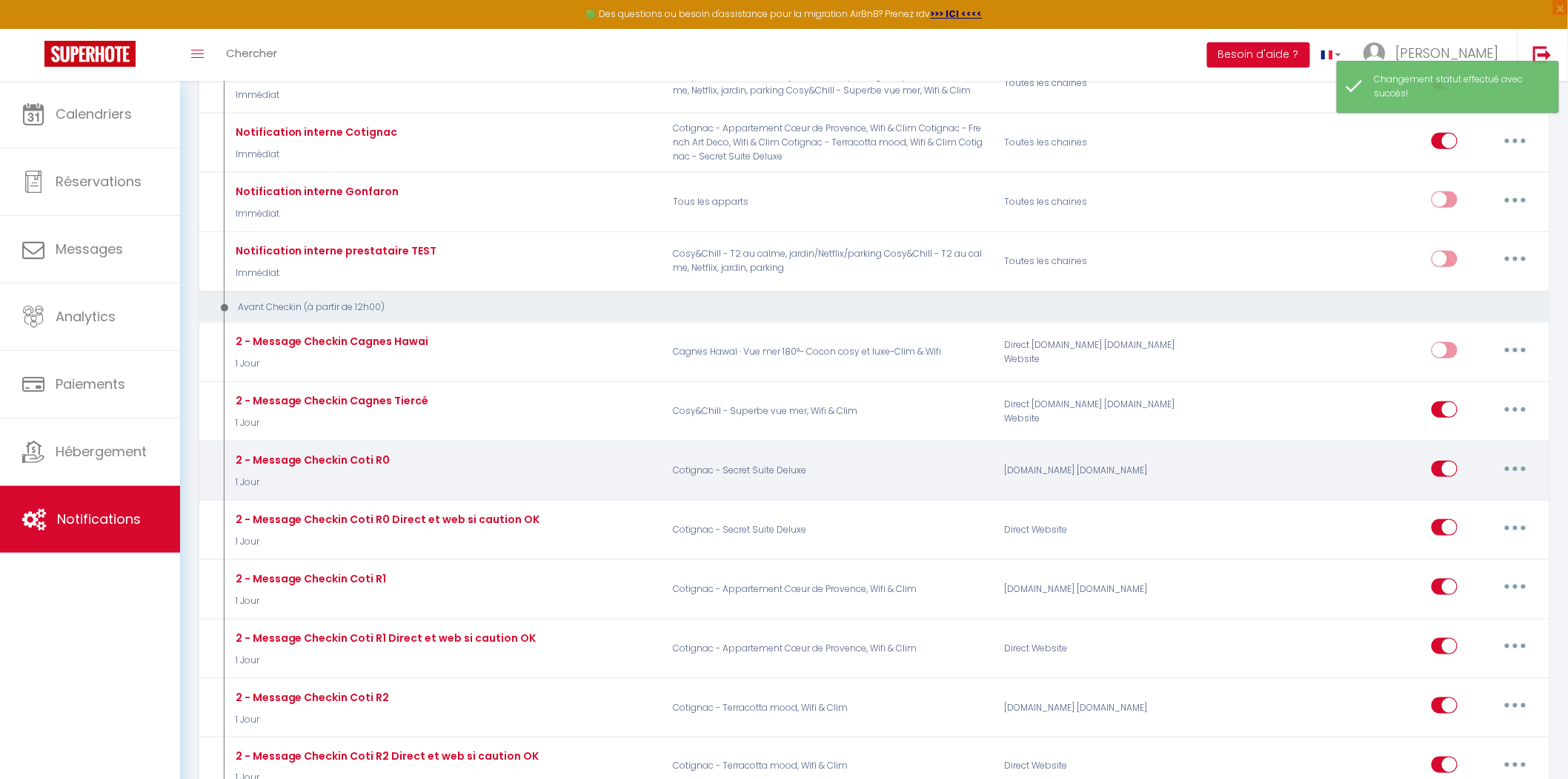
scroll to position [329, 0]
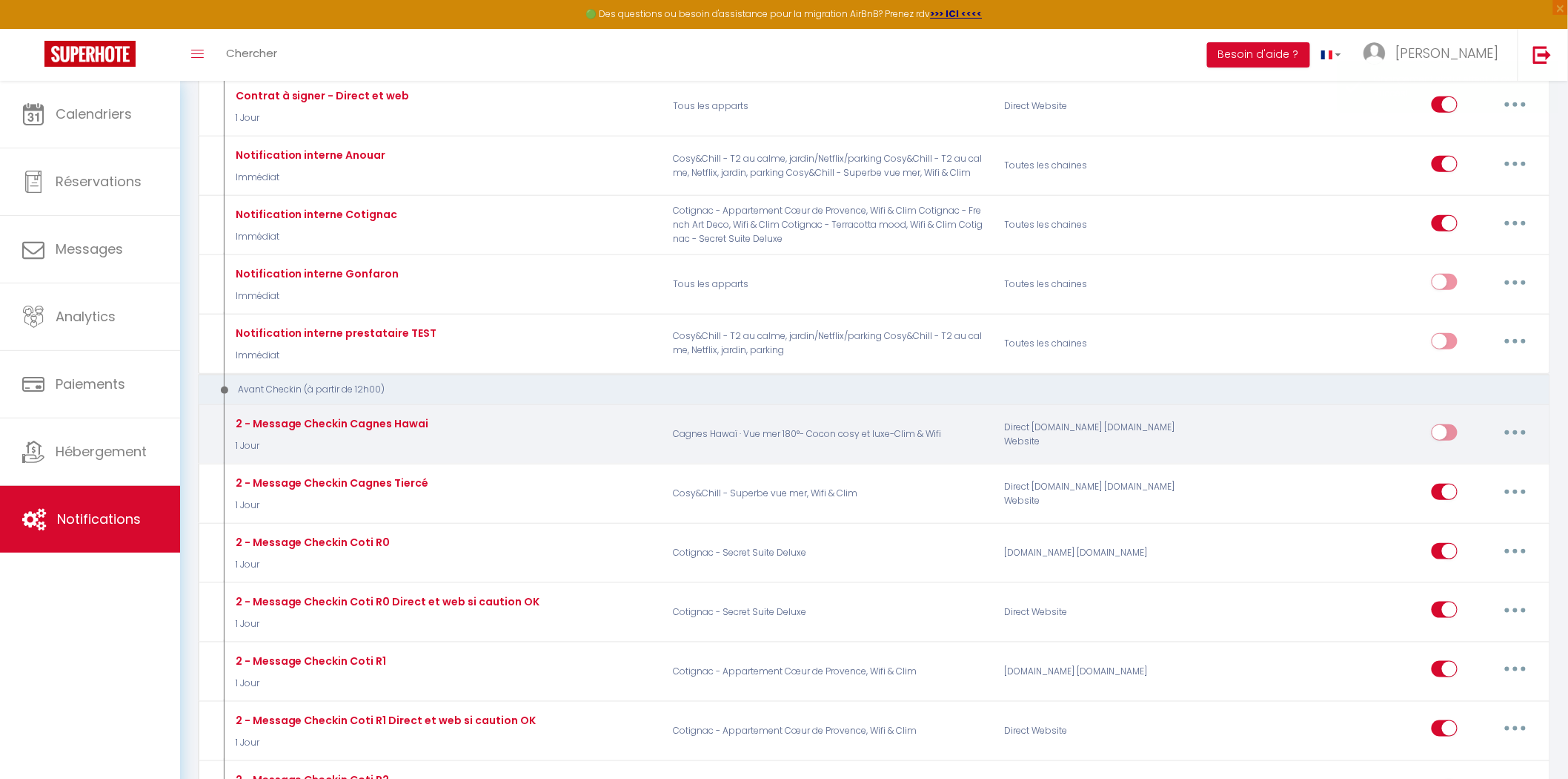
click at [1444, 431] on input "checkbox" at bounding box center [1444, 435] width 26 height 22
checkbox input "true"
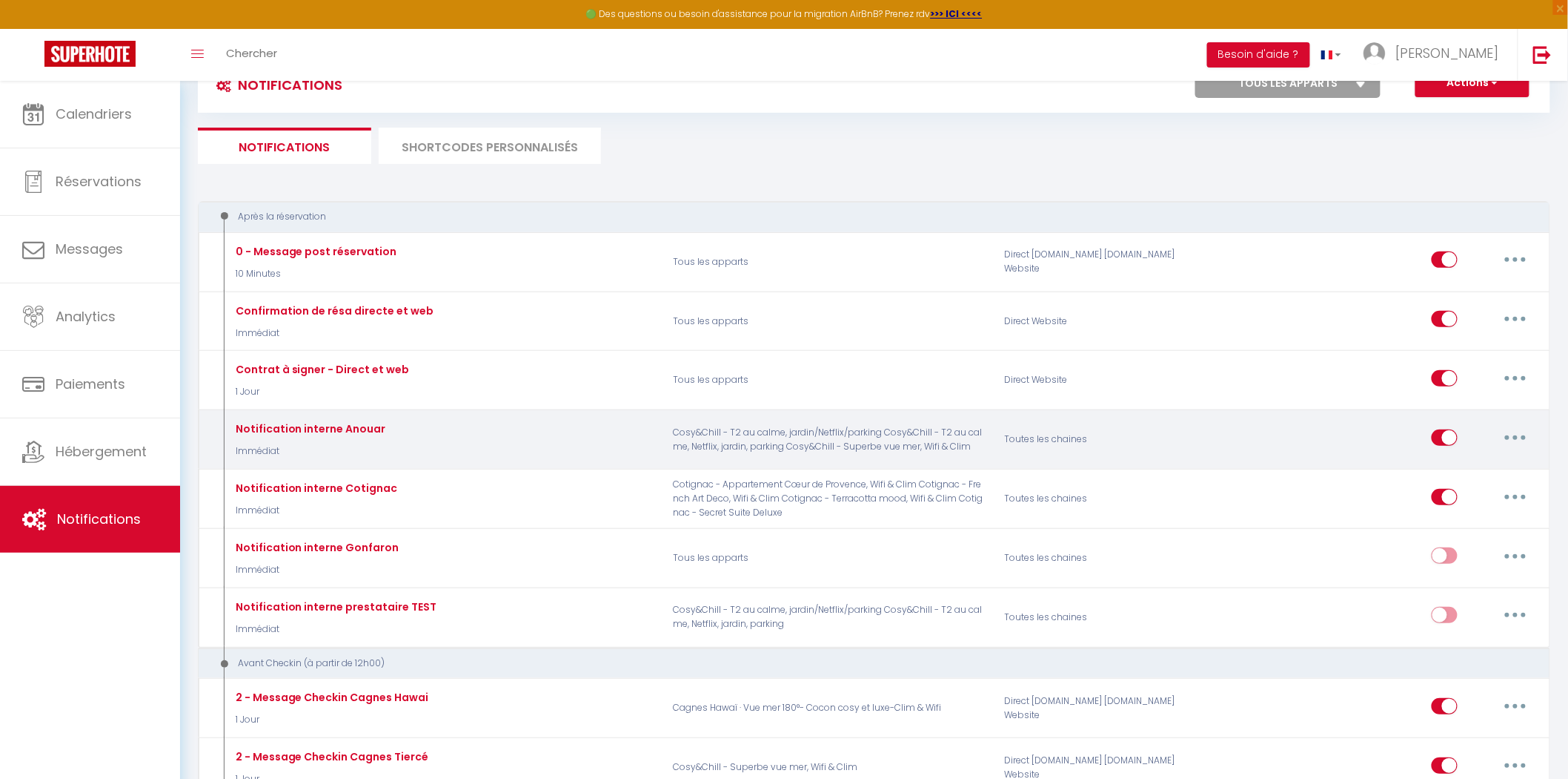
scroll to position [82, 0]
